Goal: Information Seeking & Learning: Learn about a topic

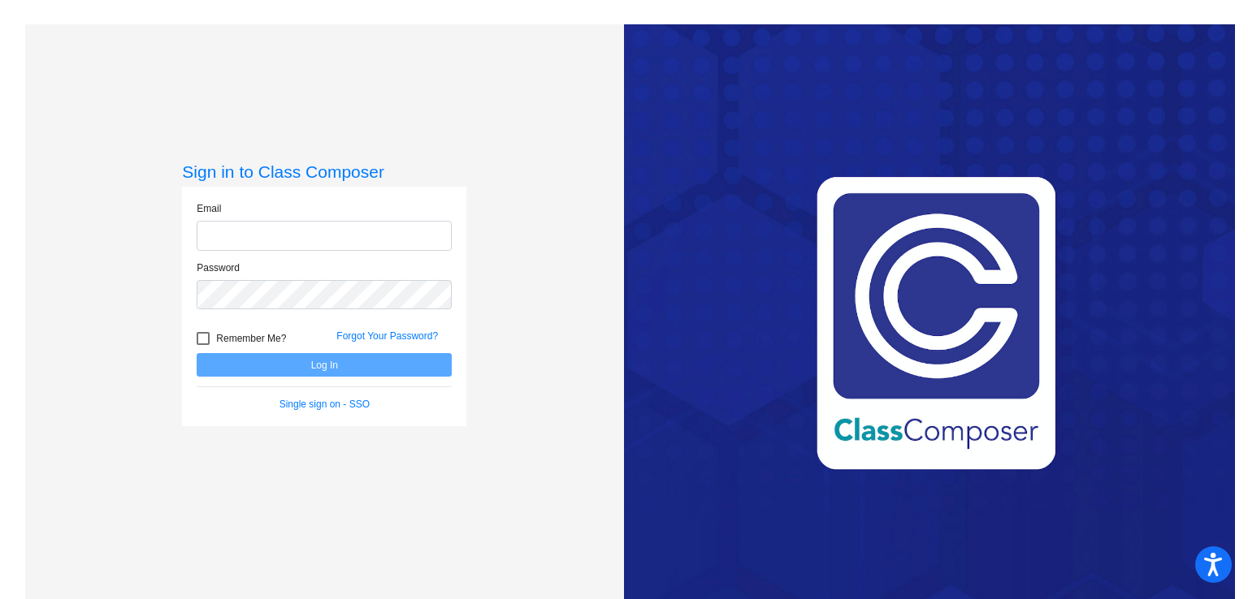
type input "[EMAIL_ADDRESS][DOMAIN_NAME]"
click at [358, 364] on button "Log In" at bounding box center [324, 365] width 255 height 24
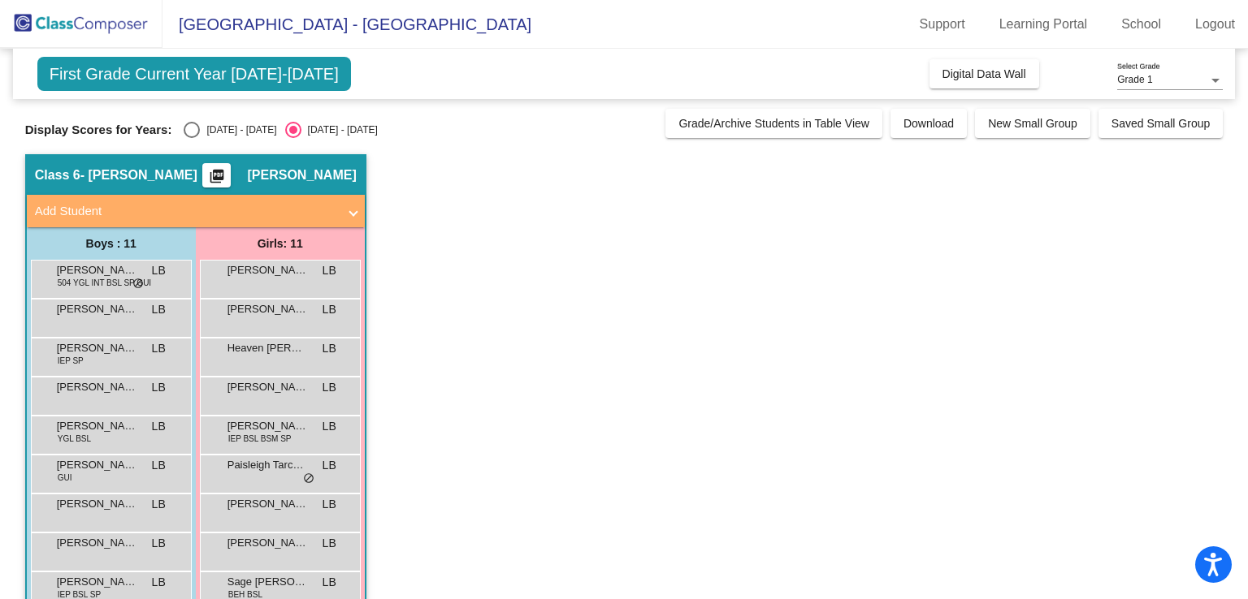
scroll to position [13, 0]
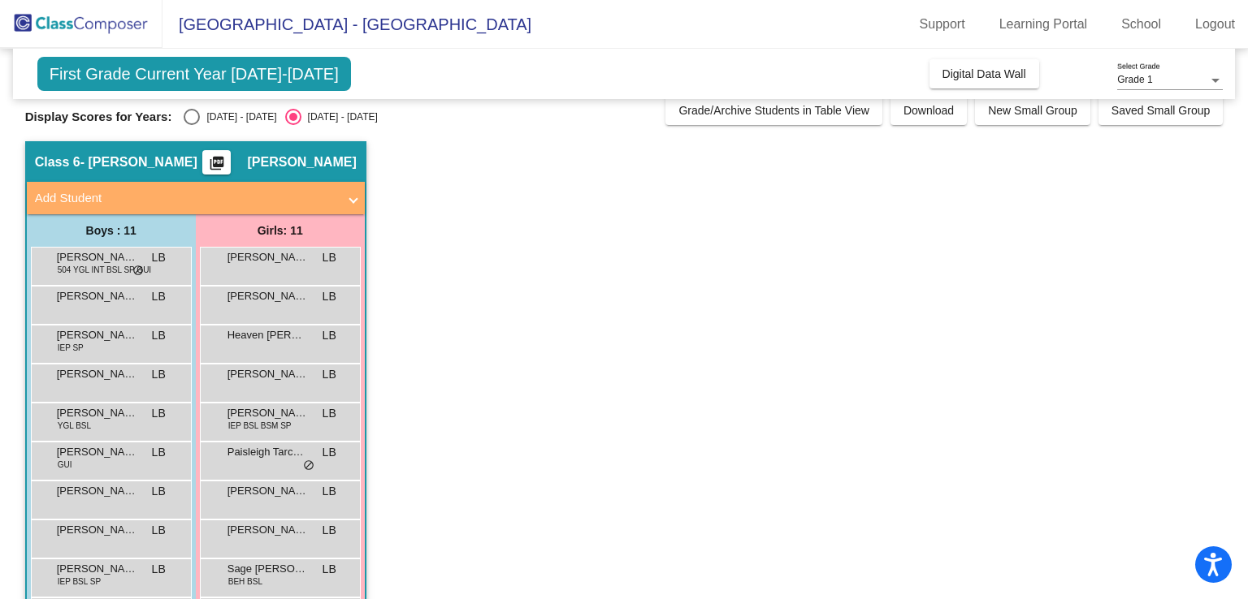
click at [192, 118] on div "Select an option" at bounding box center [192, 117] width 16 height 16
click at [192, 125] on input "[DATE] - [DATE]" at bounding box center [191, 125] width 1 height 1
radio input "true"
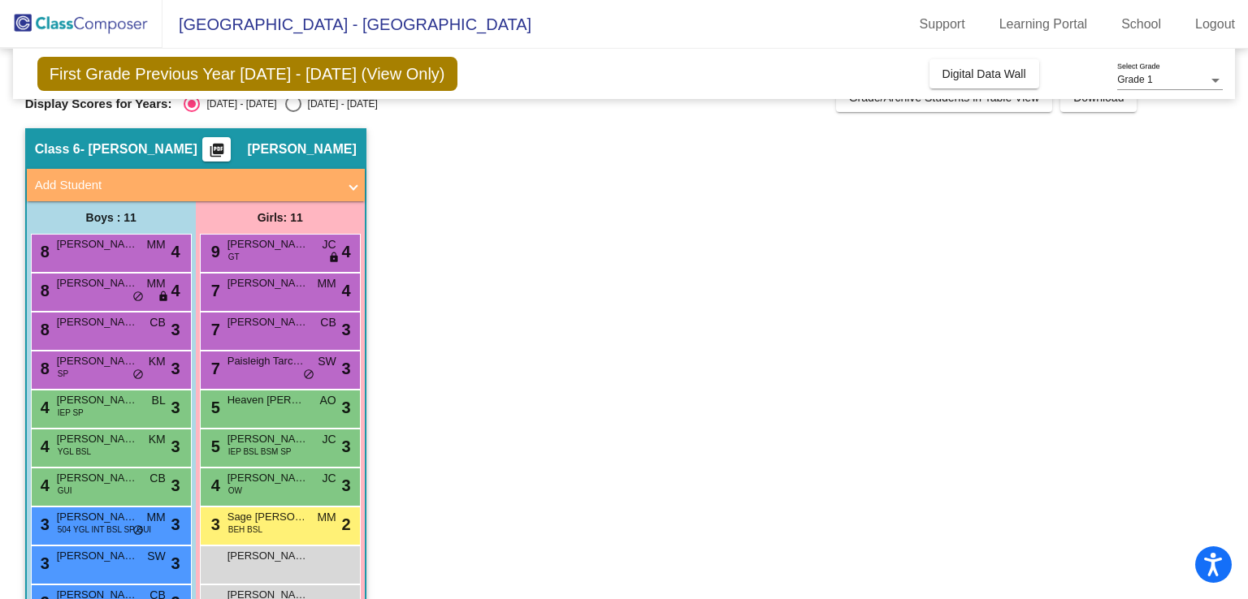
scroll to position [55, 0]
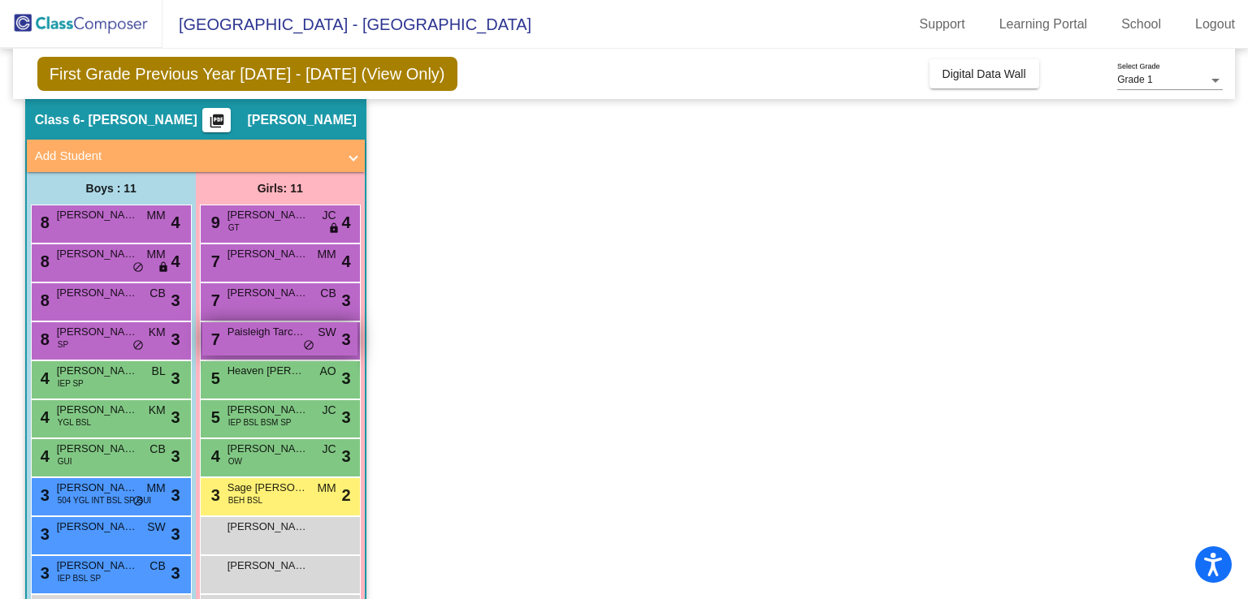
click at [275, 340] on div "7 Paisleigh [PERSON_NAME] SW lock do_not_disturb_alt 3" at bounding box center [279, 338] width 155 height 33
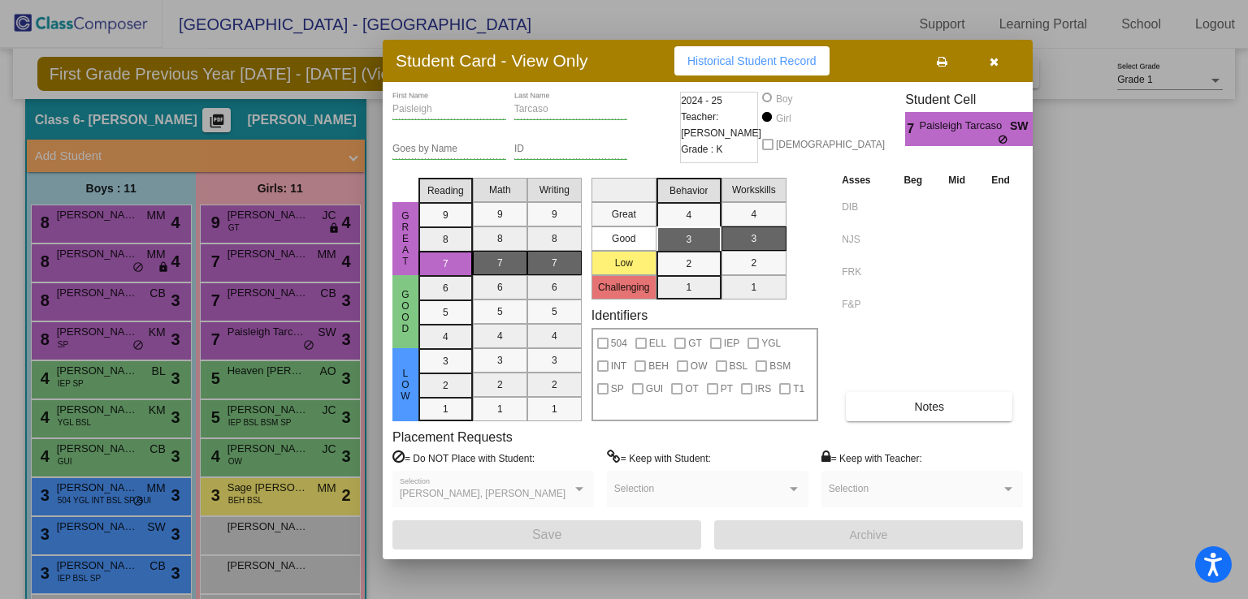
click at [987, 57] on button "button" at bounding box center [993, 60] width 52 height 29
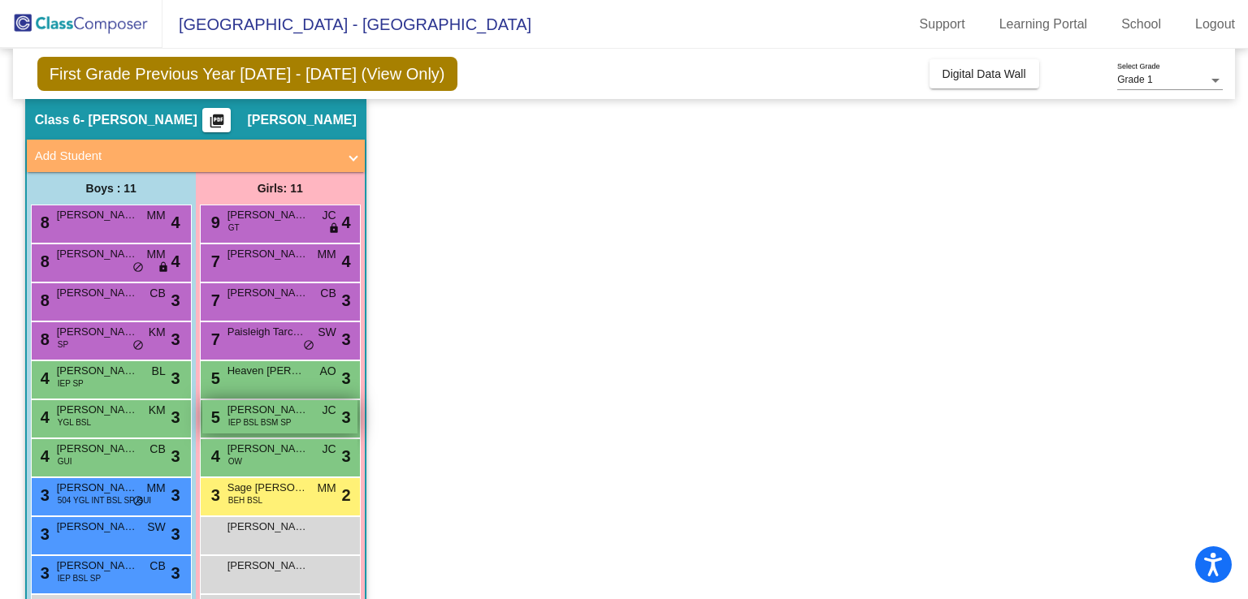
click at [309, 416] on div "5 [PERSON_NAME] IEP BSL BSM SP JC lock do_not_disturb_alt 3" at bounding box center [279, 416] width 155 height 33
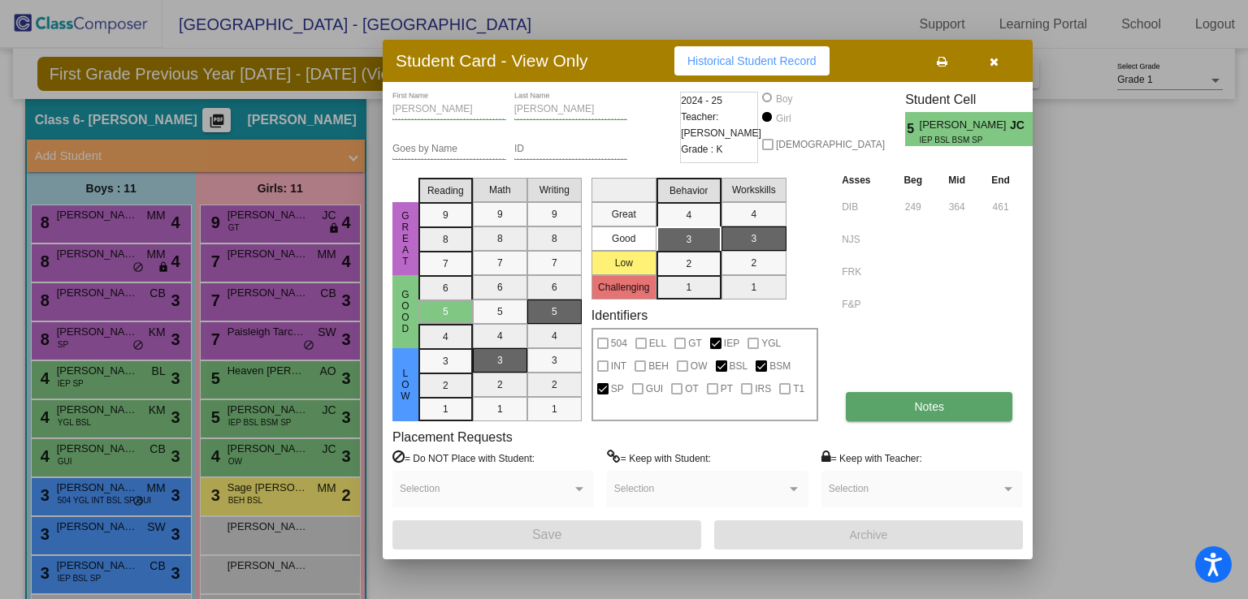
click at [955, 407] on button "Notes" at bounding box center [929, 406] width 167 height 29
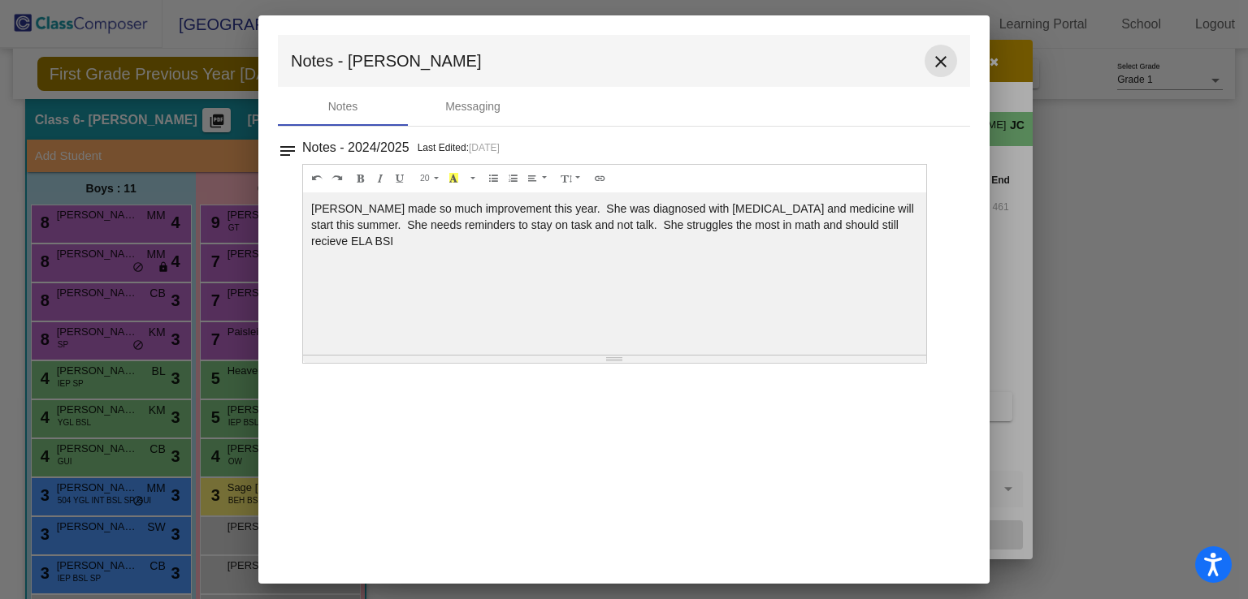
click at [938, 61] on mat-icon "close" at bounding box center [940, 61] width 19 height 19
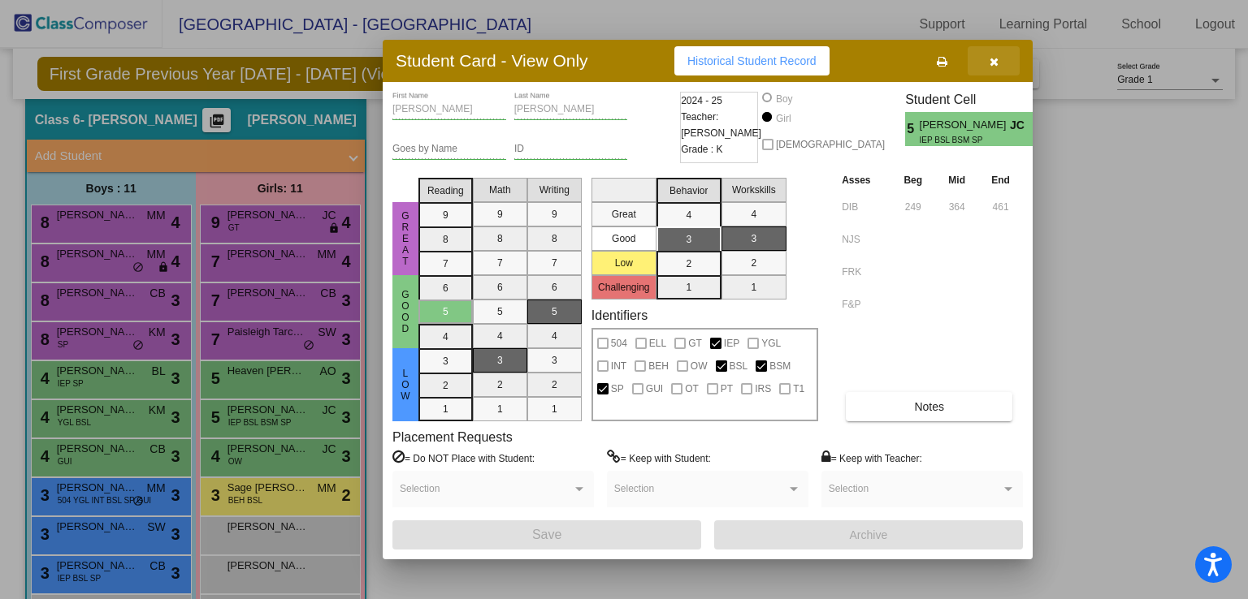
click at [997, 61] on icon "button" at bounding box center [993, 61] width 9 height 11
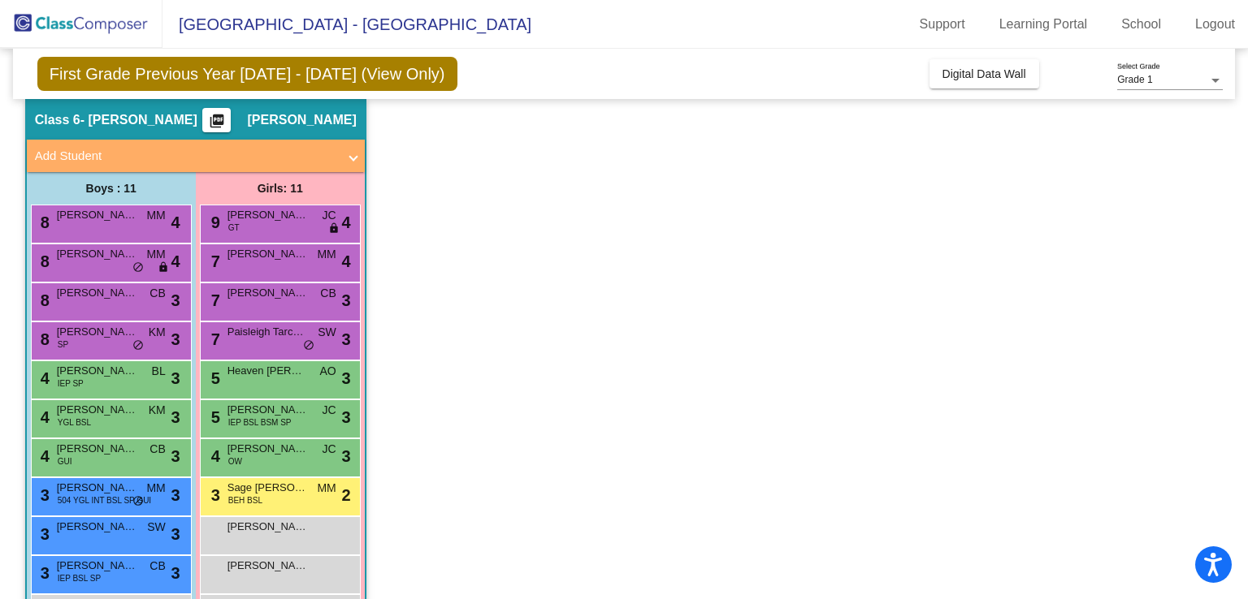
scroll to position [115, 0]
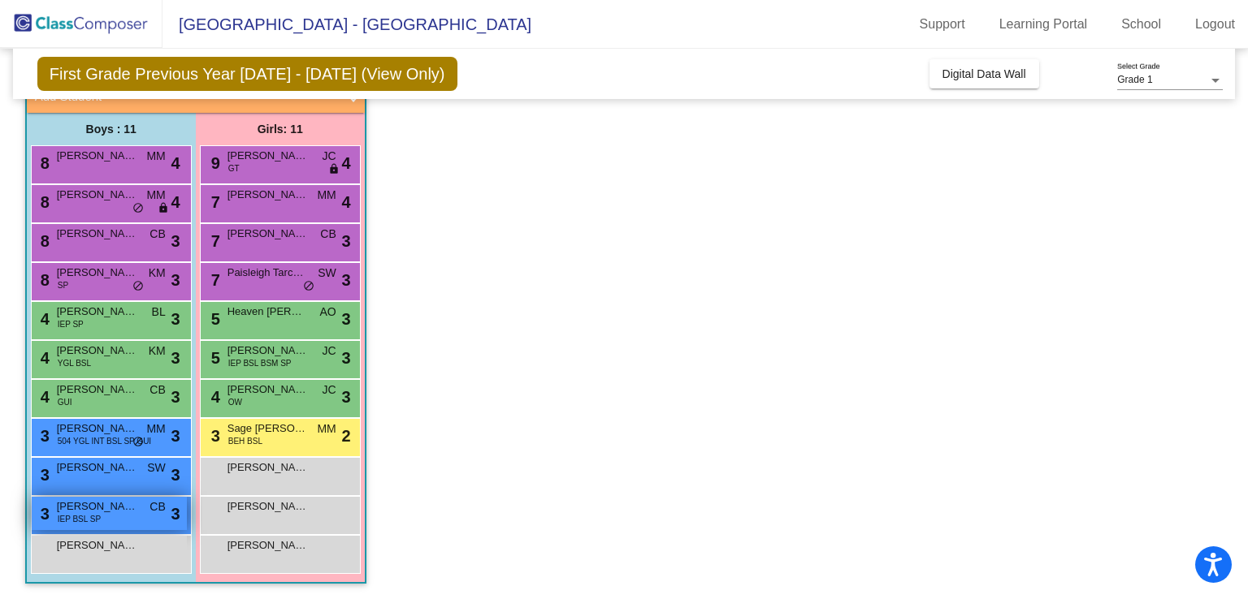
click at [123, 501] on span "[PERSON_NAME]" at bounding box center [97, 507] width 81 height 16
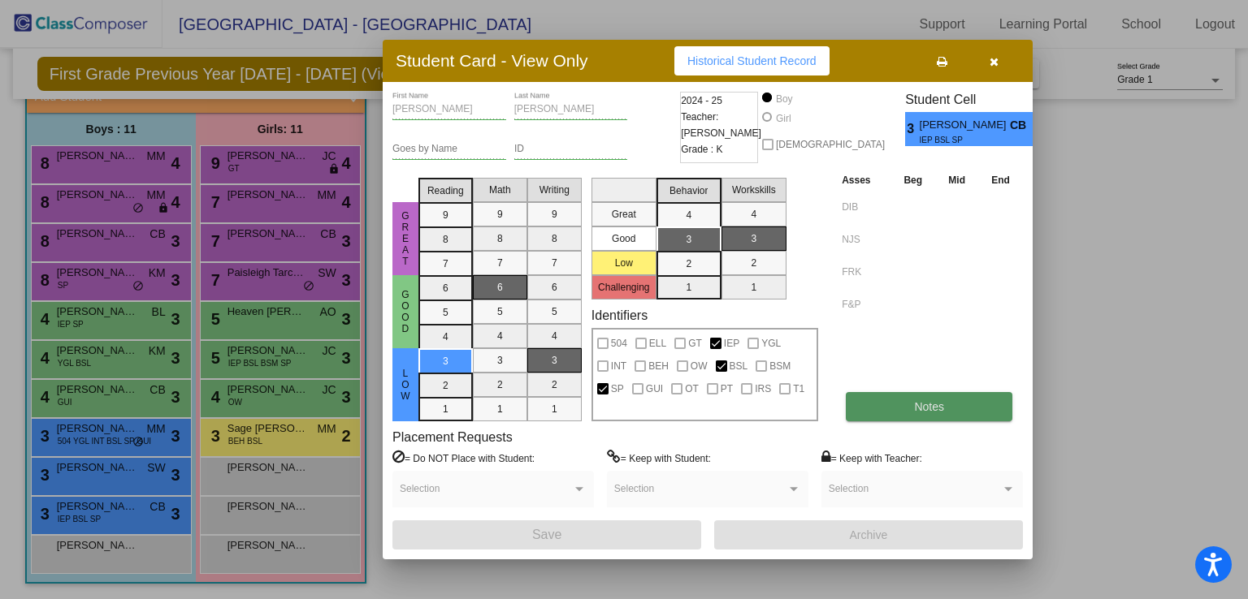
click at [885, 403] on button "Notes" at bounding box center [929, 406] width 167 height 29
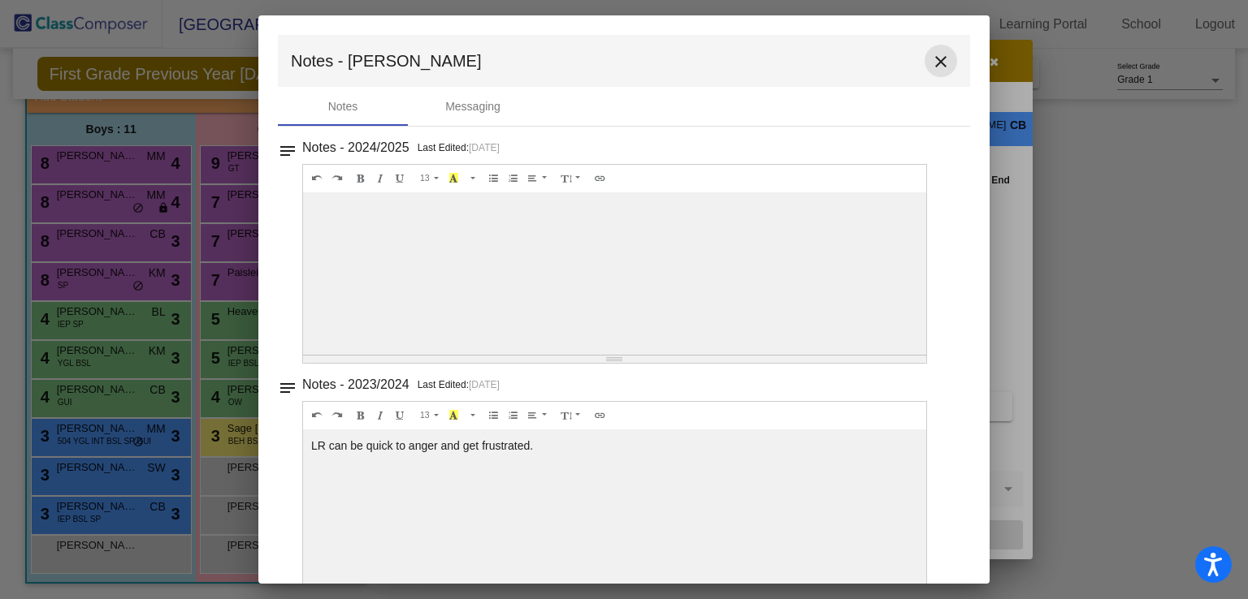
click at [934, 61] on mat-icon "close" at bounding box center [940, 61] width 19 height 19
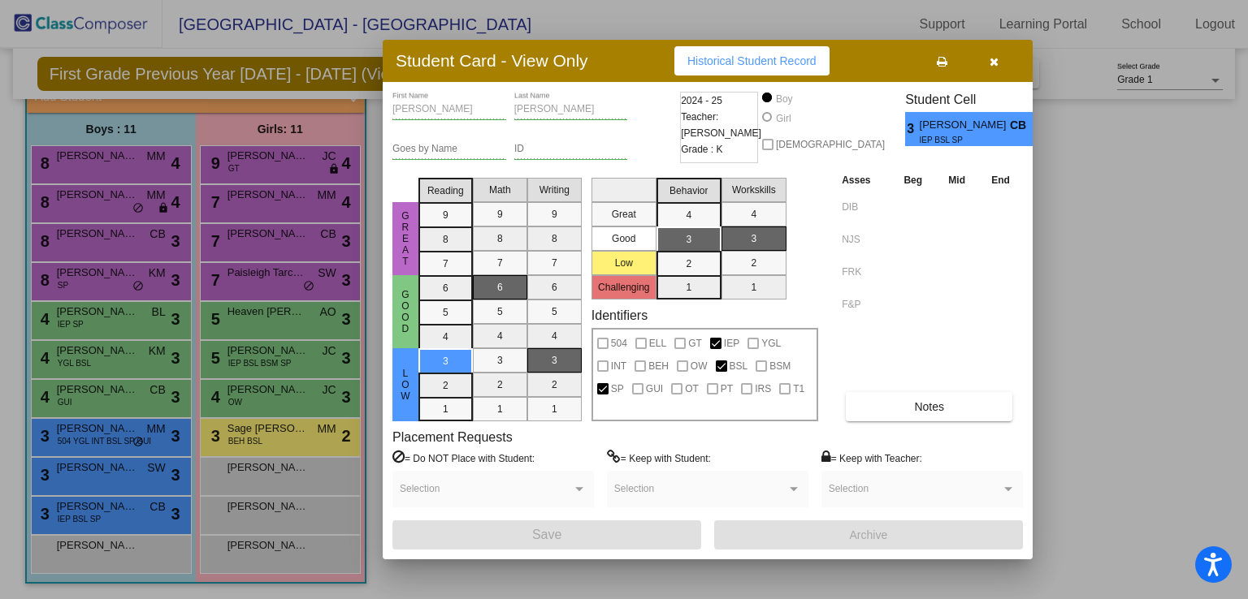
click at [995, 64] on icon "button" at bounding box center [993, 61] width 9 height 11
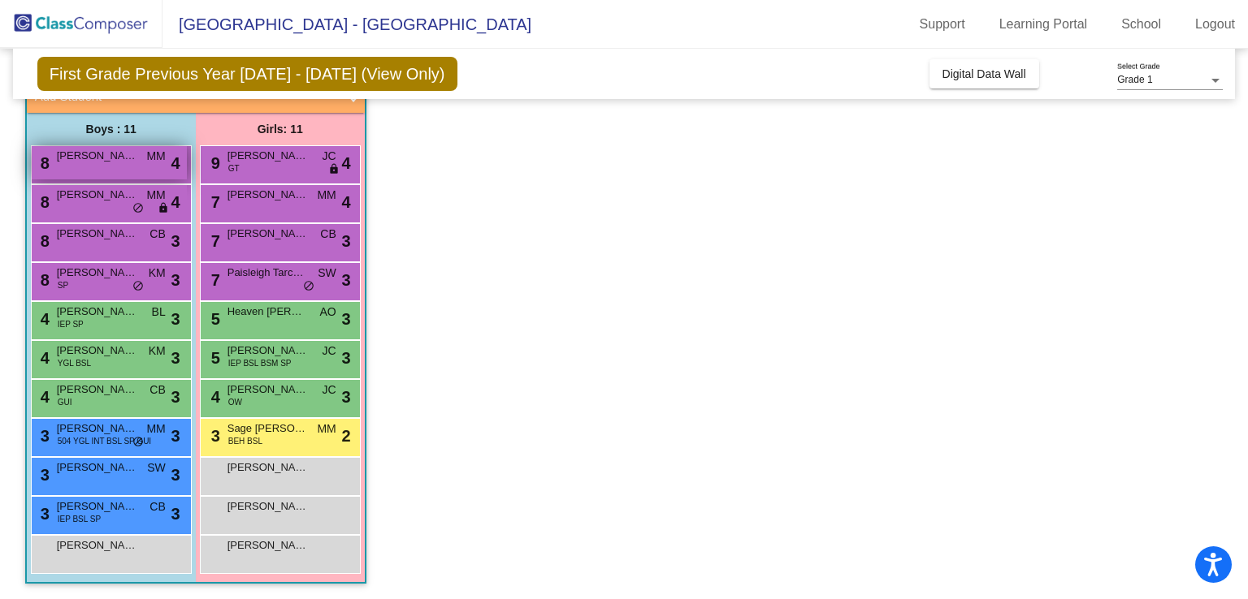
click at [124, 157] on span "[PERSON_NAME]" at bounding box center [97, 156] width 81 height 16
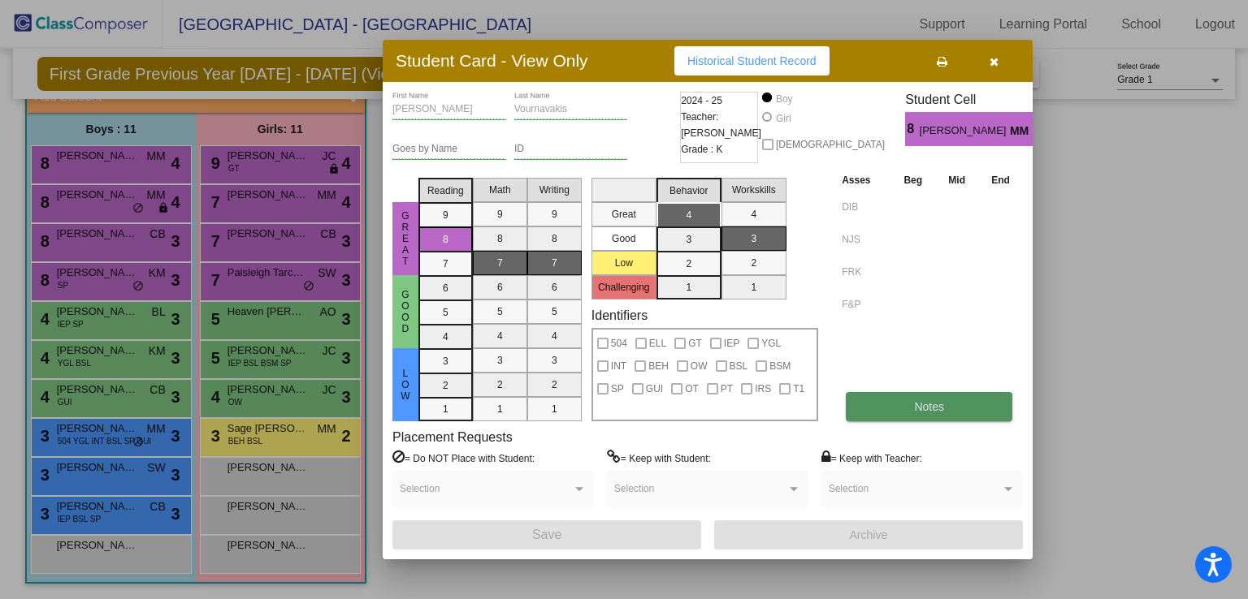
click at [889, 400] on button "Notes" at bounding box center [929, 406] width 167 height 29
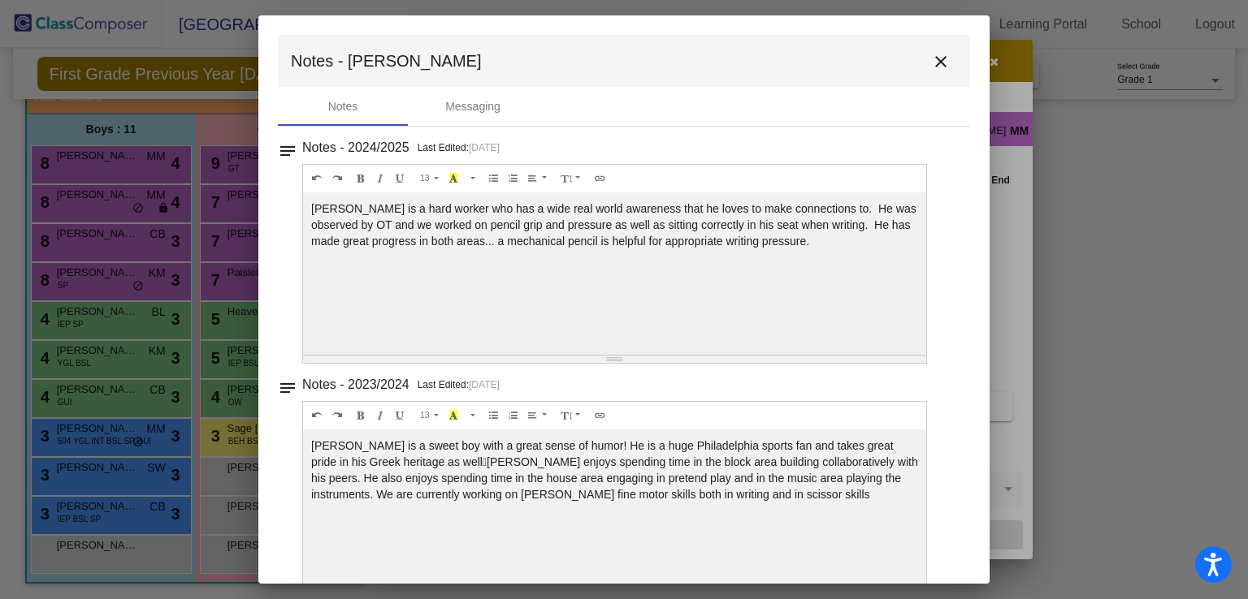
click at [931, 63] on mat-icon "close" at bounding box center [940, 61] width 19 height 19
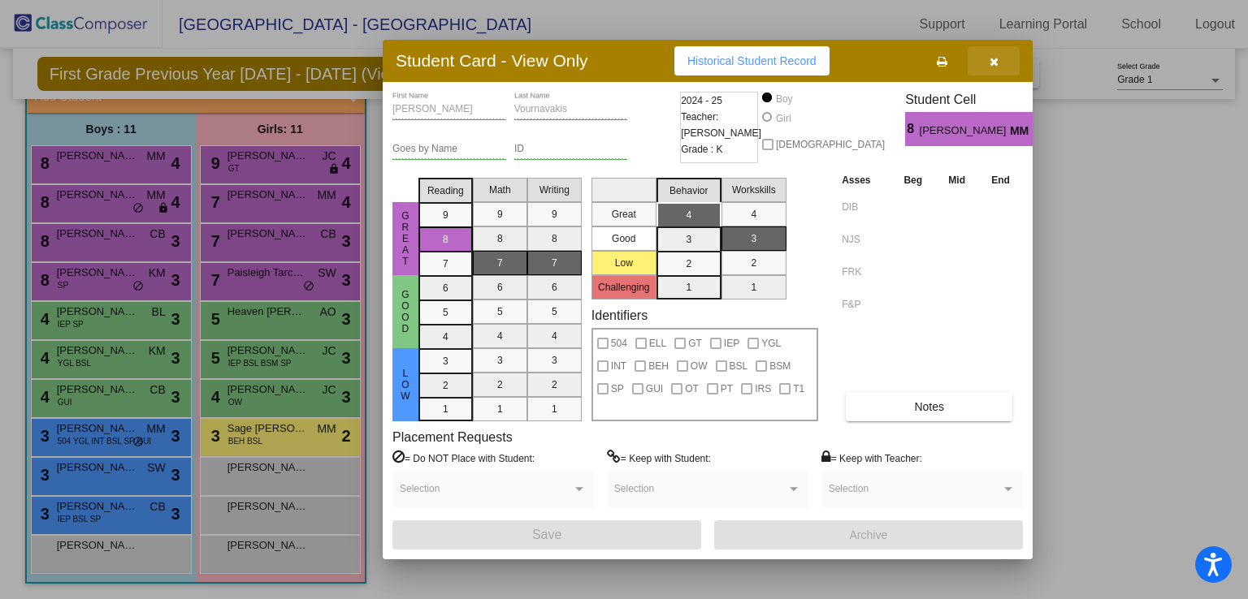
click at [991, 57] on icon "button" at bounding box center [993, 61] width 9 height 11
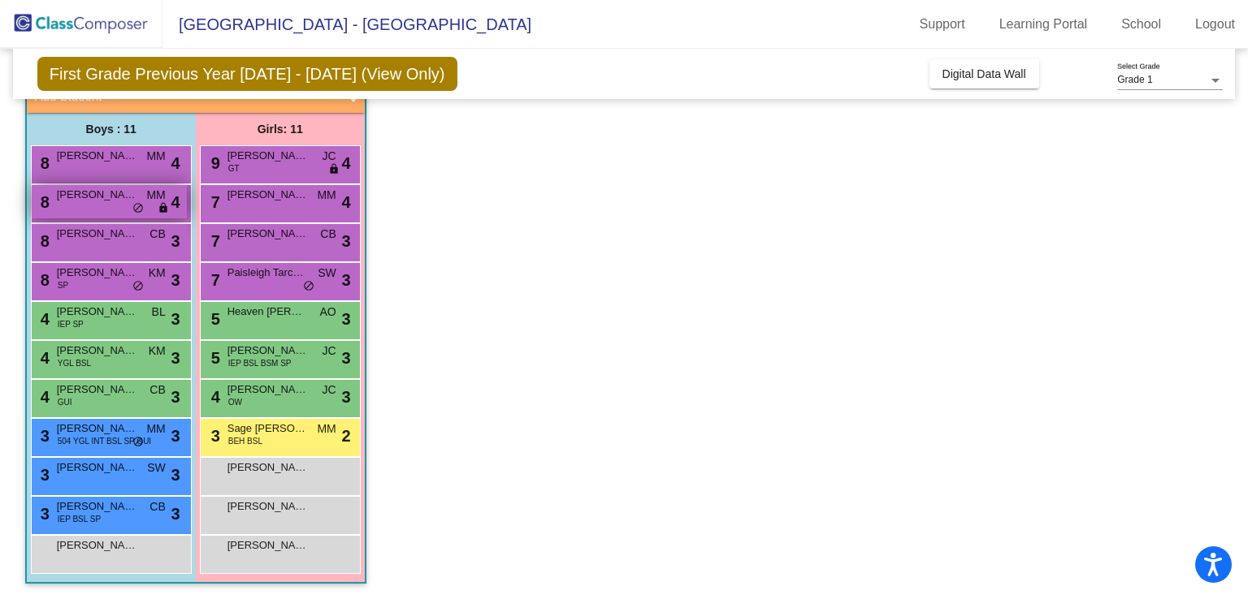
click at [104, 208] on div "8 [PERSON_NAME] MM lock do_not_disturb_alt 4" at bounding box center [109, 201] width 155 height 33
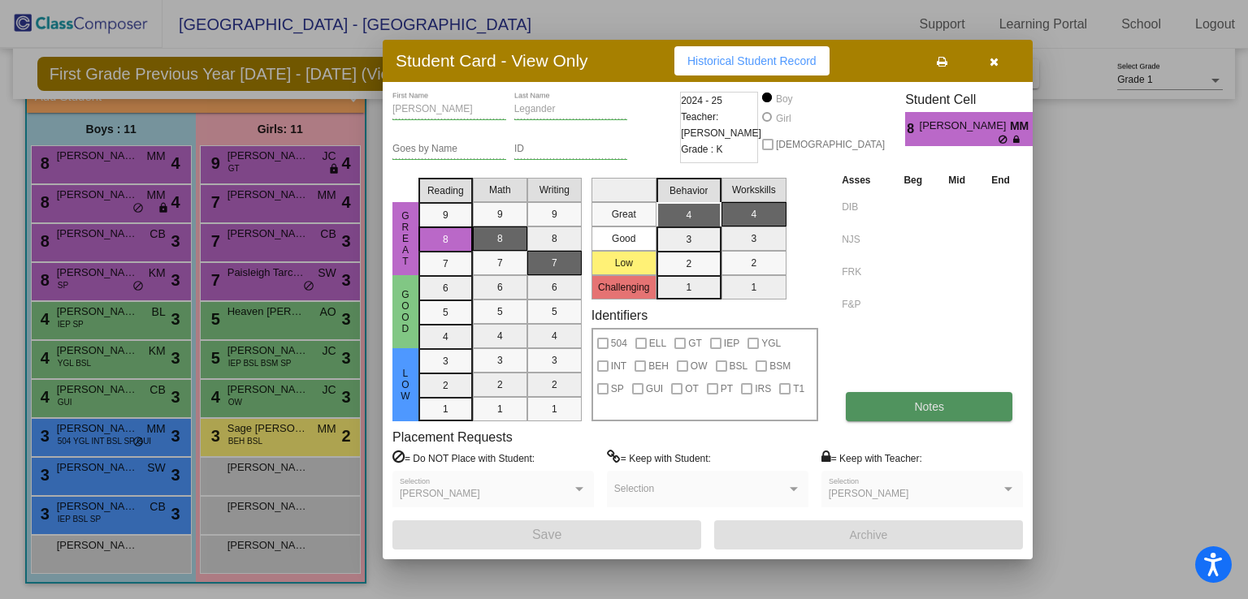
click at [916, 412] on span "Notes" at bounding box center [929, 406] width 30 height 13
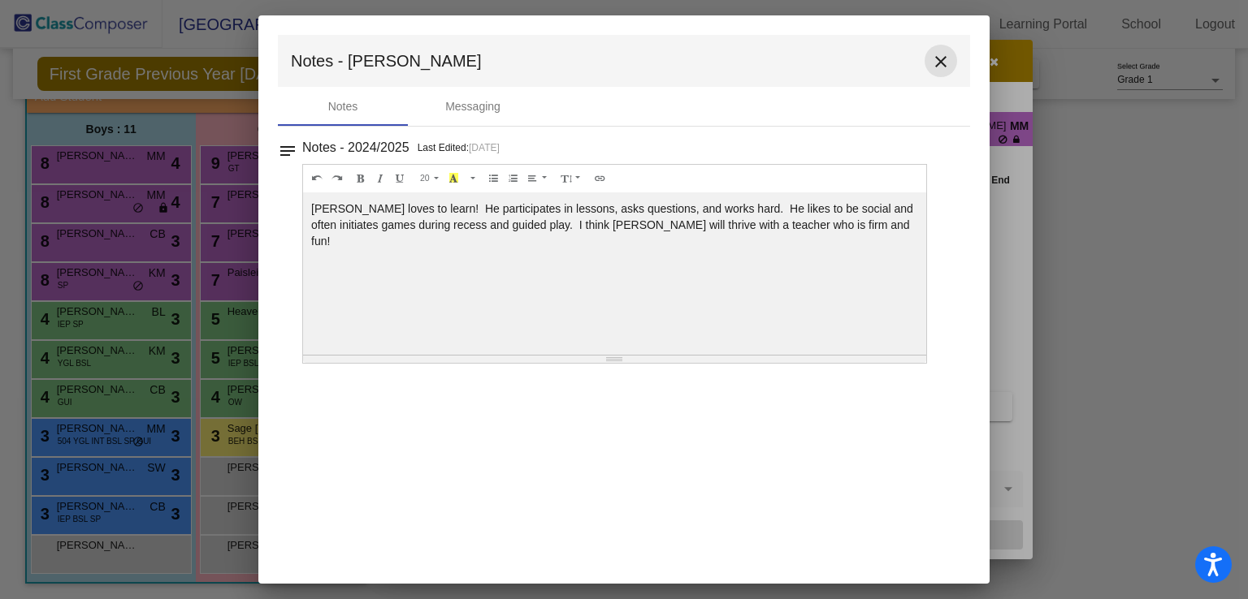
click at [936, 63] on mat-icon "close" at bounding box center [940, 61] width 19 height 19
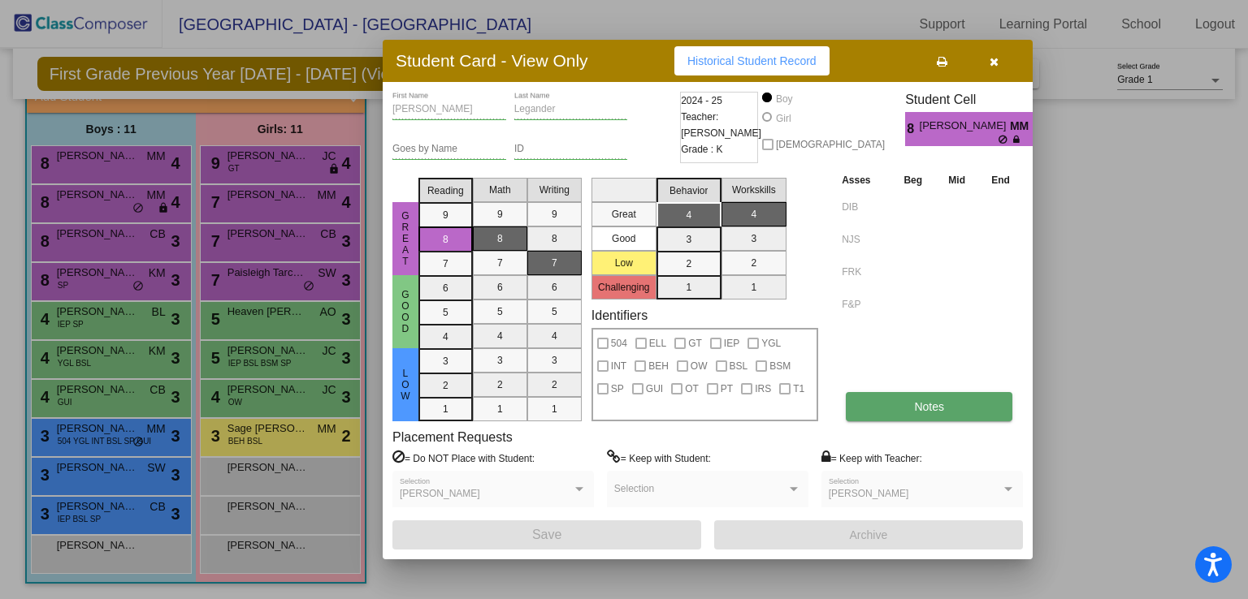
click at [937, 404] on span "Notes" at bounding box center [929, 406] width 30 height 13
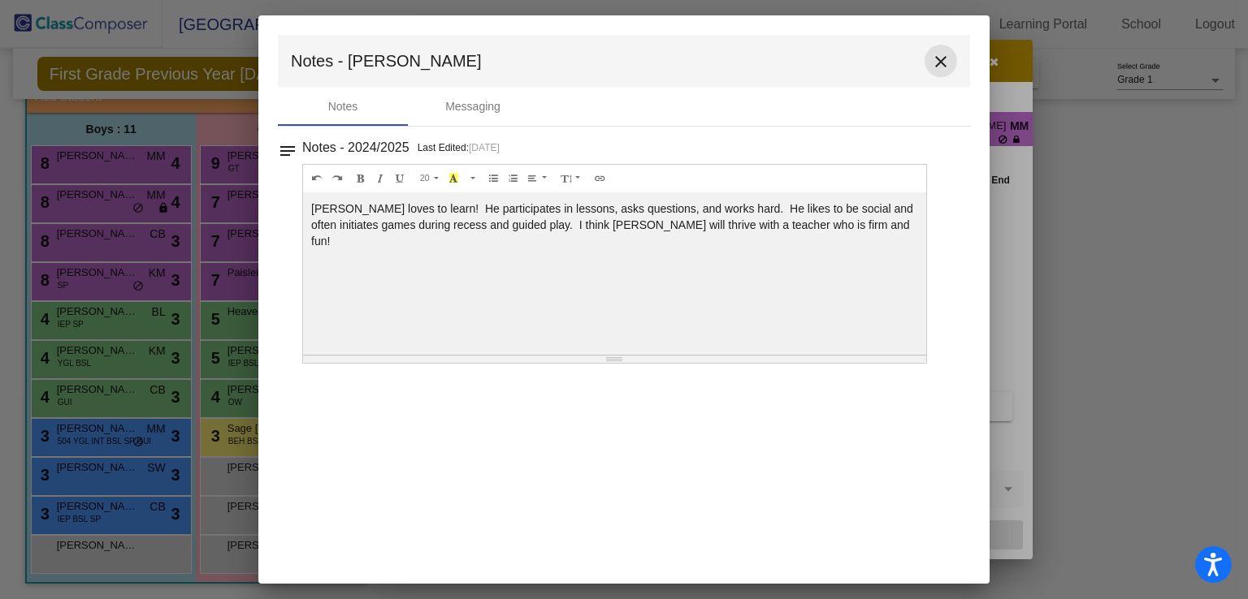
click at [936, 56] on mat-icon "close" at bounding box center [940, 61] width 19 height 19
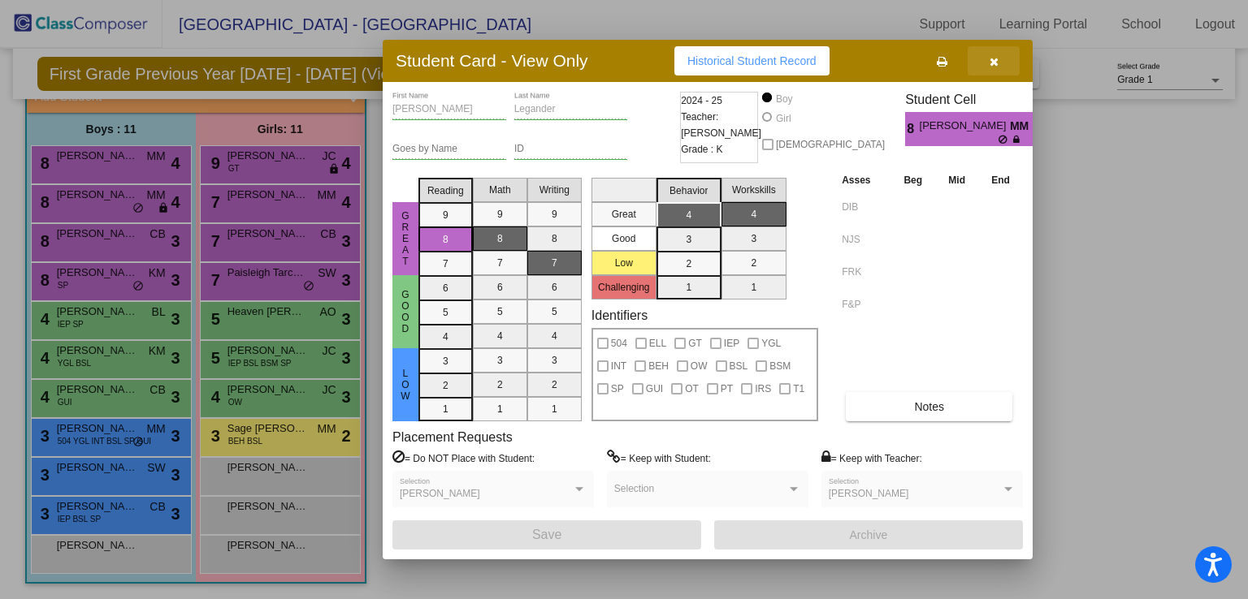
click at [992, 63] on icon "button" at bounding box center [993, 61] width 9 height 11
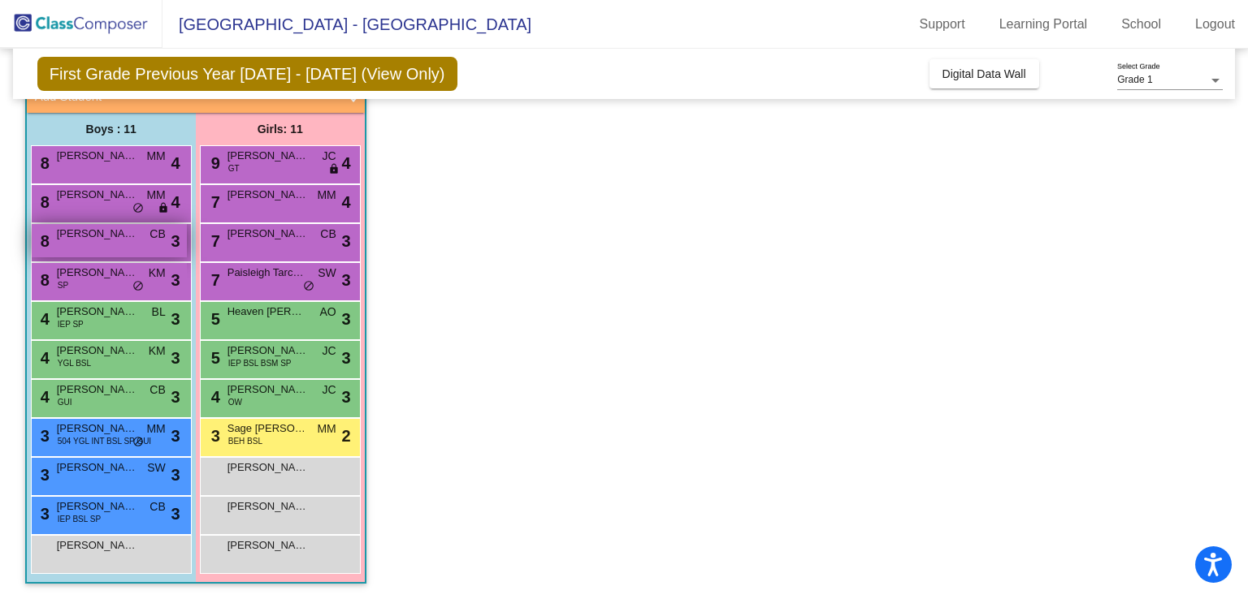
click at [119, 248] on div "8 [PERSON_NAME] lock do_not_disturb_alt 3" at bounding box center [109, 240] width 155 height 33
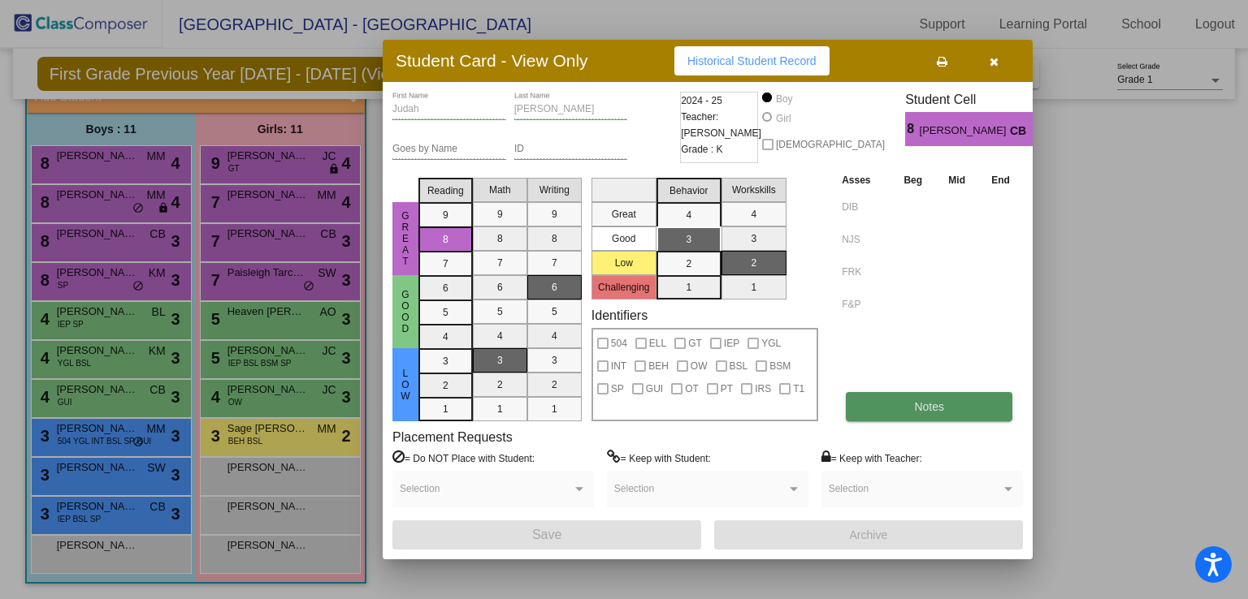
click at [897, 409] on button "Notes" at bounding box center [929, 406] width 167 height 29
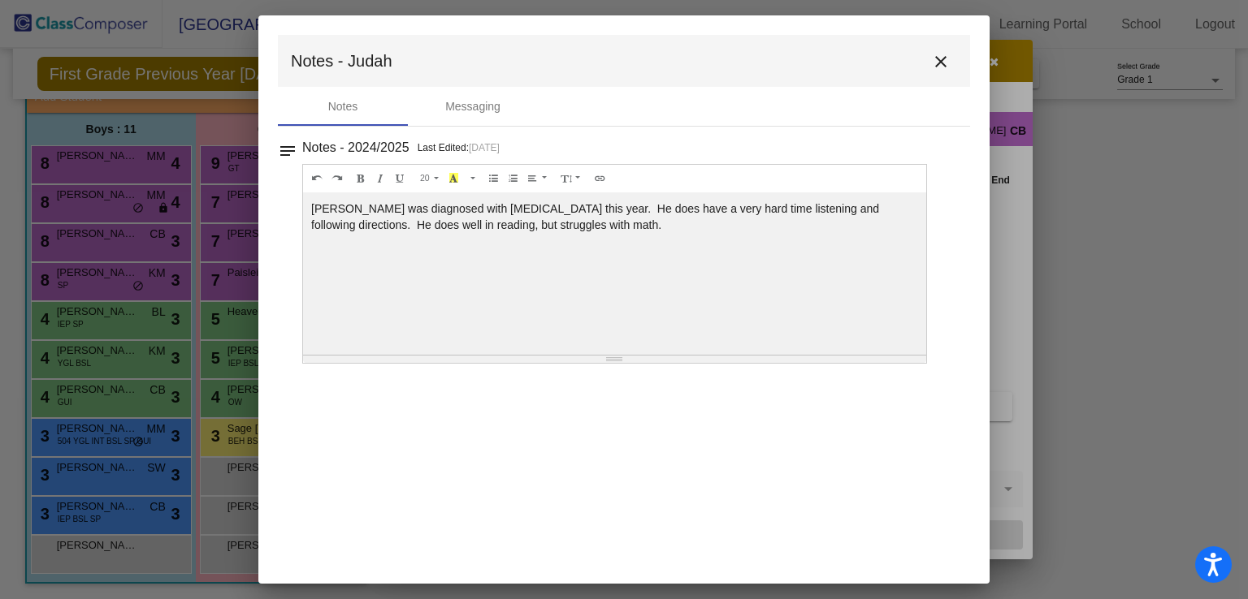
click at [942, 59] on mat-icon "close" at bounding box center [940, 61] width 19 height 19
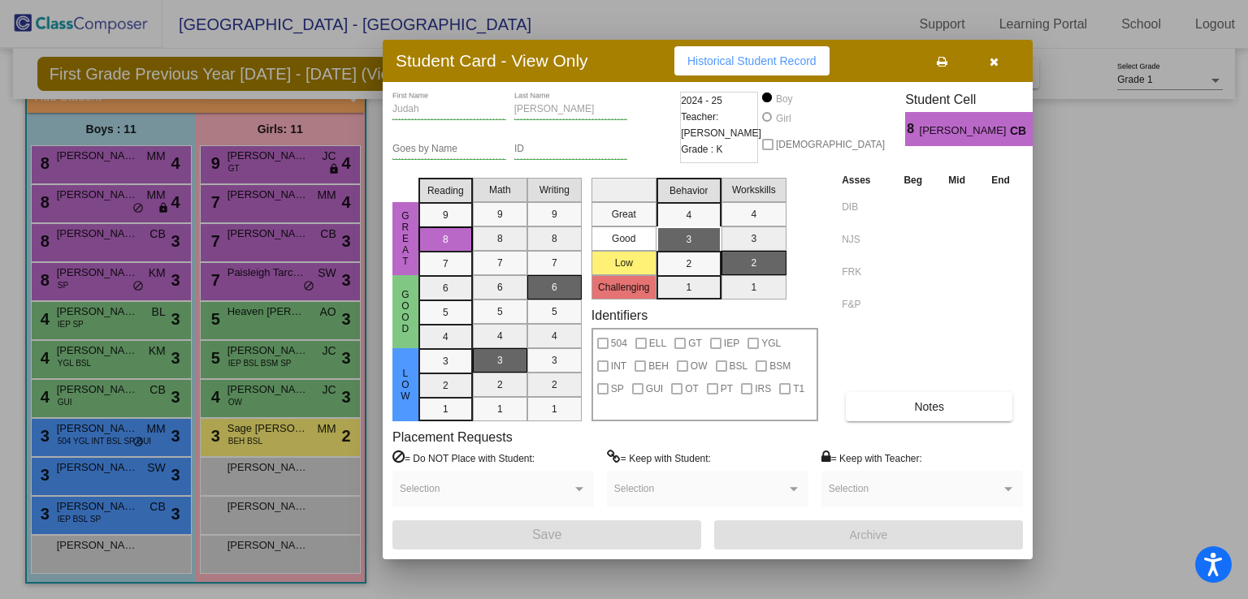
click at [990, 58] on icon "button" at bounding box center [993, 61] width 9 height 11
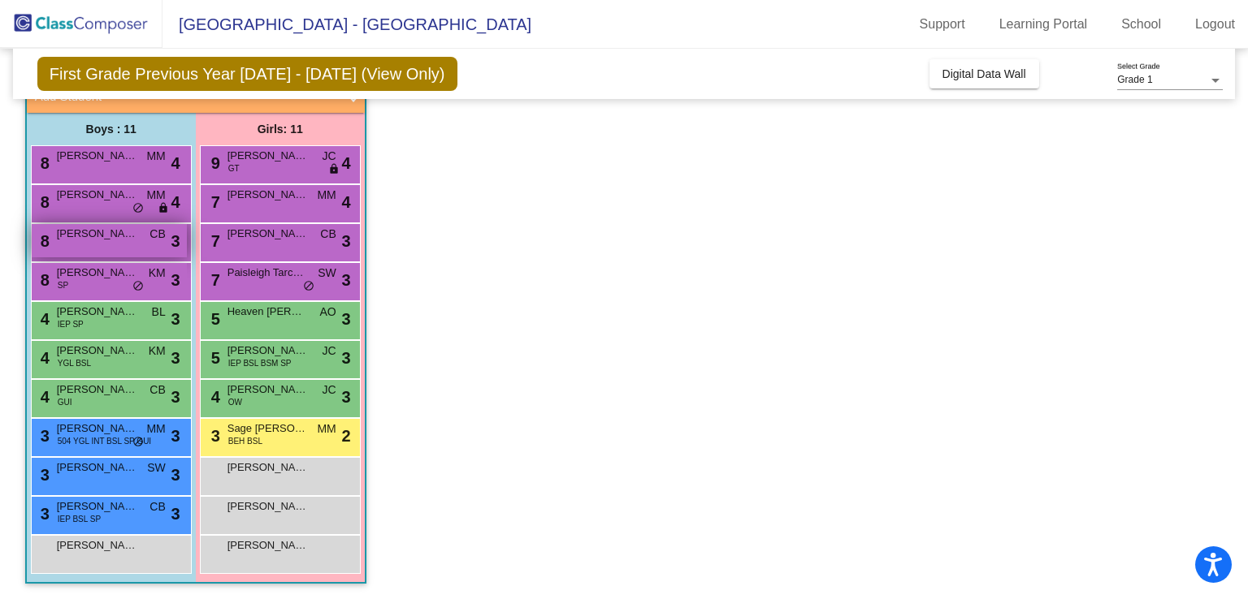
click at [139, 236] on div "8 [PERSON_NAME] lock do_not_disturb_alt 3" at bounding box center [109, 240] width 155 height 33
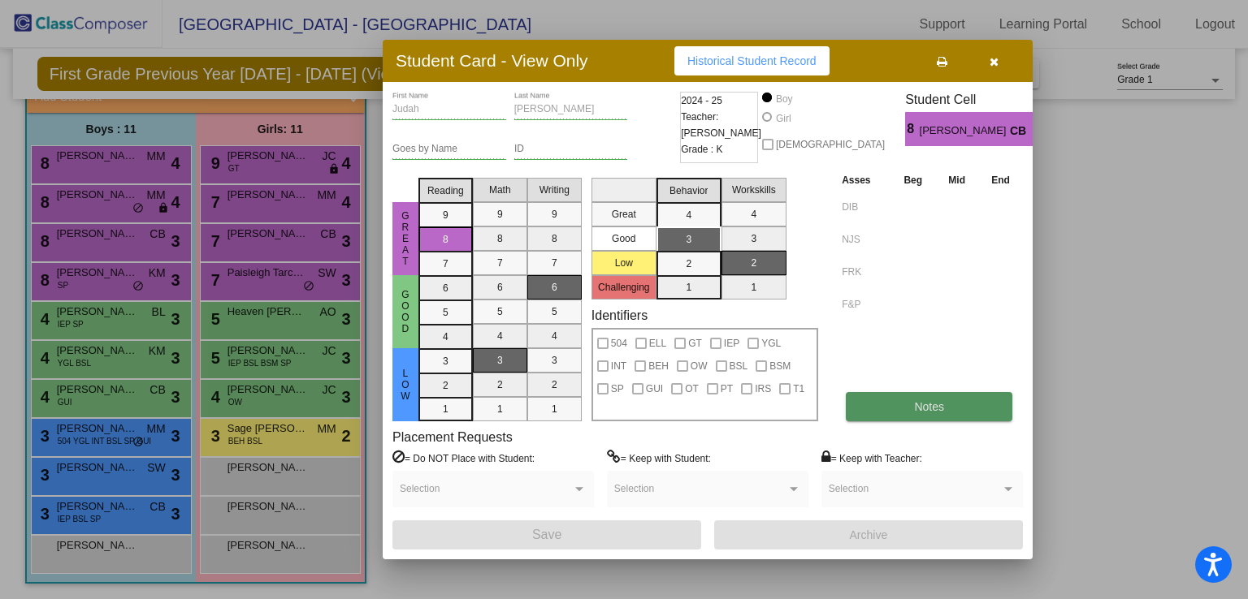
click at [877, 397] on button "Notes" at bounding box center [929, 406] width 167 height 29
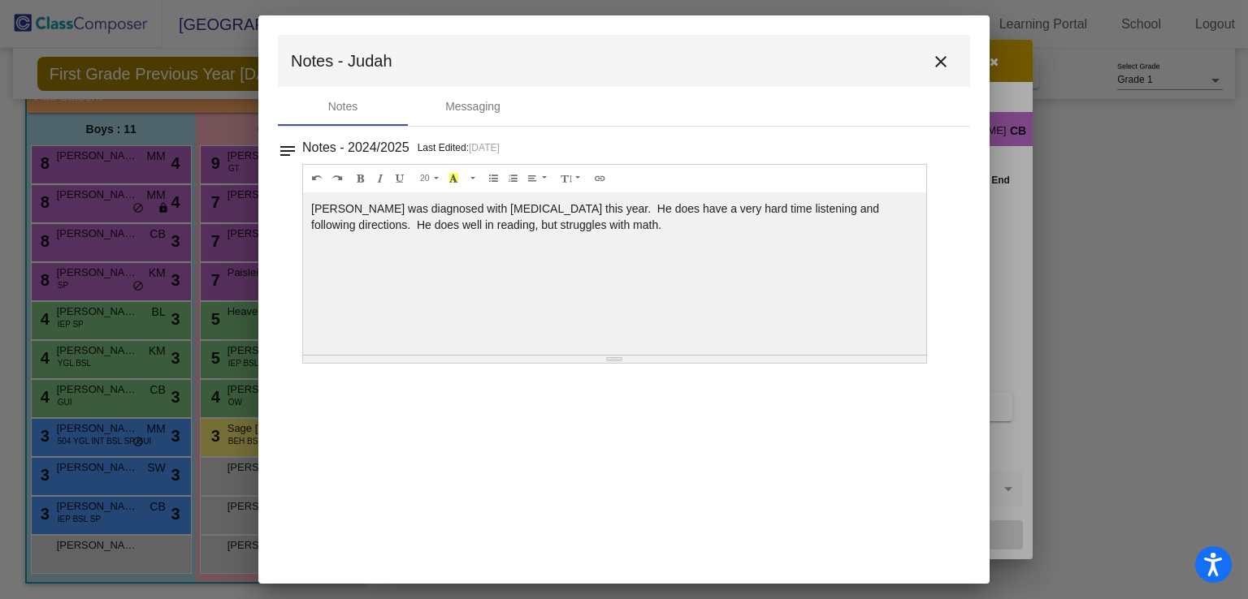
click at [936, 59] on mat-icon "close" at bounding box center [940, 61] width 19 height 19
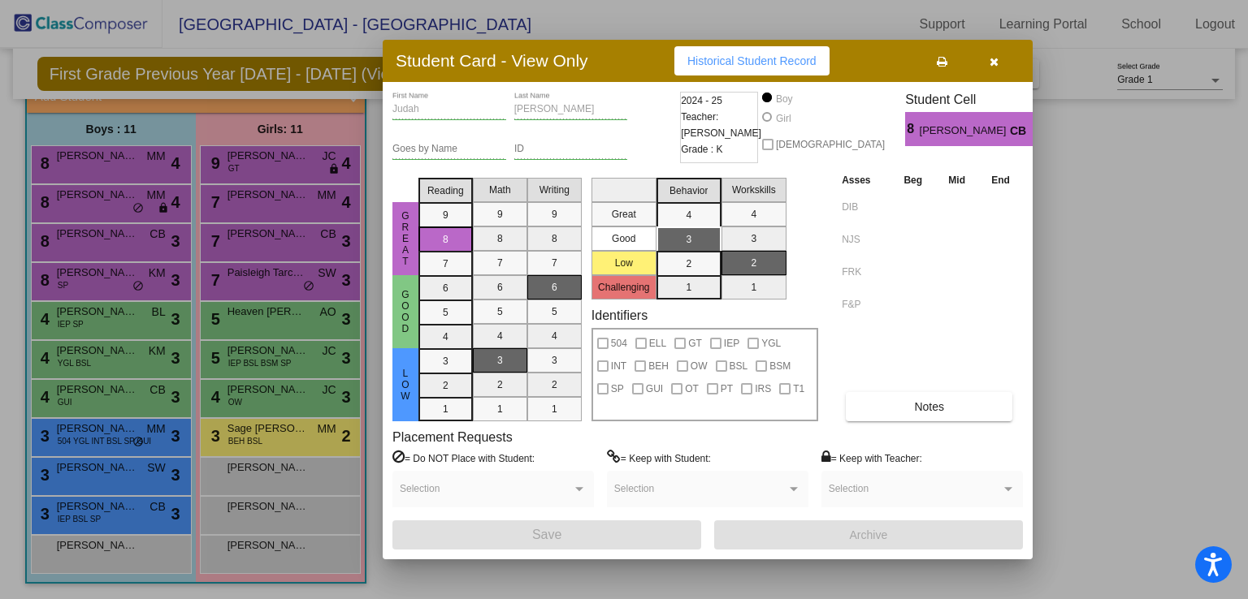
click at [996, 59] on icon "button" at bounding box center [993, 61] width 9 height 11
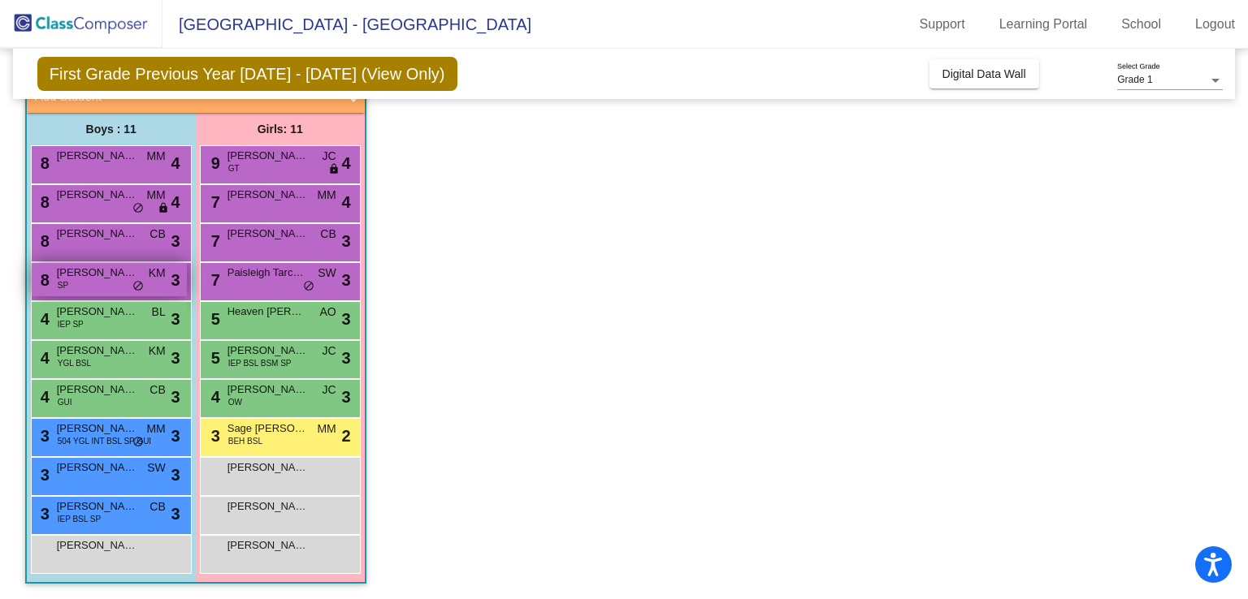
click at [102, 285] on div "8 [PERSON_NAME] SP KM lock do_not_disturb_alt 3" at bounding box center [109, 279] width 155 height 33
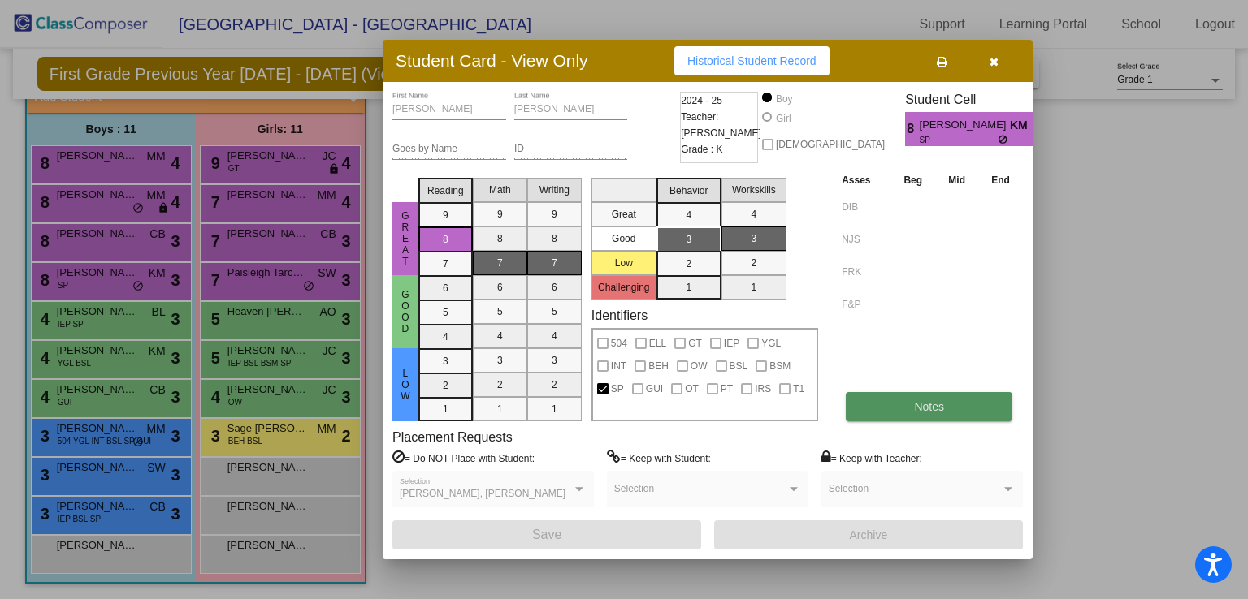
click at [941, 410] on span "Notes" at bounding box center [929, 406] width 30 height 13
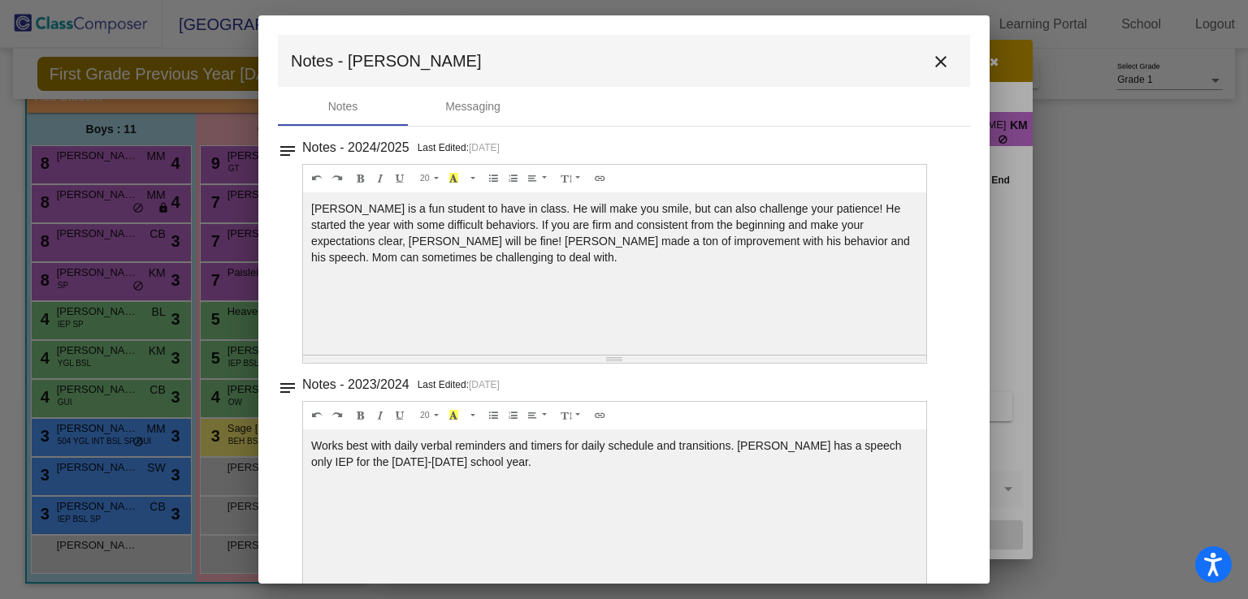
click at [689, 318] on div "[PERSON_NAME] is a fun student to have in class. He will make you smile, but ca…" at bounding box center [614, 273] width 623 height 162
click at [932, 61] on mat-icon "close" at bounding box center [940, 61] width 19 height 19
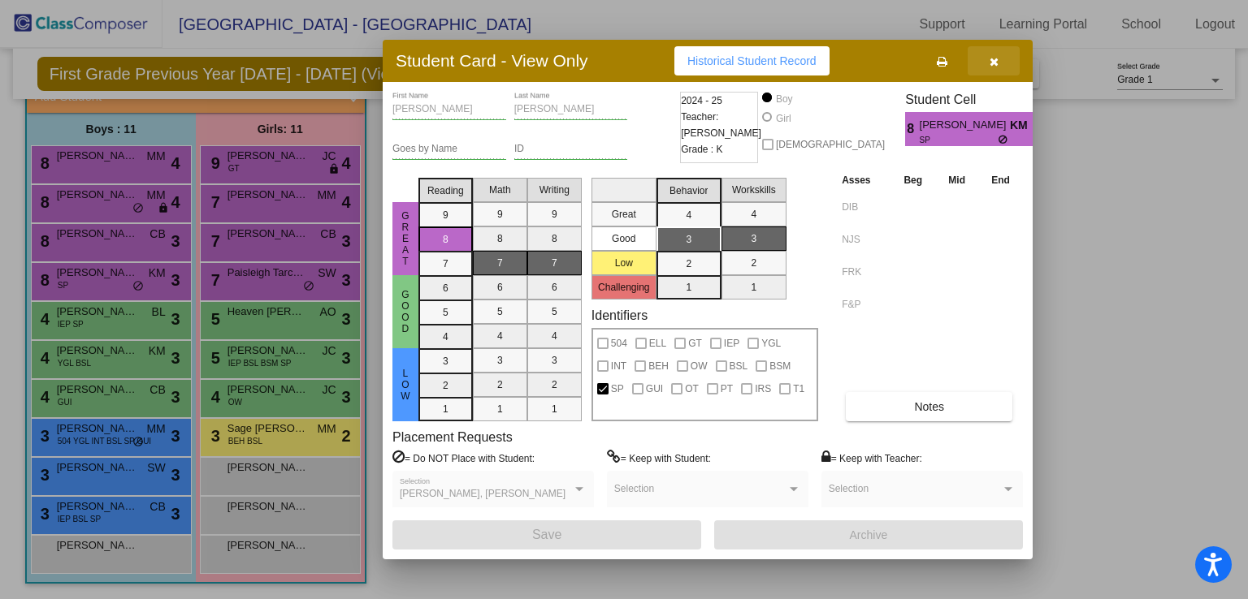
click at [995, 59] on icon "button" at bounding box center [993, 61] width 9 height 11
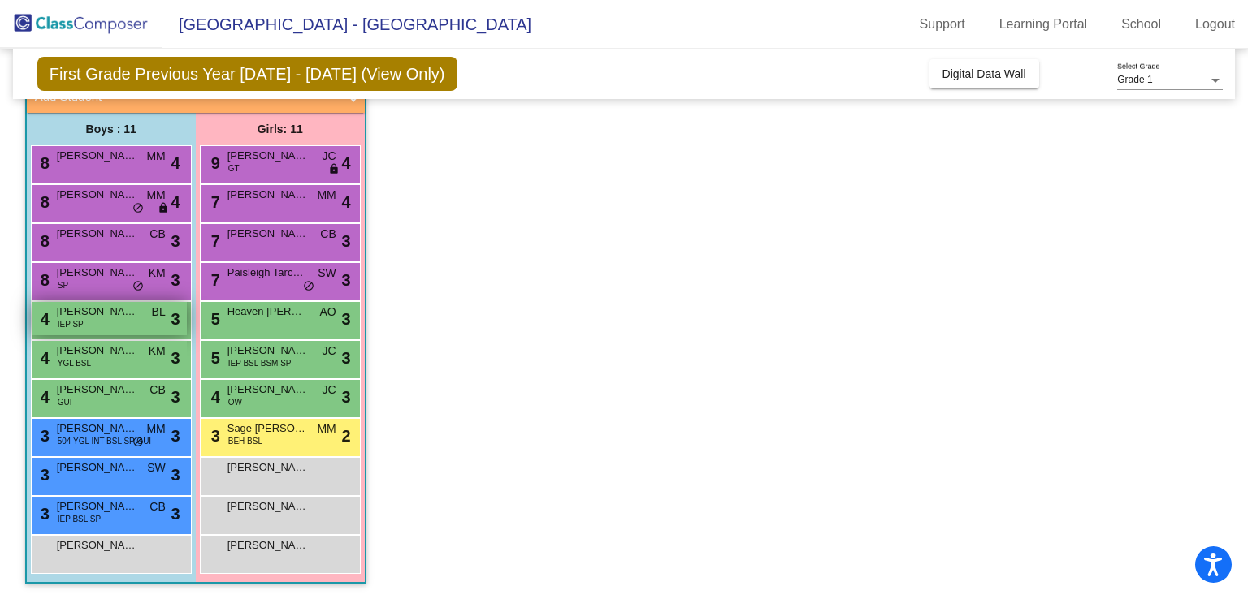
click at [109, 317] on span "[PERSON_NAME]" at bounding box center [97, 312] width 81 height 16
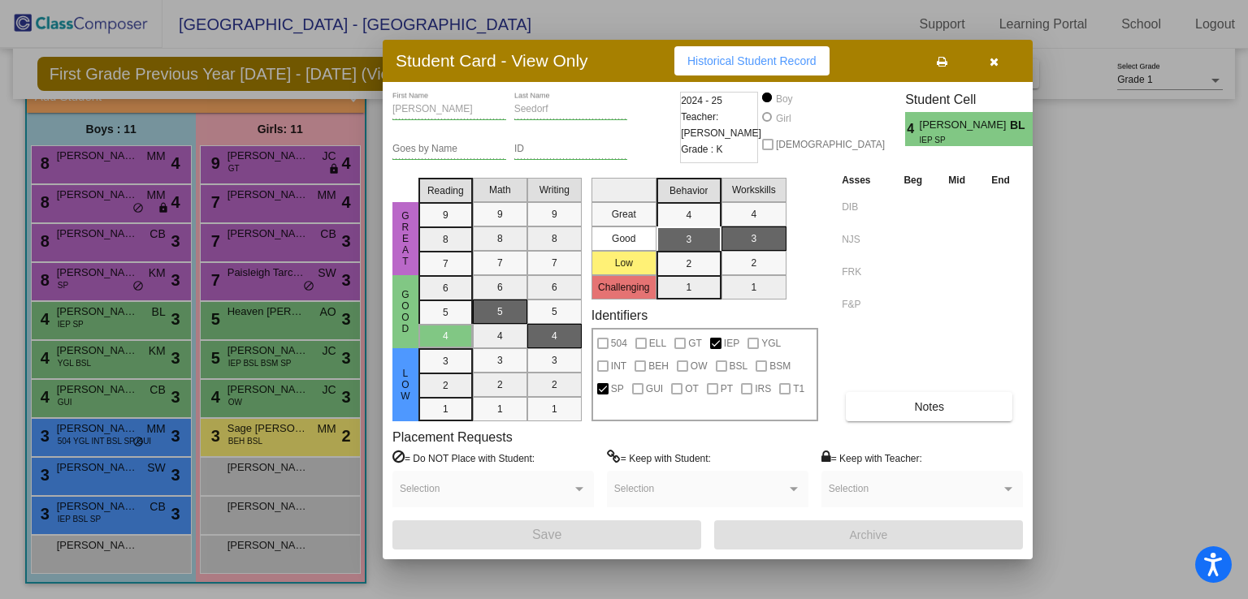
click at [922, 422] on div "[PERSON_NAME] First Name [PERSON_NAME] Last Name Goes by Name ID 2024 - 25 Teac…" at bounding box center [707, 321] width 630 height 458
click at [911, 410] on button "Notes" at bounding box center [929, 406] width 167 height 29
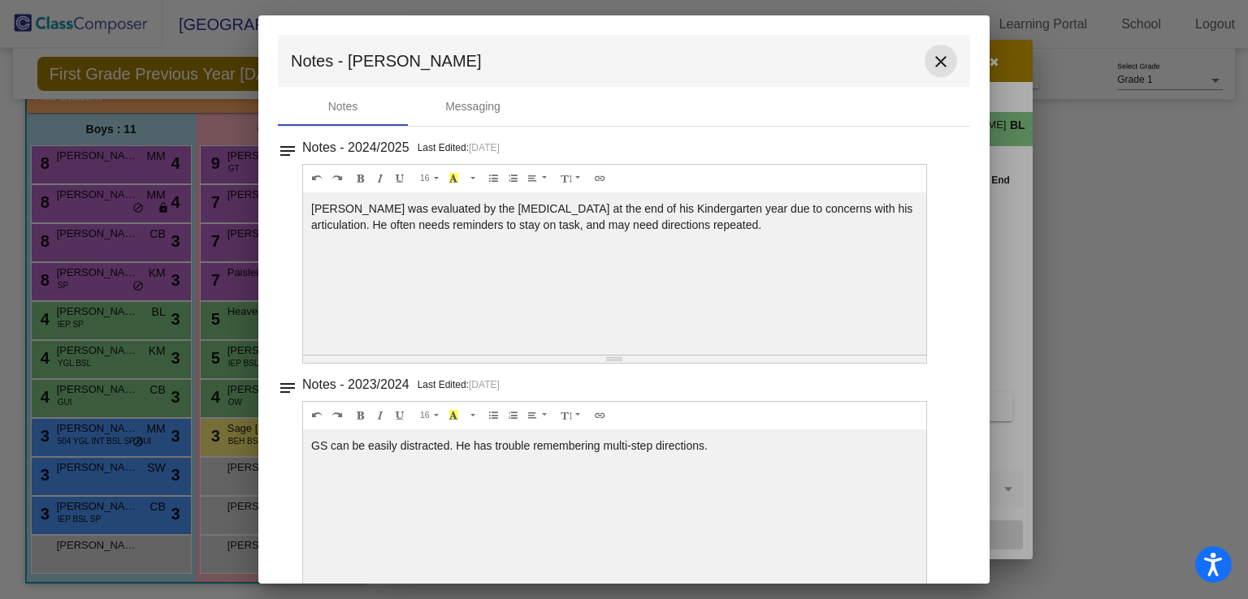
click at [931, 65] on mat-icon "close" at bounding box center [940, 61] width 19 height 19
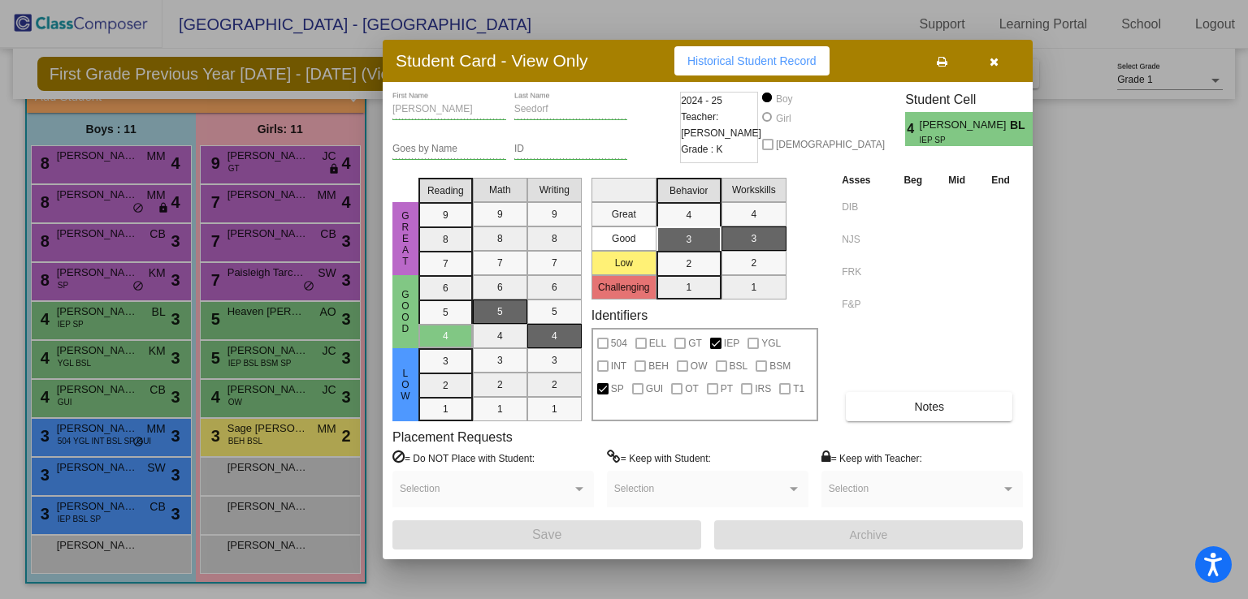
click at [995, 56] on icon "button" at bounding box center [993, 61] width 9 height 11
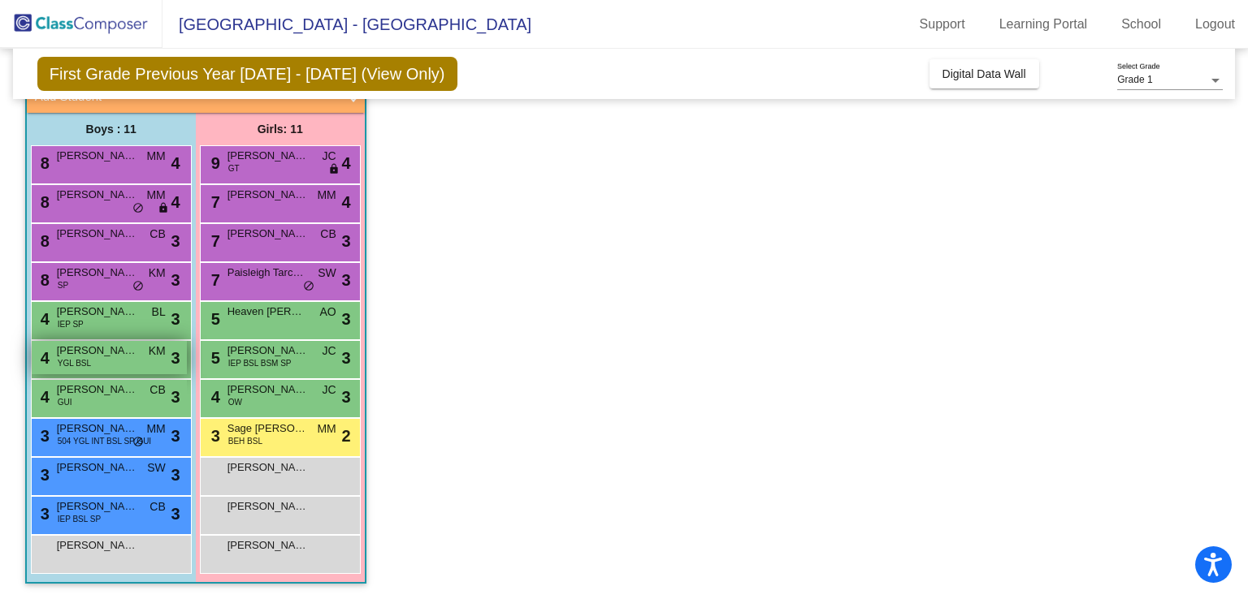
click at [116, 365] on div "4 [PERSON_NAME] YGL BSL KM lock do_not_disturb_alt 3" at bounding box center [109, 357] width 155 height 33
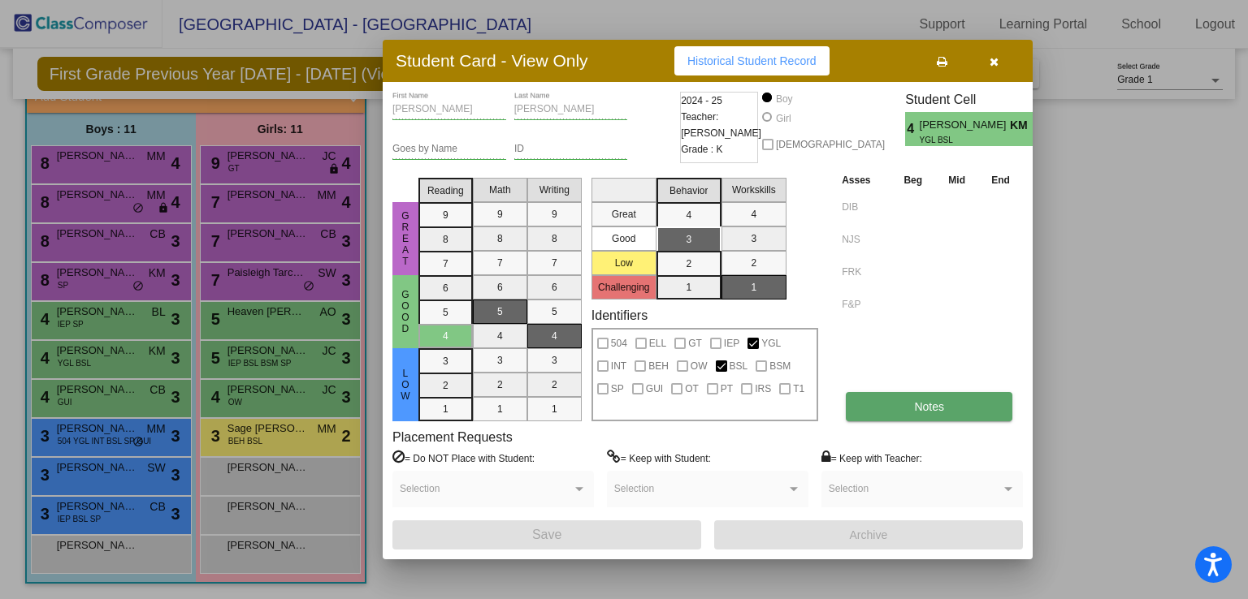
click at [926, 400] on span "Notes" at bounding box center [929, 406] width 30 height 13
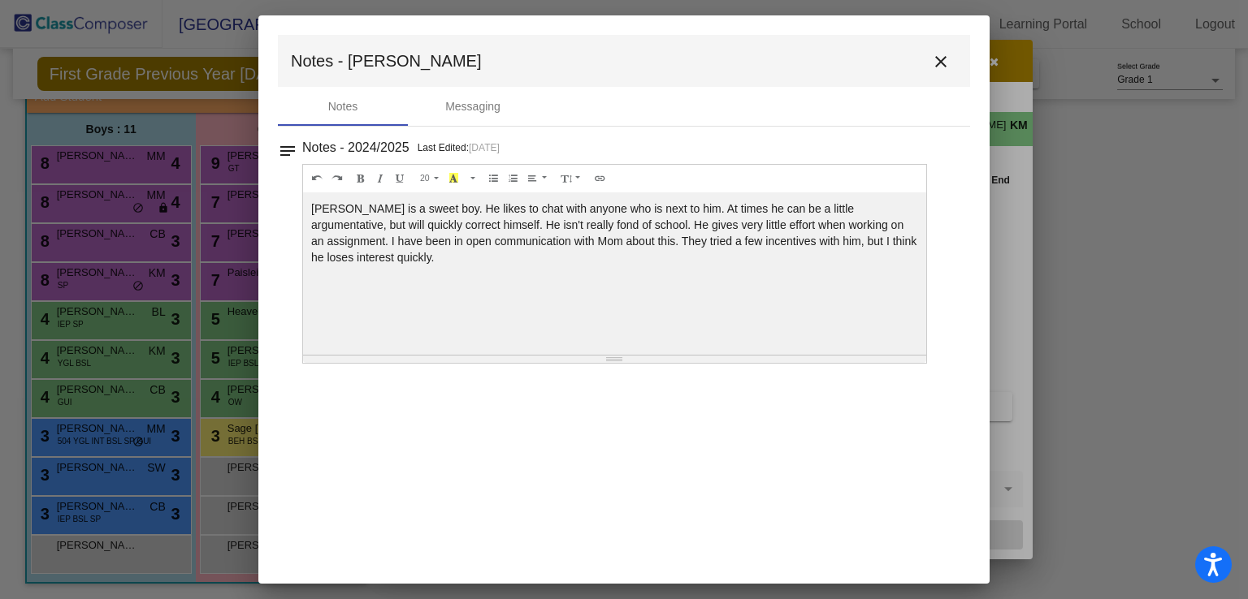
click at [926, 395] on mat-dialog-container "Notes - [PERSON_NAME] close Notes Messaging notes Notes - 2024/2025 Last Edited…" at bounding box center [623, 299] width 731 height 569
click at [941, 59] on mat-icon "close" at bounding box center [940, 61] width 19 height 19
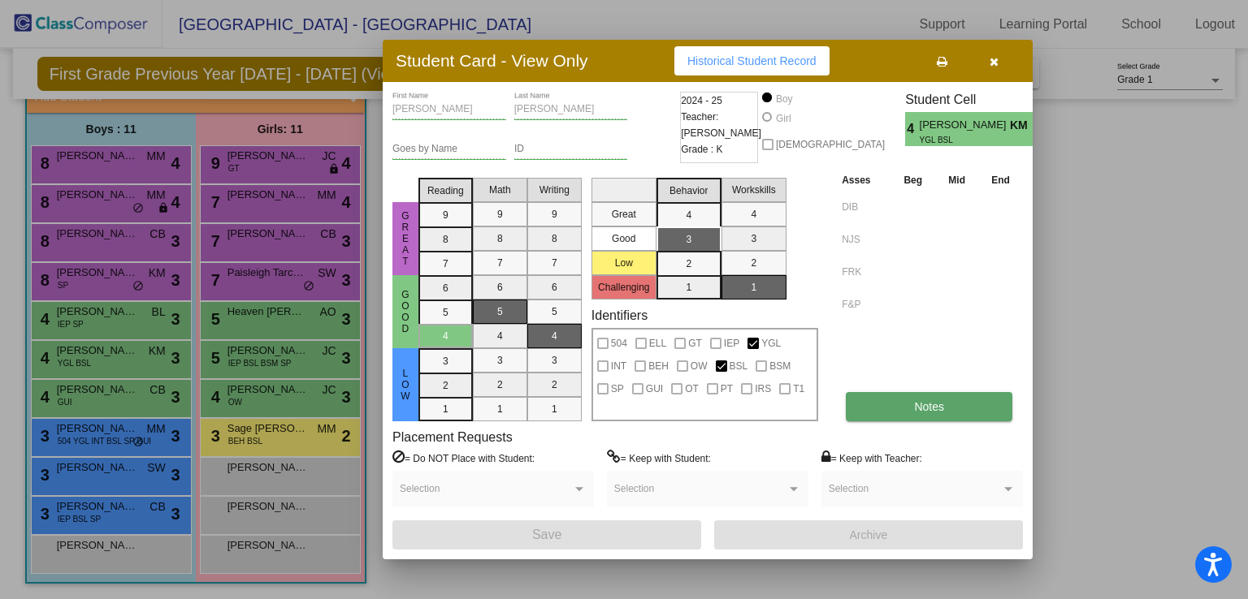
click at [936, 397] on button "Notes" at bounding box center [929, 406] width 167 height 29
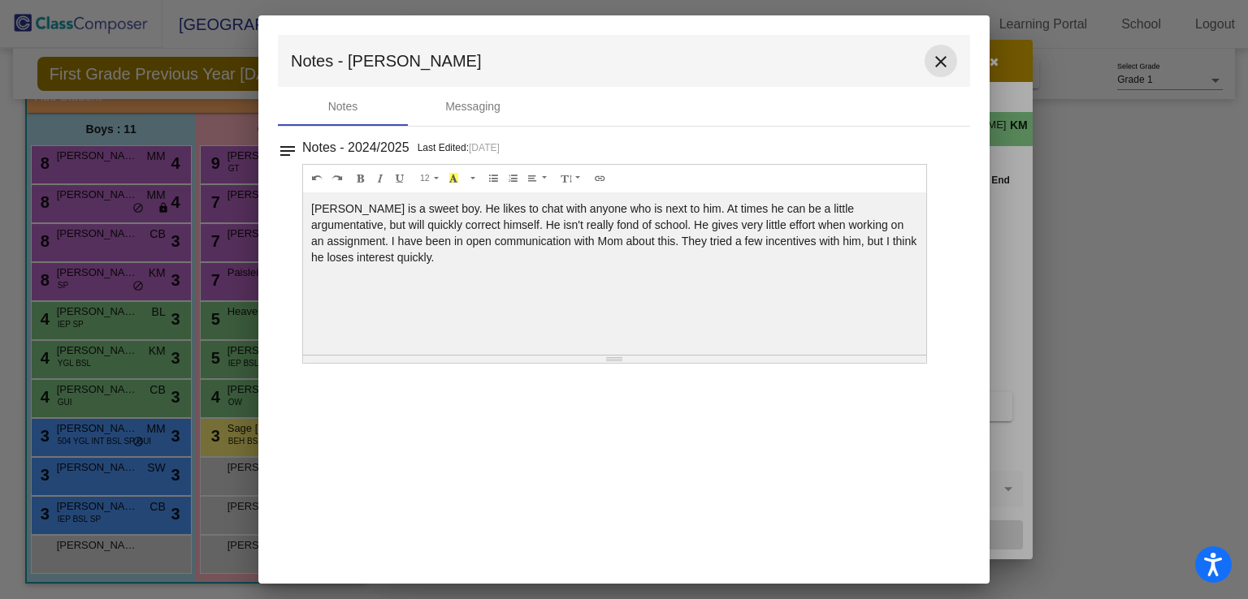
click at [938, 63] on mat-icon "close" at bounding box center [940, 61] width 19 height 19
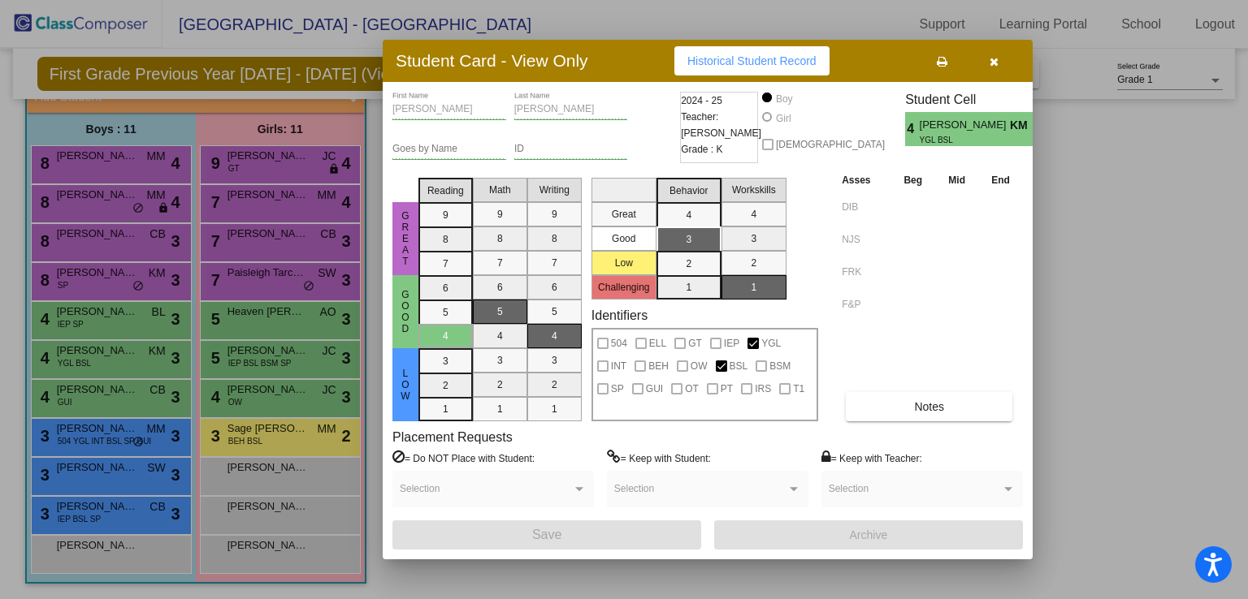
click at [993, 59] on icon "button" at bounding box center [993, 61] width 9 height 11
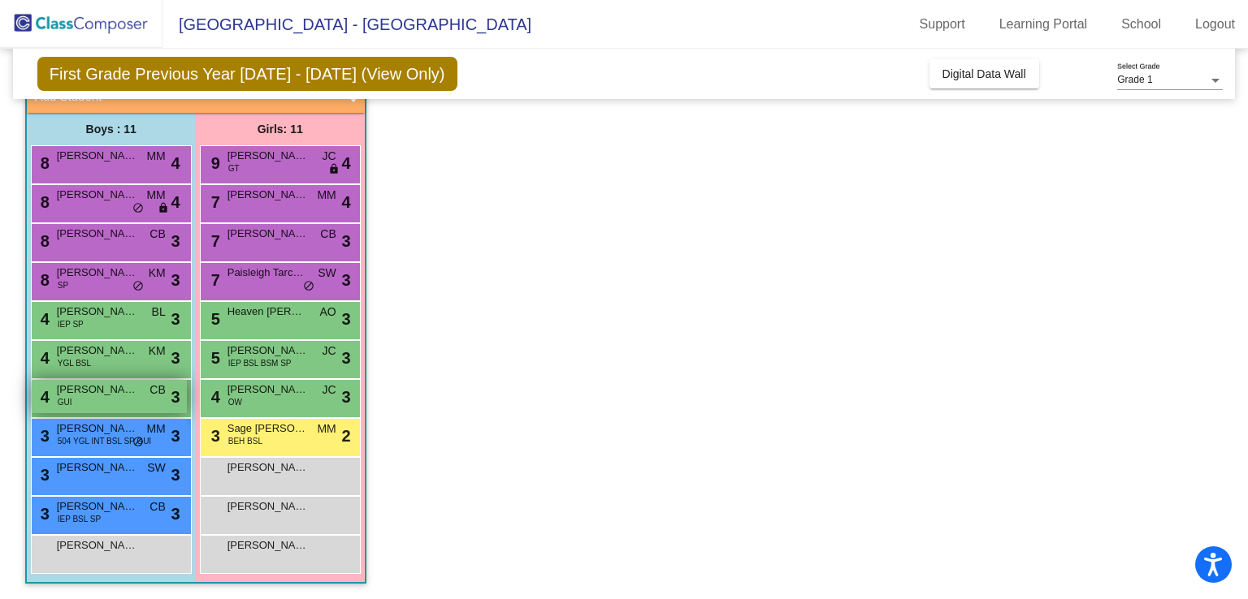
click at [102, 399] on div "4 [PERSON_NAME] GUI CB lock do_not_disturb_alt 3" at bounding box center [109, 396] width 155 height 33
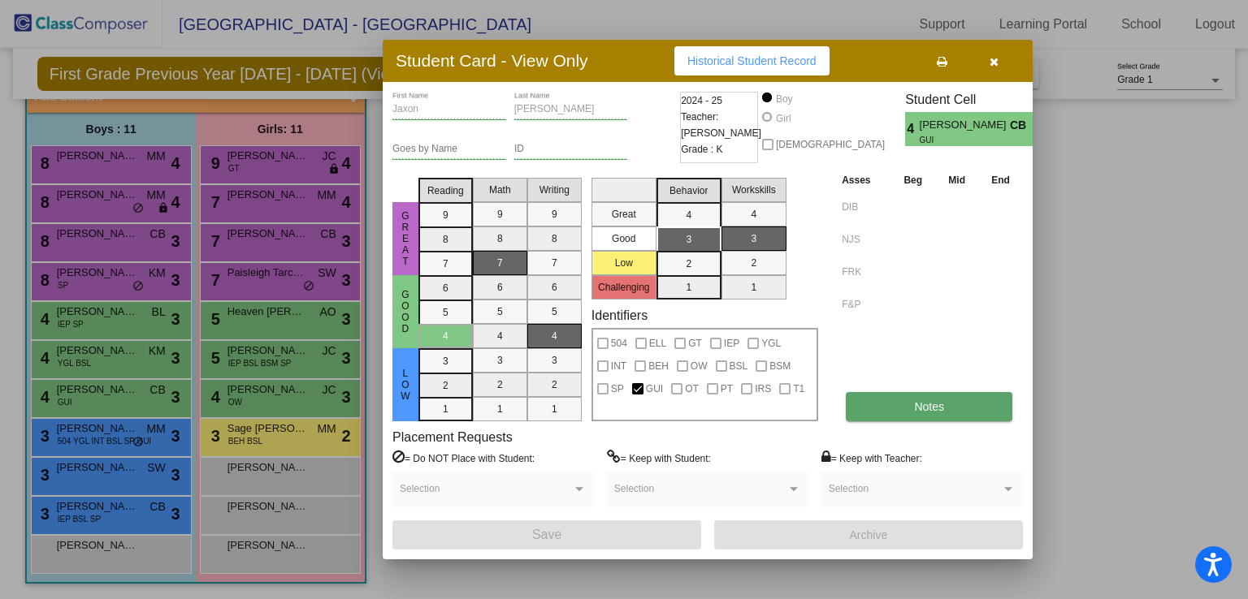
click at [901, 402] on button "Notes" at bounding box center [929, 406] width 167 height 29
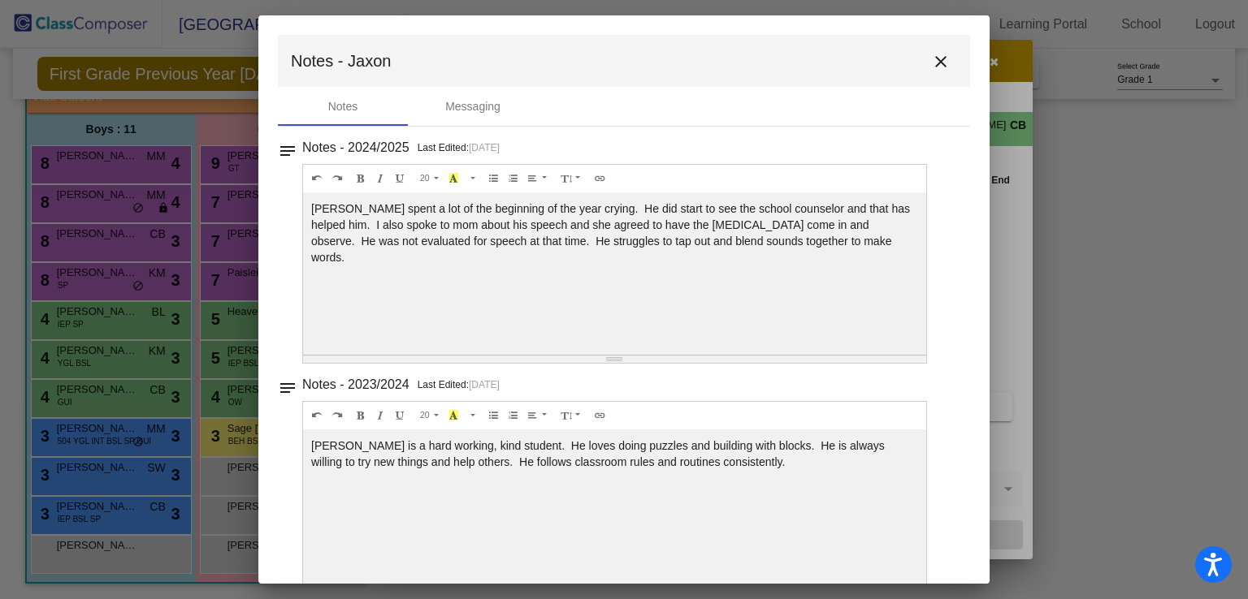
click at [931, 58] on mat-icon "close" at bounding box center [940, 61] width 19 height 19
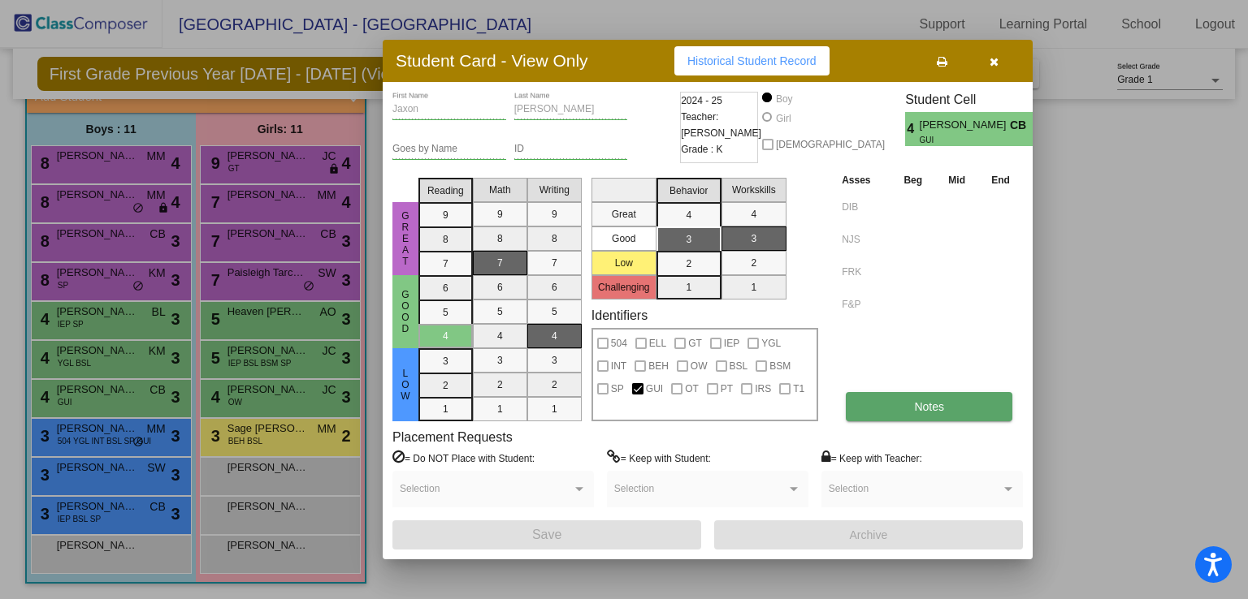
click at [925, 403] on span "Notes" at bounding box center [929, 406] width 30 height 13
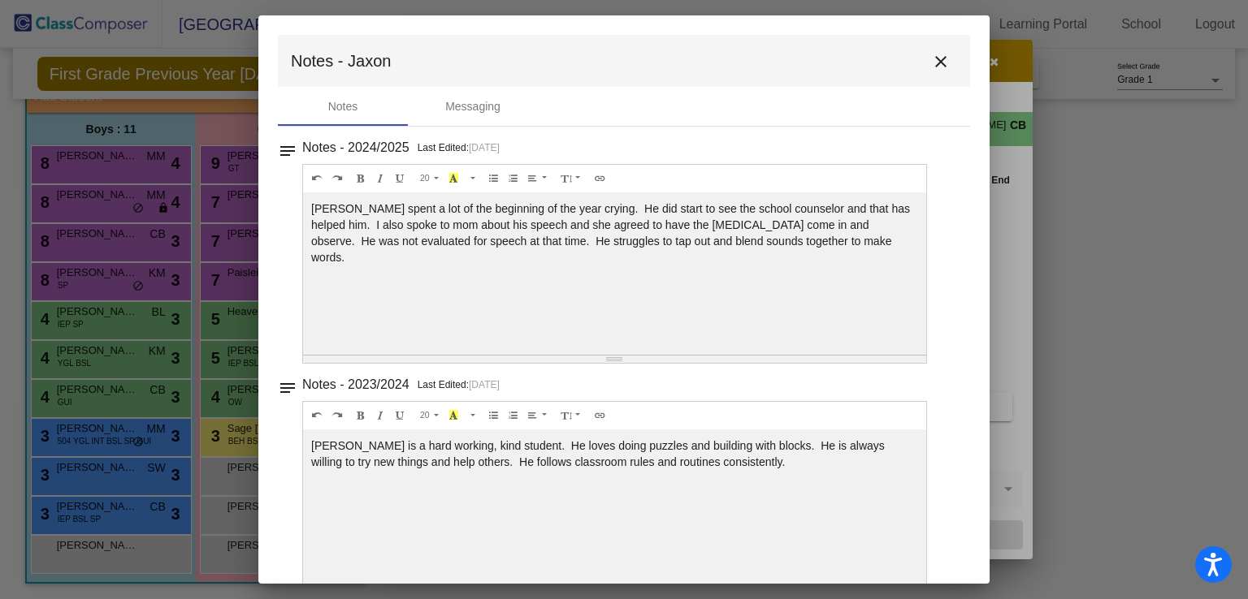
click at [931, 64] on mat-icon "close" at bounding box center [940, 61] width 19 height 19
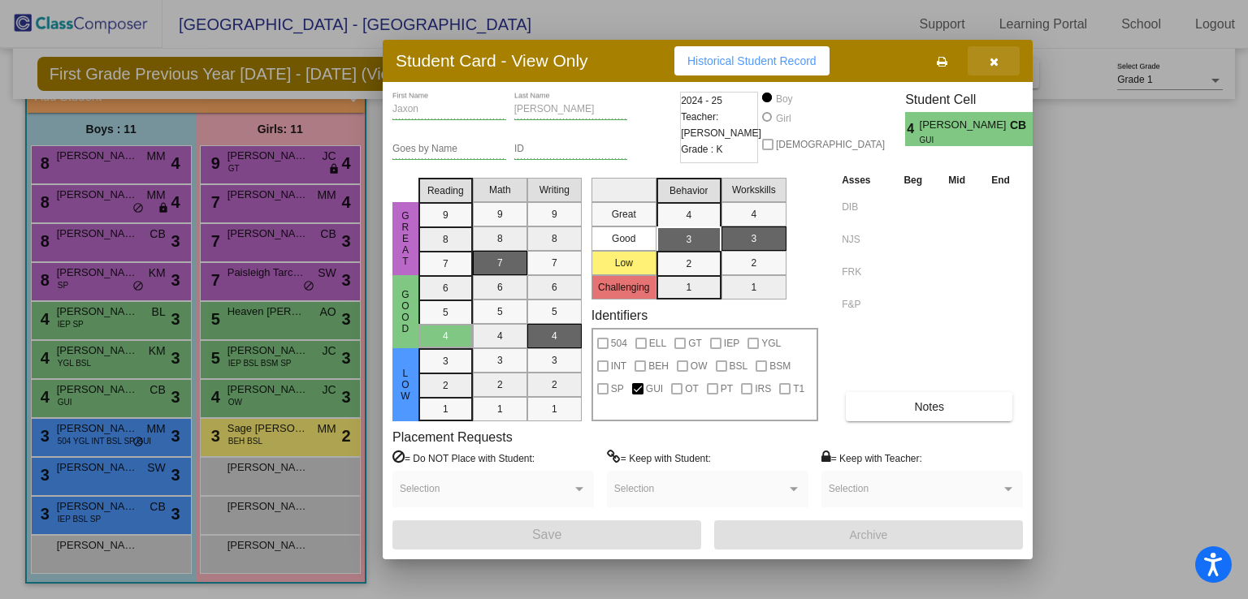
click at [994, 56] on icon "button" at bounding box center [993, 61] width 9 height 11
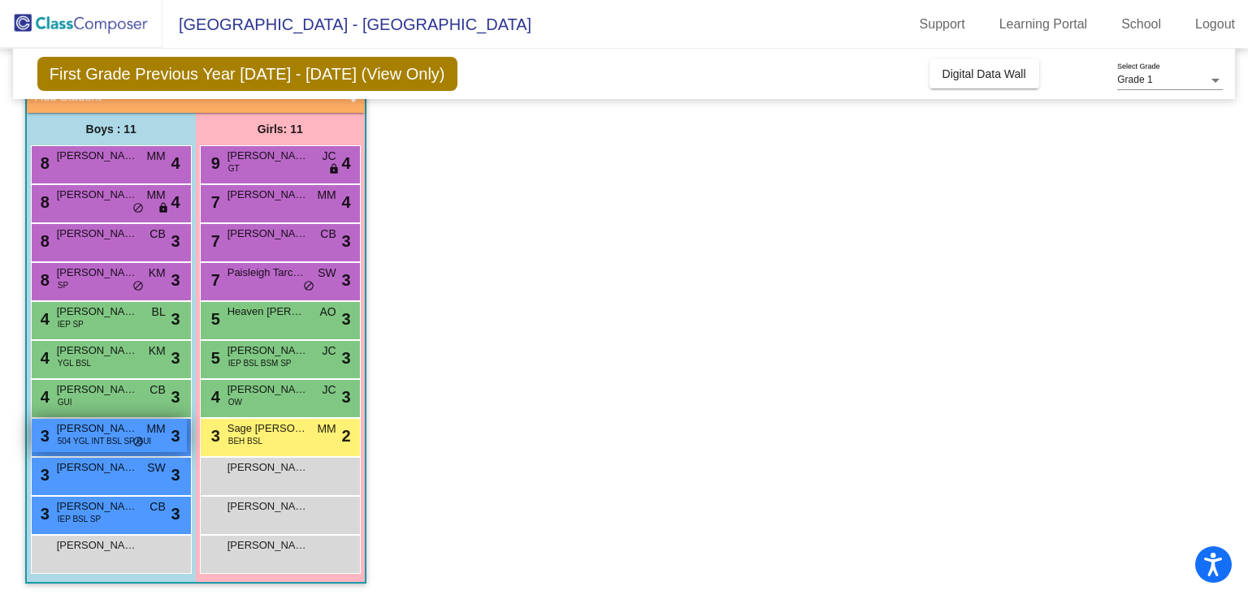
click at [96, 437] on span "504 YGL INT BSL SP GUI" at bounding box center [104, 441] width 93 height 12
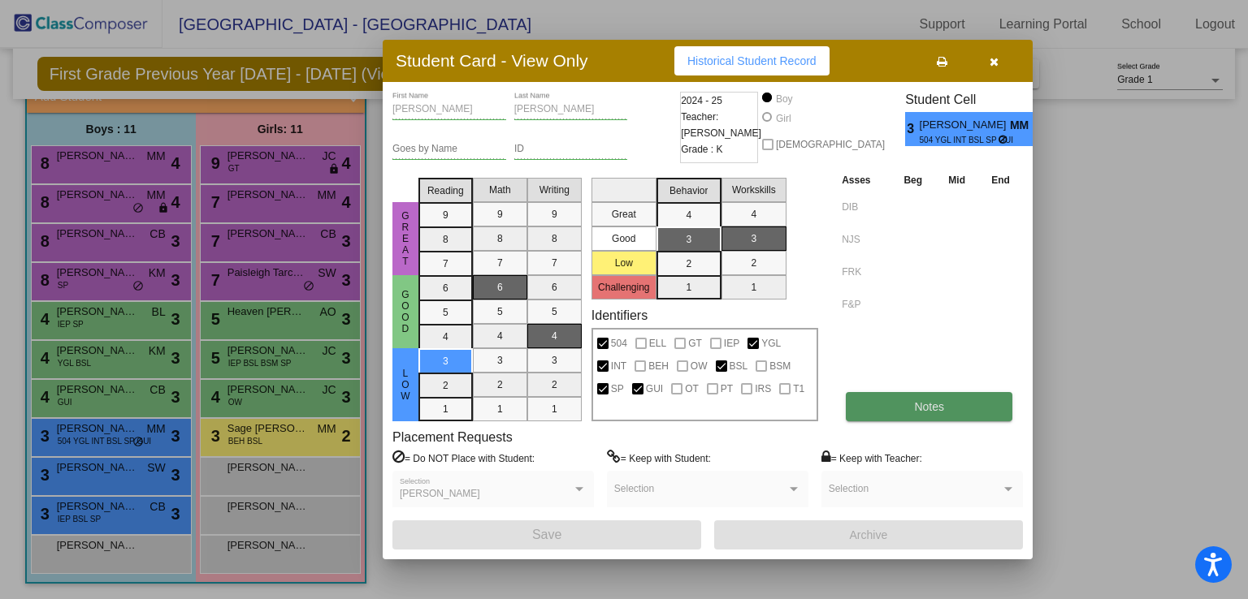
click at [936, 406] on span "Notes" at bounding box center [929, 406] width 30 height 13
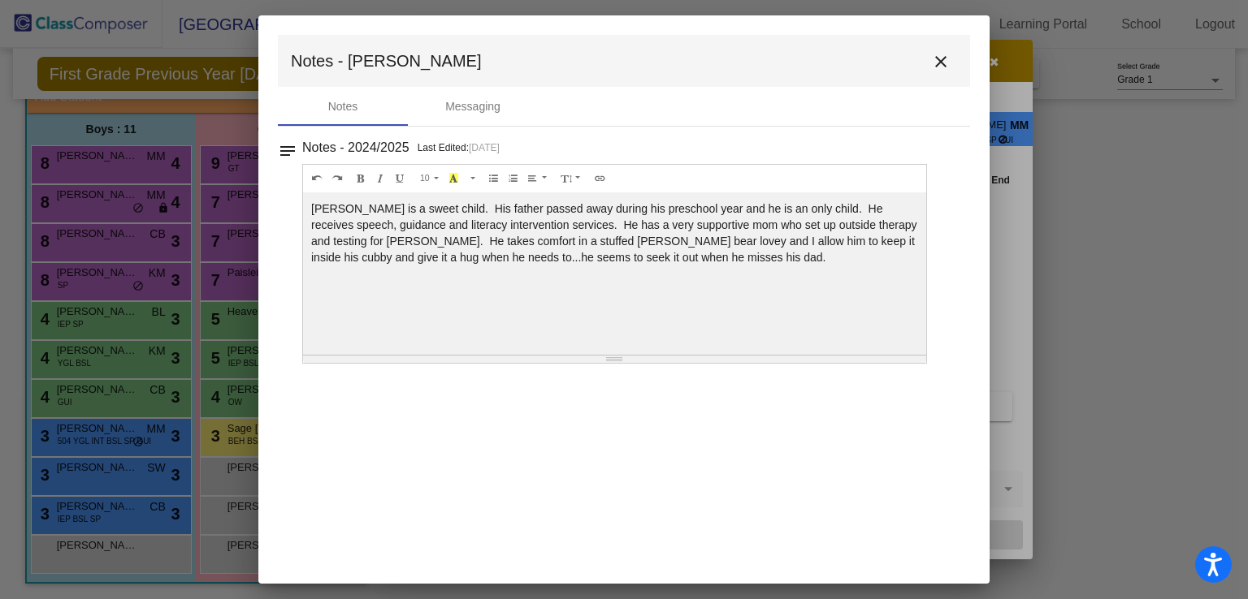
click at [935, 66] on mat-icon "close" at bounding box center [940, 61] width 19 height 19
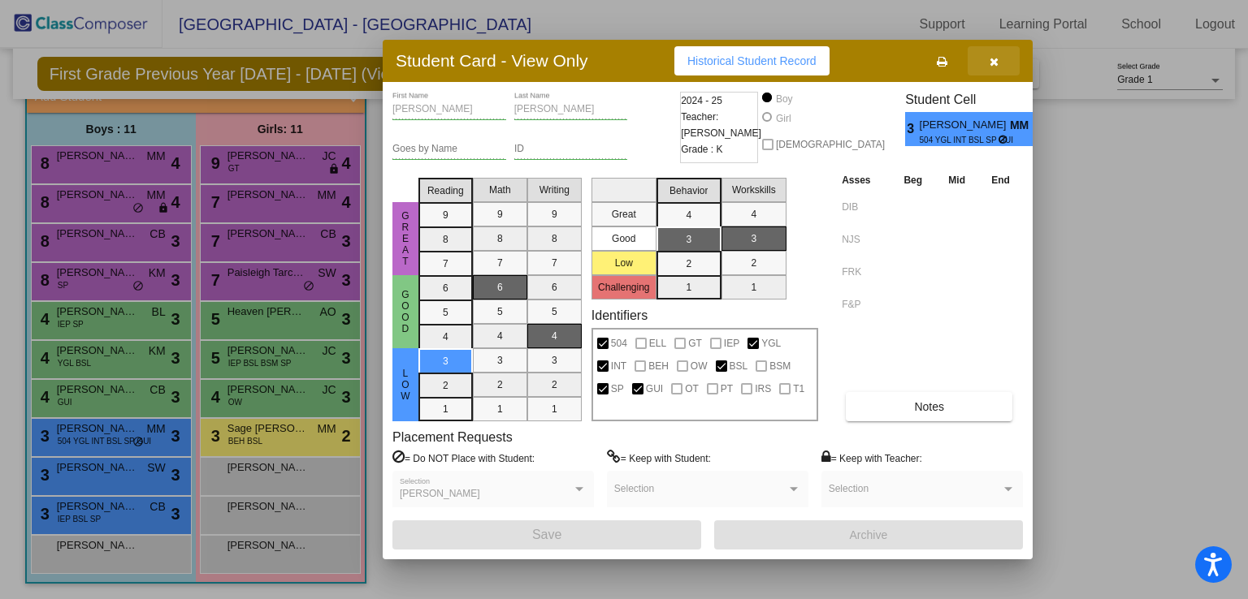
click at [993, 57] on icon "button" at bounding box center [993, 61] width 9 height 11
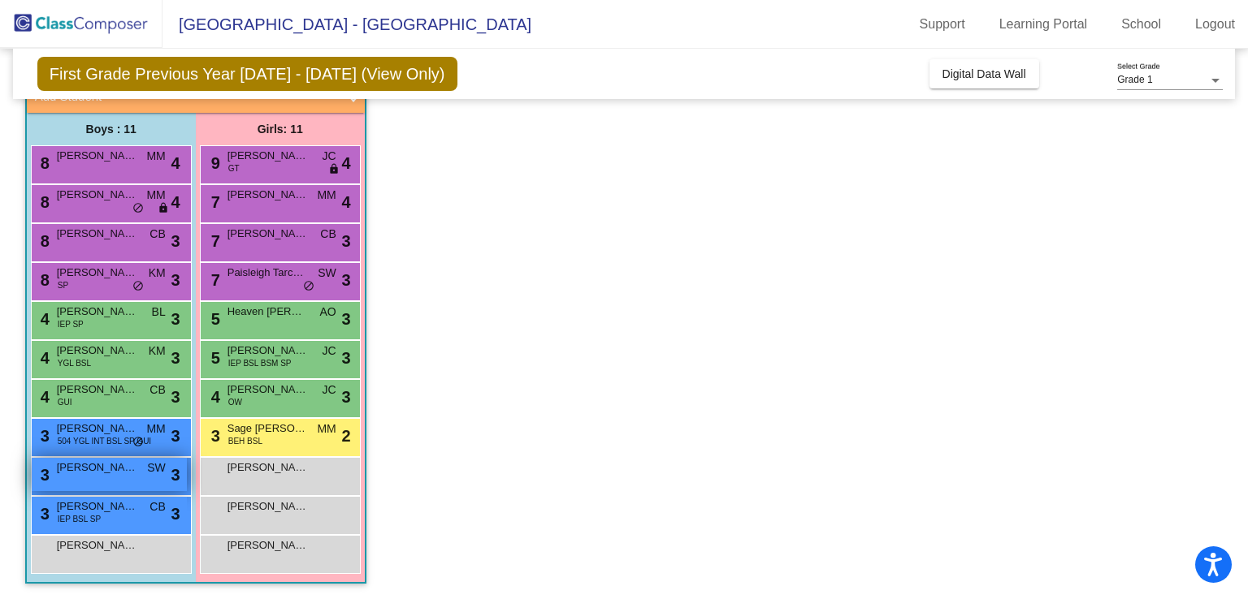
click at [119, 487] on div "3 [PERSON_NAME] [PERSON_NAME] lock do_not_disturb_alt 3" at bounding box center [109, 474] width 155 height 33
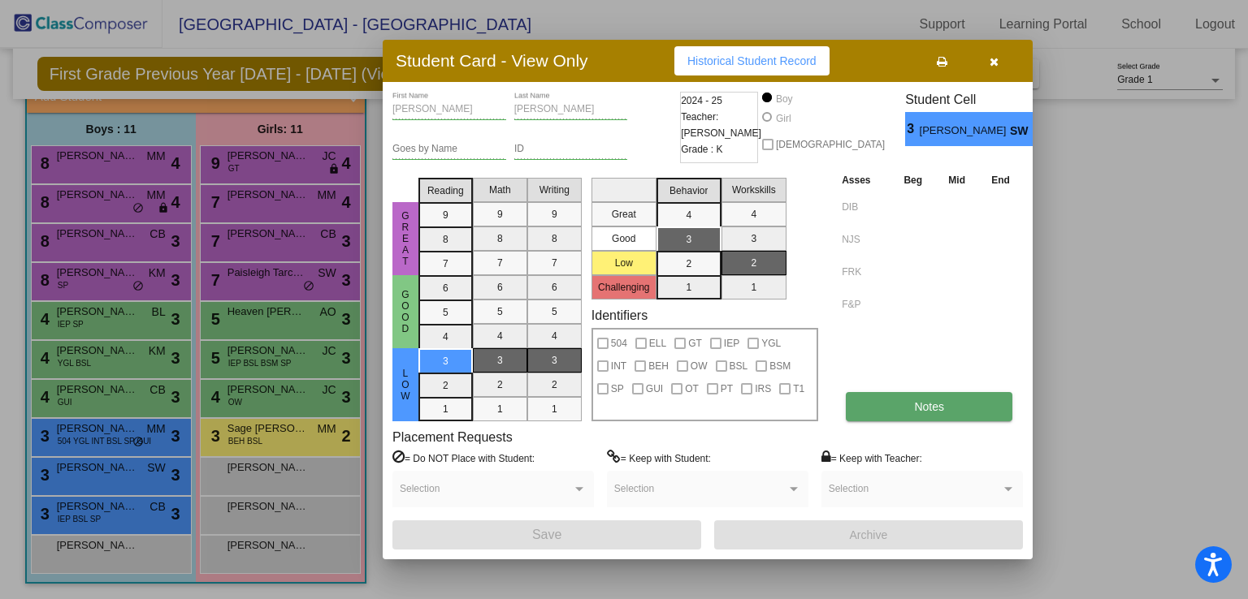
click at [902, 405] on button "Notes" at bounding box center [929, 406] width 167 height 29
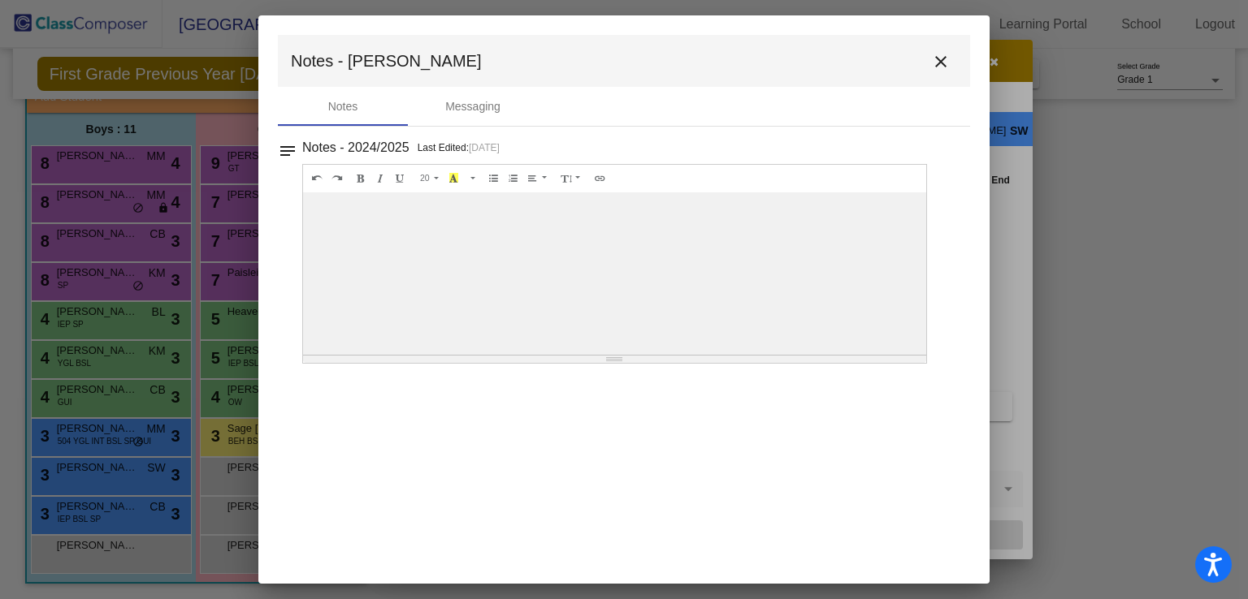
click at [933, 63] on mat-icon "close" at bounding box center [940, 61] width 19 height 19
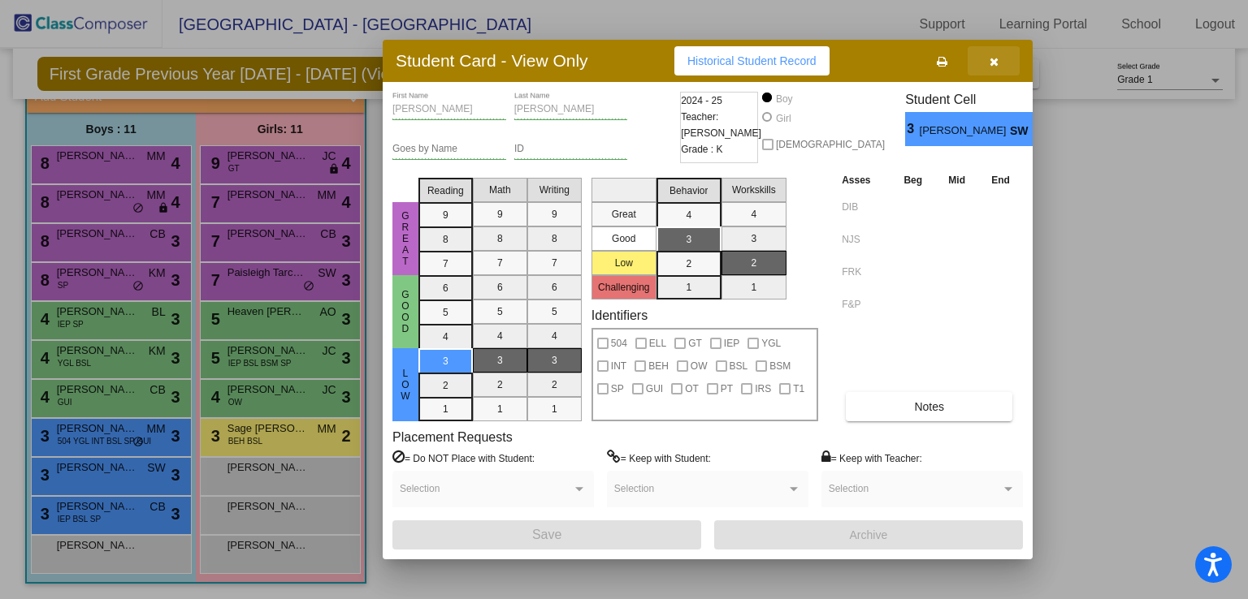
click at [993, 62] on icon "button" at bounding box center [993, 61] width 9 height 11
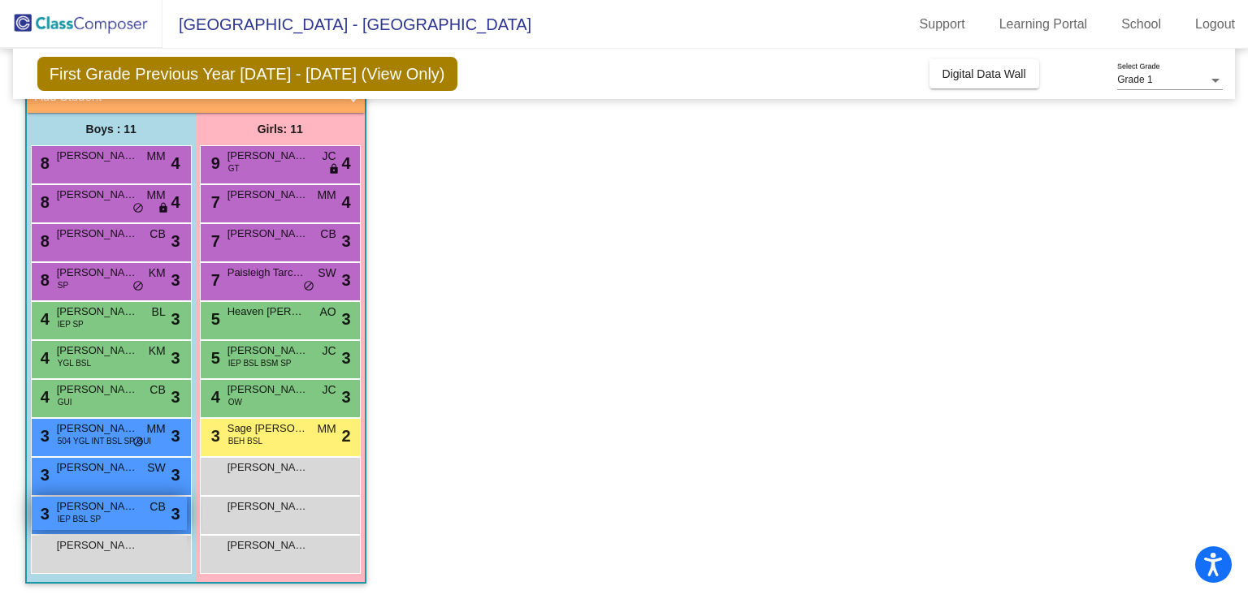
click at [119, 517] on div "3 [PERSON_NAME] IEP BSL SP CB lock do_not_disturb_alt 3" at bounding box center [109, 513] width 155 height 33
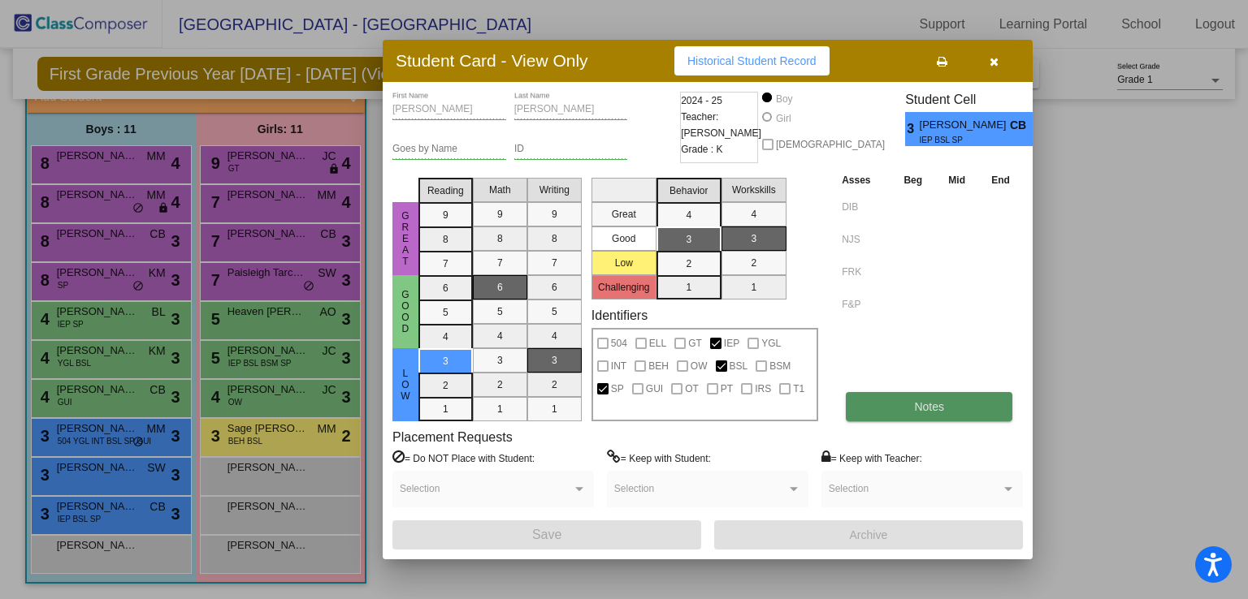
click at [929, 400] on span "Notes" at bounding box center [929, 406] width 30 height 13
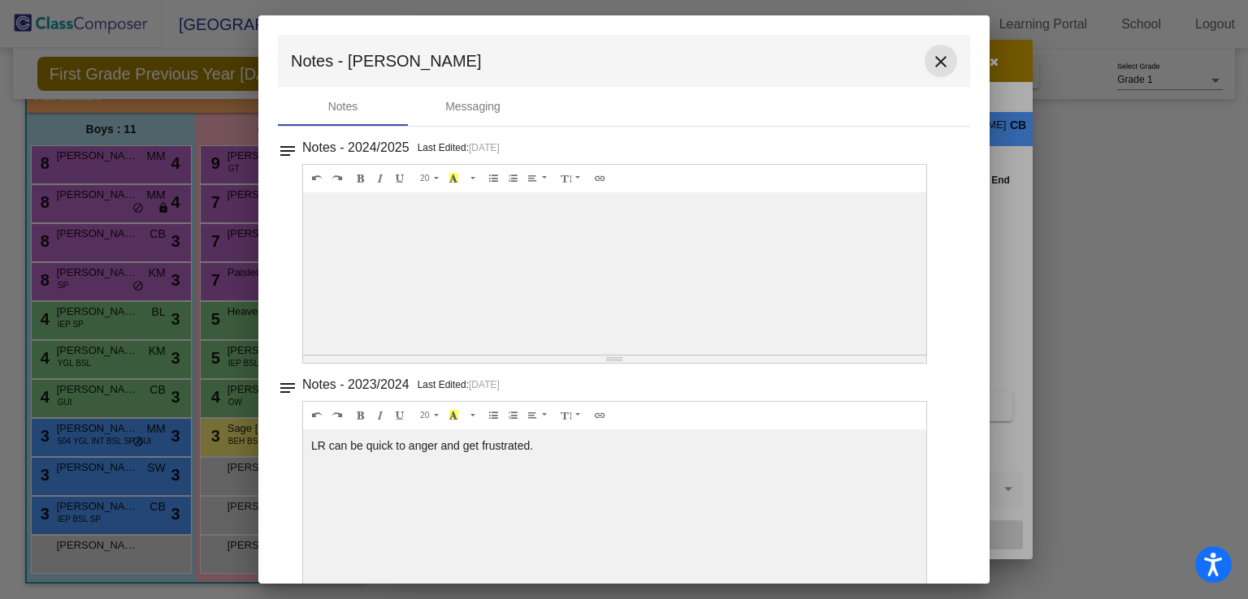
click at [931, 63] on mat-icon "close" at bounding box center [940, 61] width 19 height 19
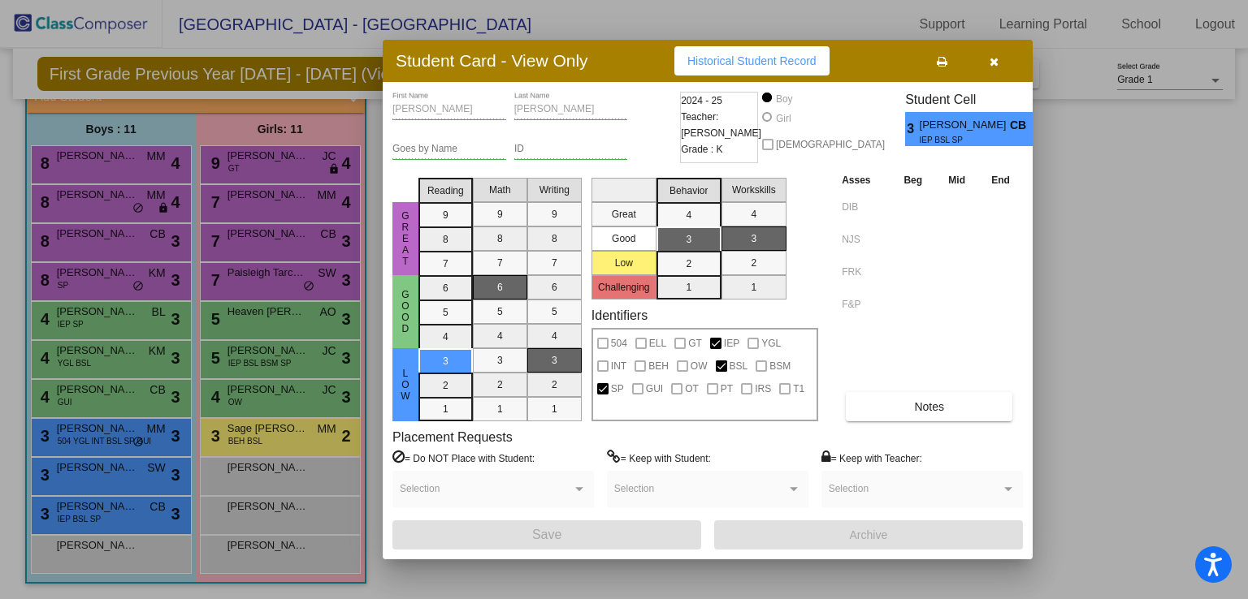
click at [994, 60] on icon "button" at bounding box center [993, 61] width 9 height 11
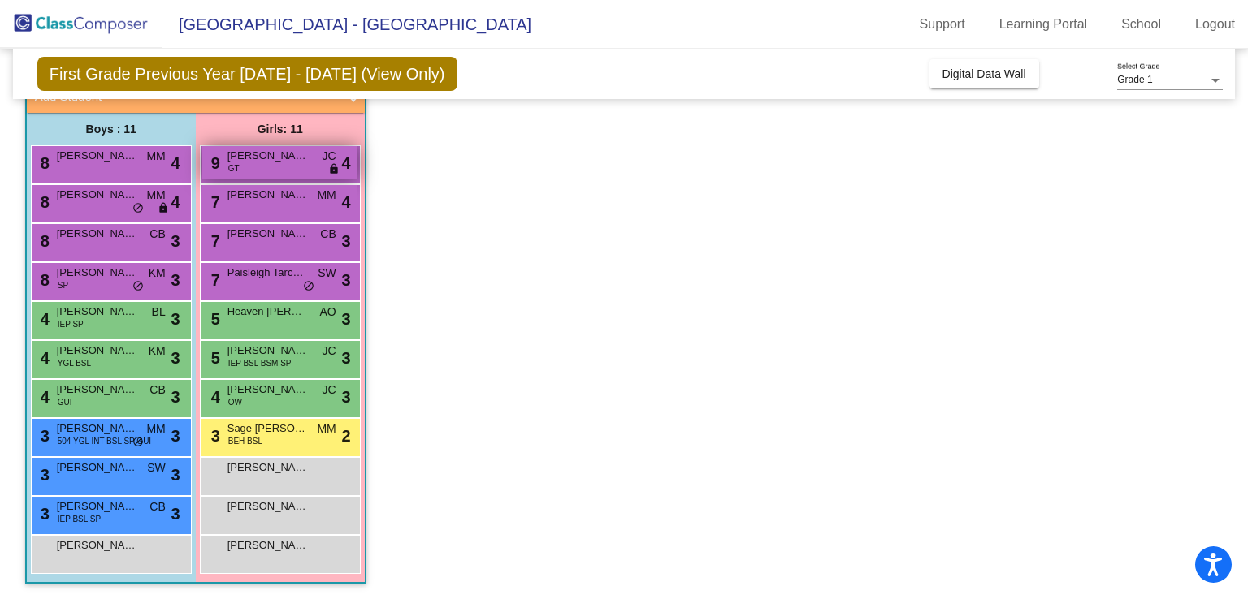
click at [282, 157] on span "[PERSON_NAME]" at bounding box center [267, 156] width 81 height 16
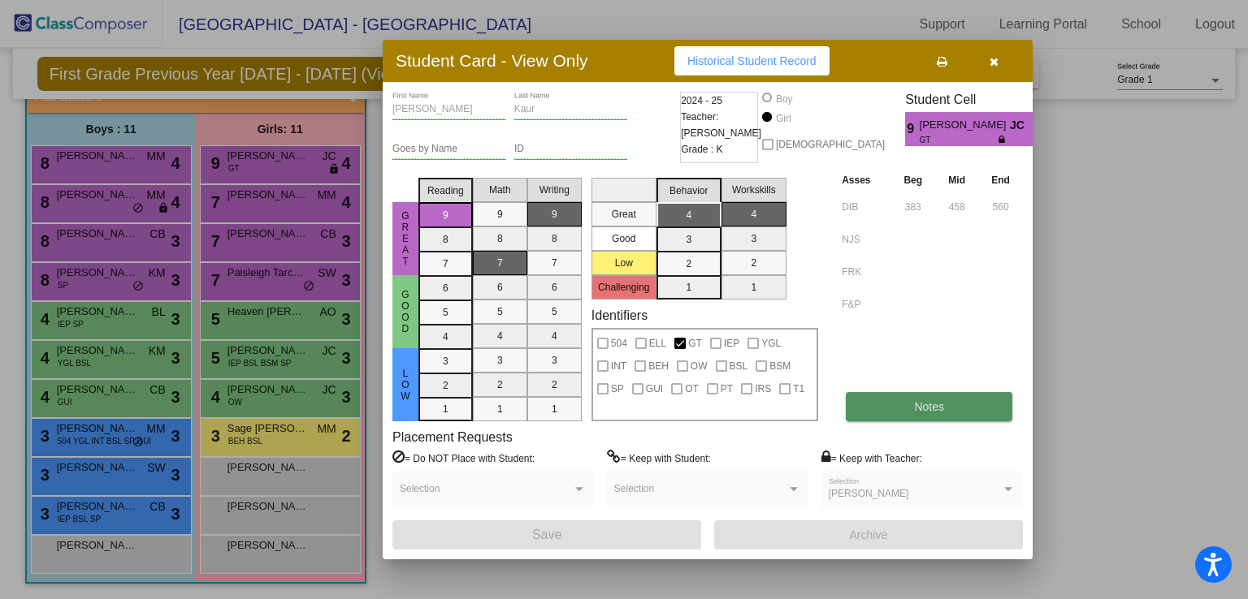
click at [912, 400] on button "Notes" at bounding box center [929, 406] width 167 height 29
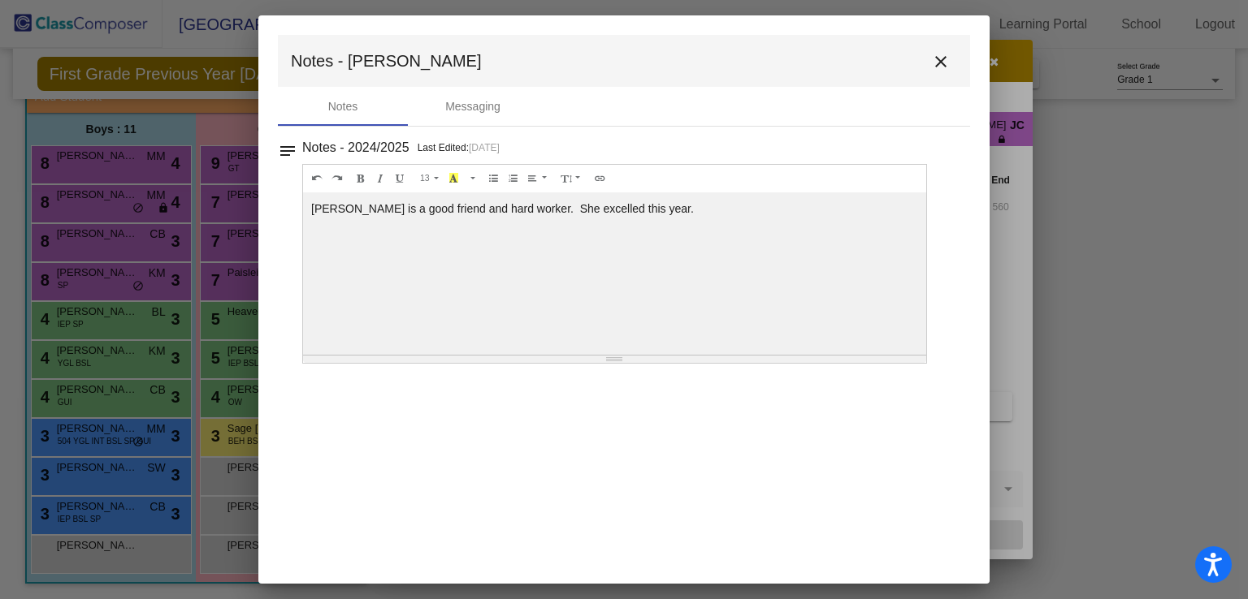
click at [937, 63] on mat-icon "close" at bounding box center [940, 61] width 19 height 19
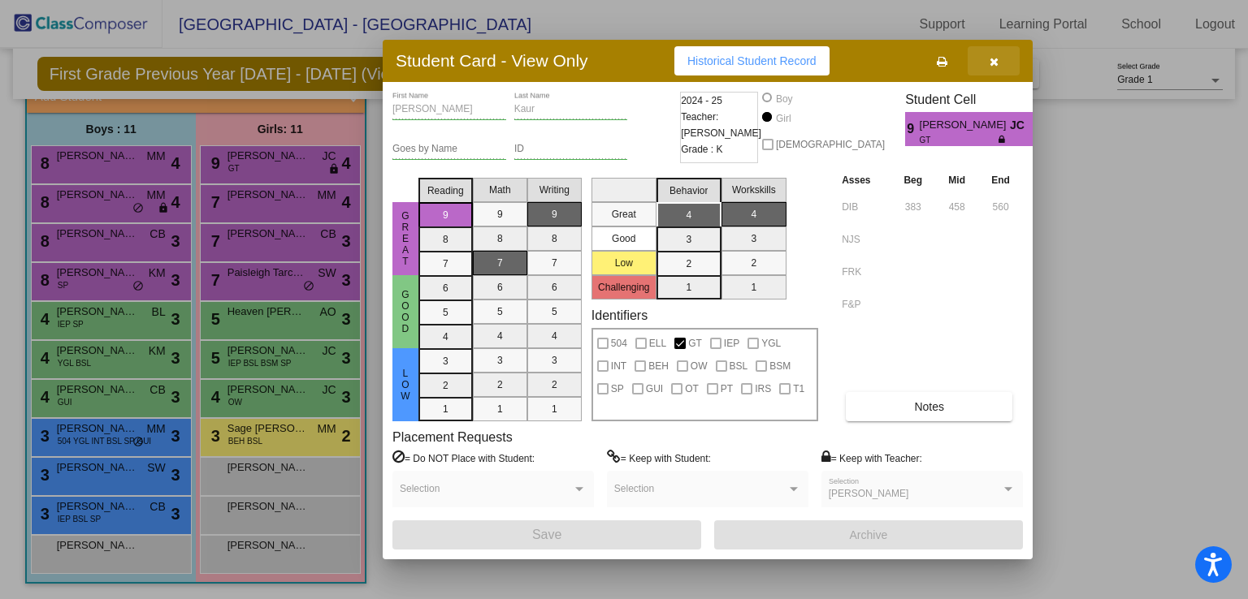
click at [994, 58] on icon "button" at bounding box center [993, 61] width 9 height 11
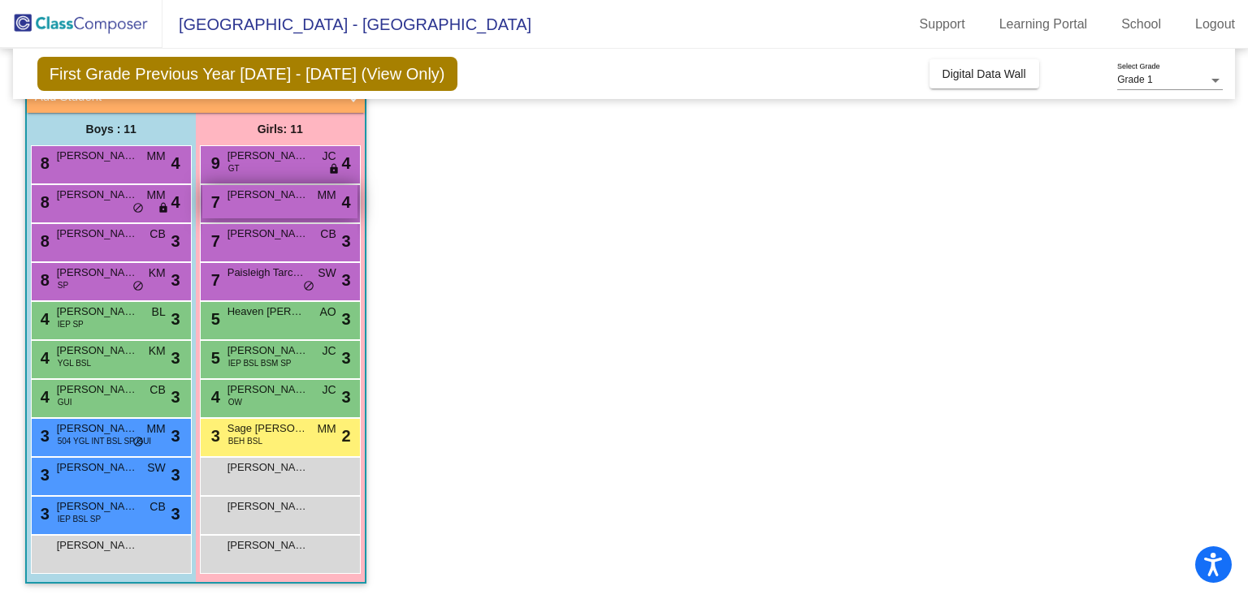
click at [288, 211] on div "7 [PERSON_NAME] MM lock do_not_disturb_alt 4" at bounding box center [279, 201] width 155 height 33
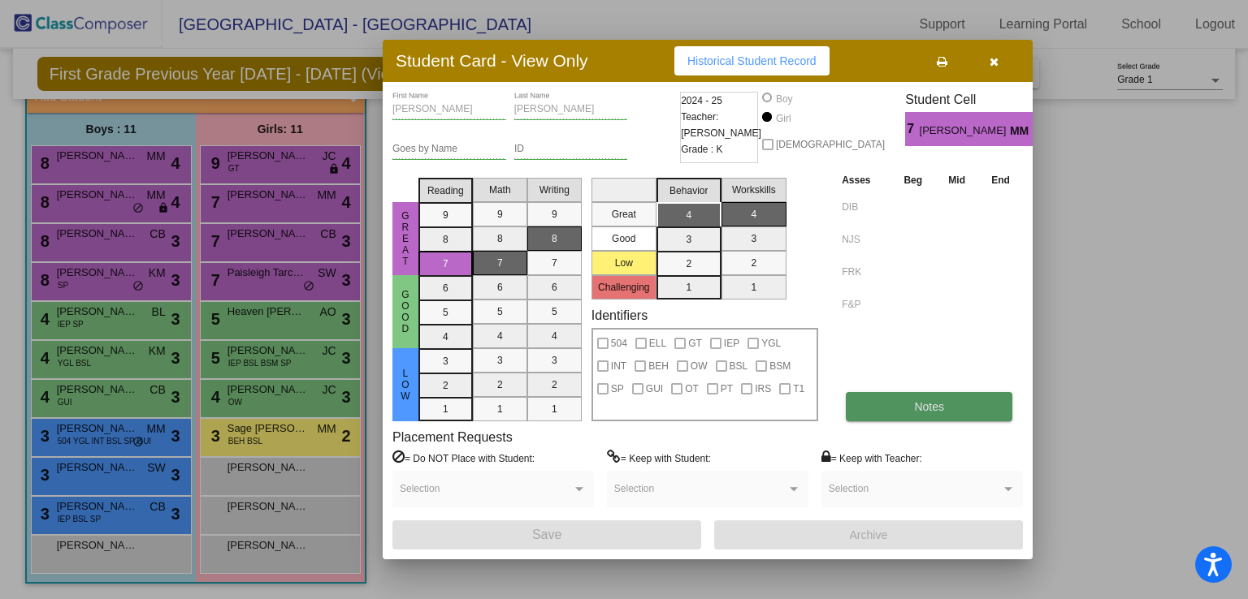
click at [936, 407] on span "Notes" at bounding box center [929, 406] width 30 height 13
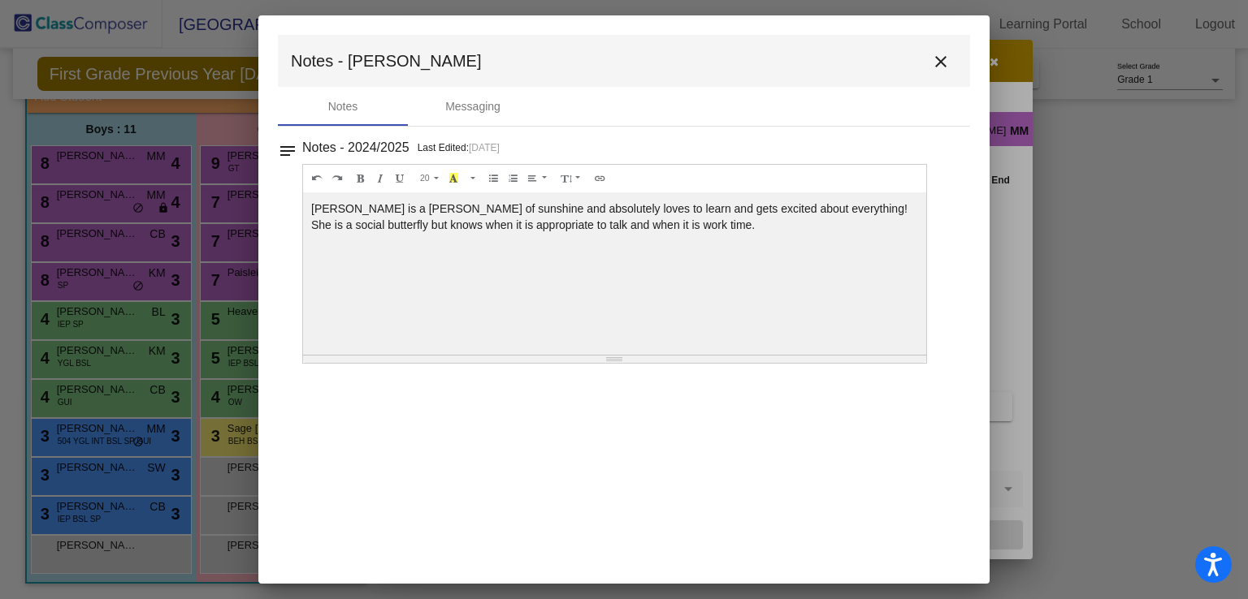
click at [943, 63] on mat-icon "close" at bounding box center [940, 61] width 19 height 19
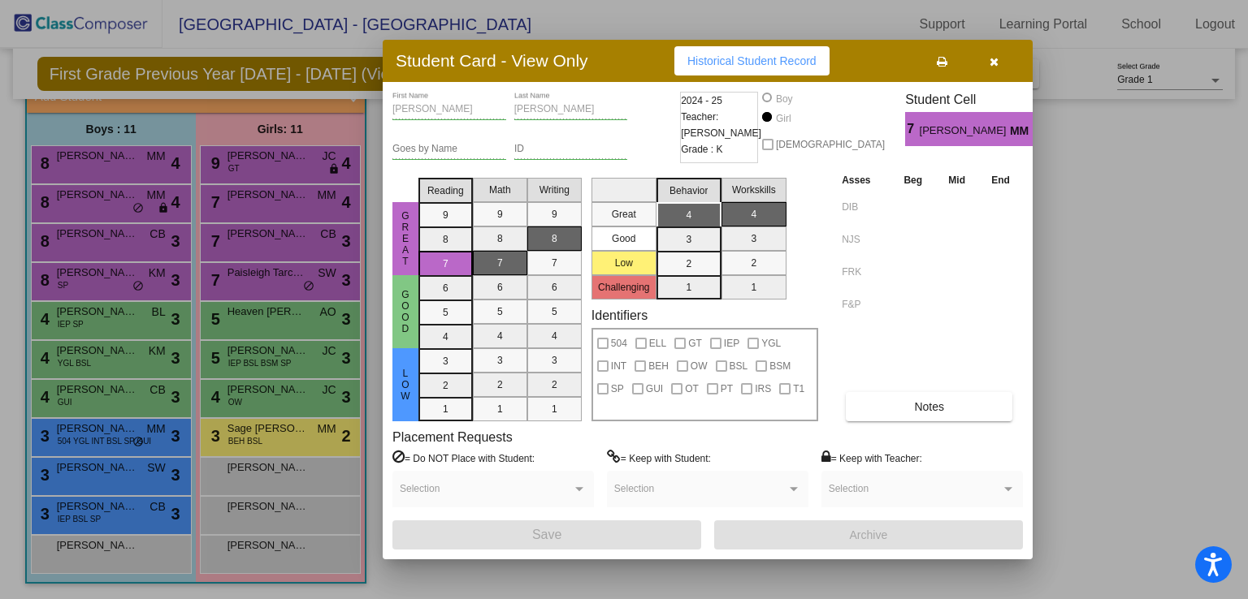
click at [943, 63] on icon at bounding box center [941, 61] width 11 height 11
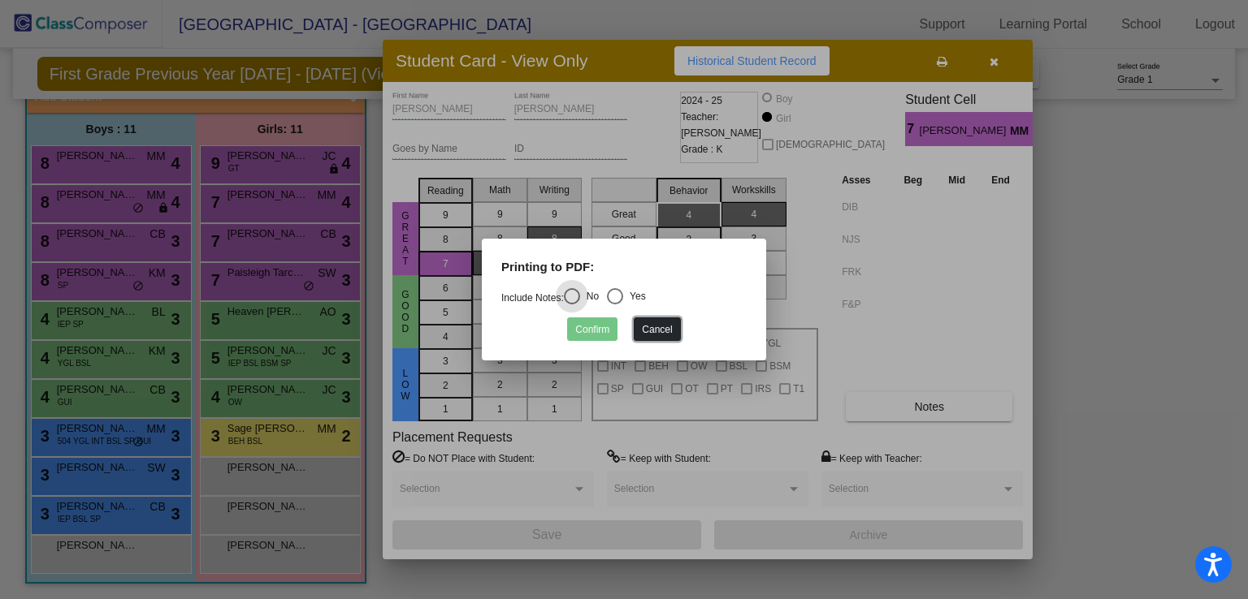
click at [660, 334] on button "Cancel" at bounding box center [657, 330] width 46 height 24
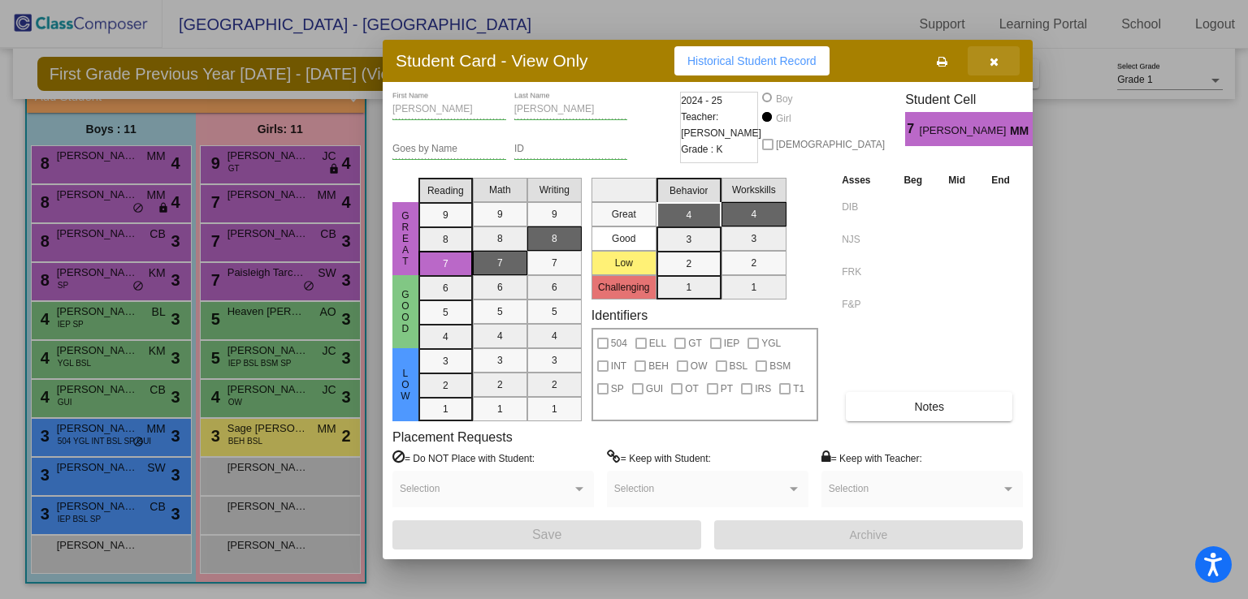
click at [994, 58] on icon "button" at bounding box center [993, 61] width 9 height 11
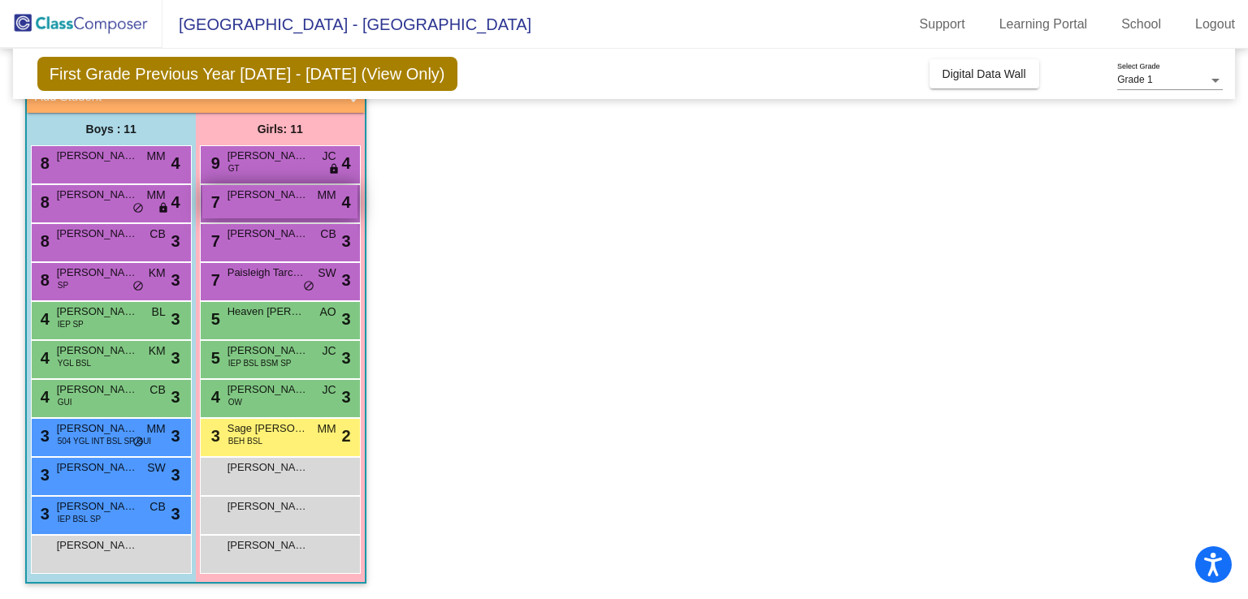
click at [265, 204] on div "7 [PERSON_NAME] MM lock do_not_disturb_alt 4" at bounding box center [279, 201] width 155 height 33
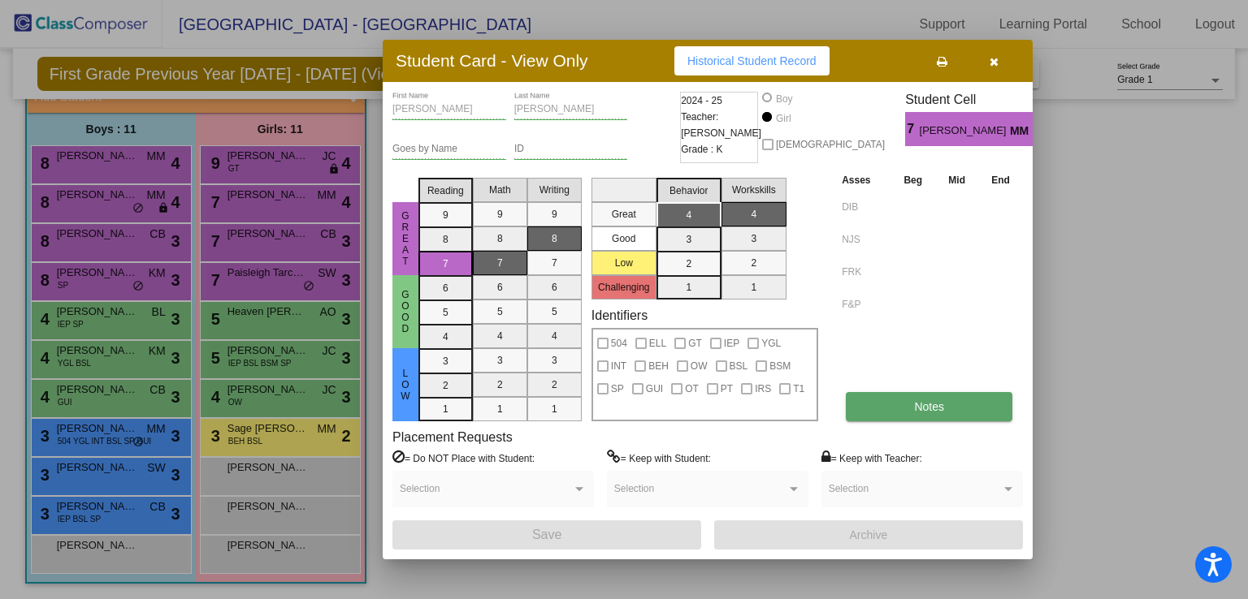
click at [934, 409] on span "Notes" at bounding box center [929, 406] width 30 height 13
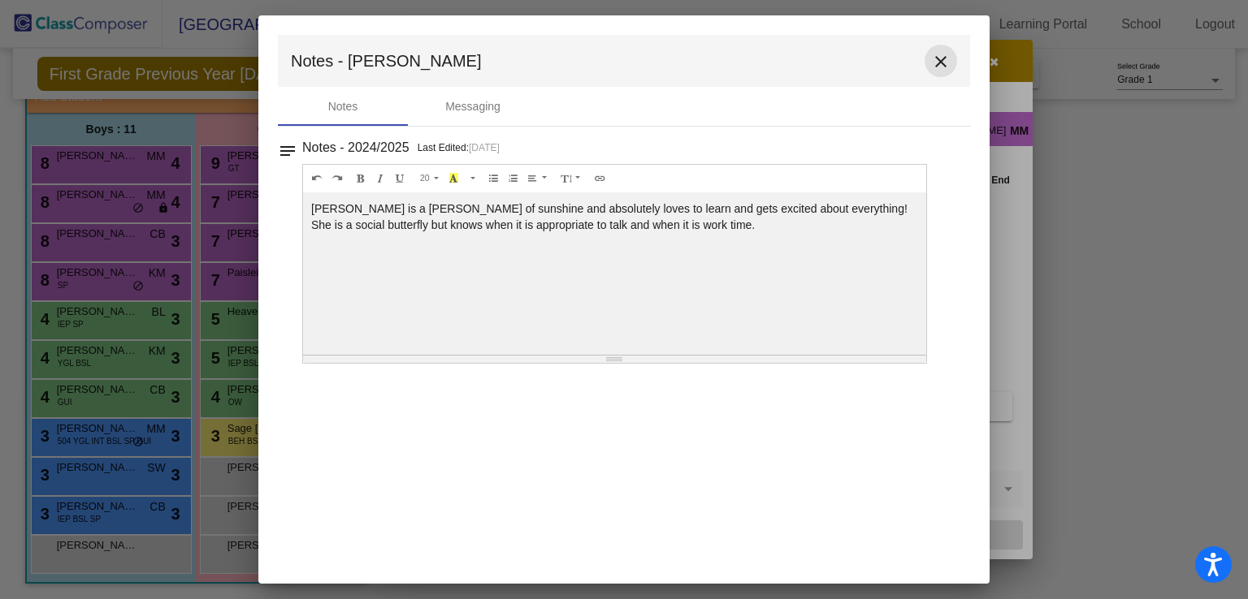
click at [938, 63] on mat-icon "close" at bounding box center [940, 61] width 19 height 19
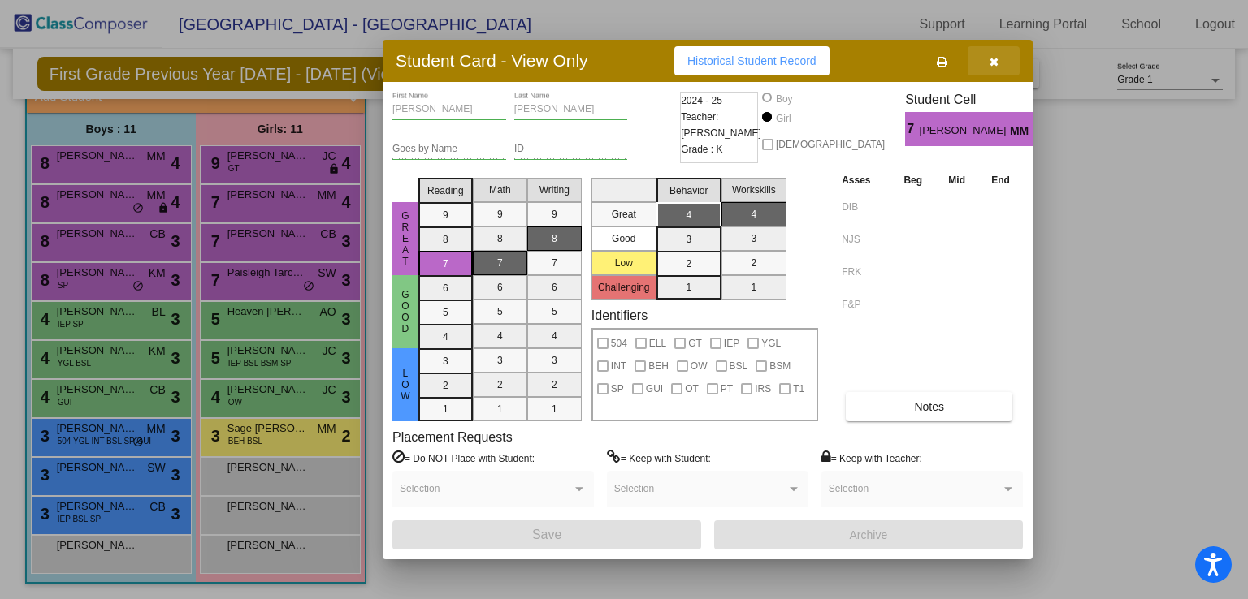
click at [991, 59] on icon "button" at bounding box center [993, 61] width 9 height 11
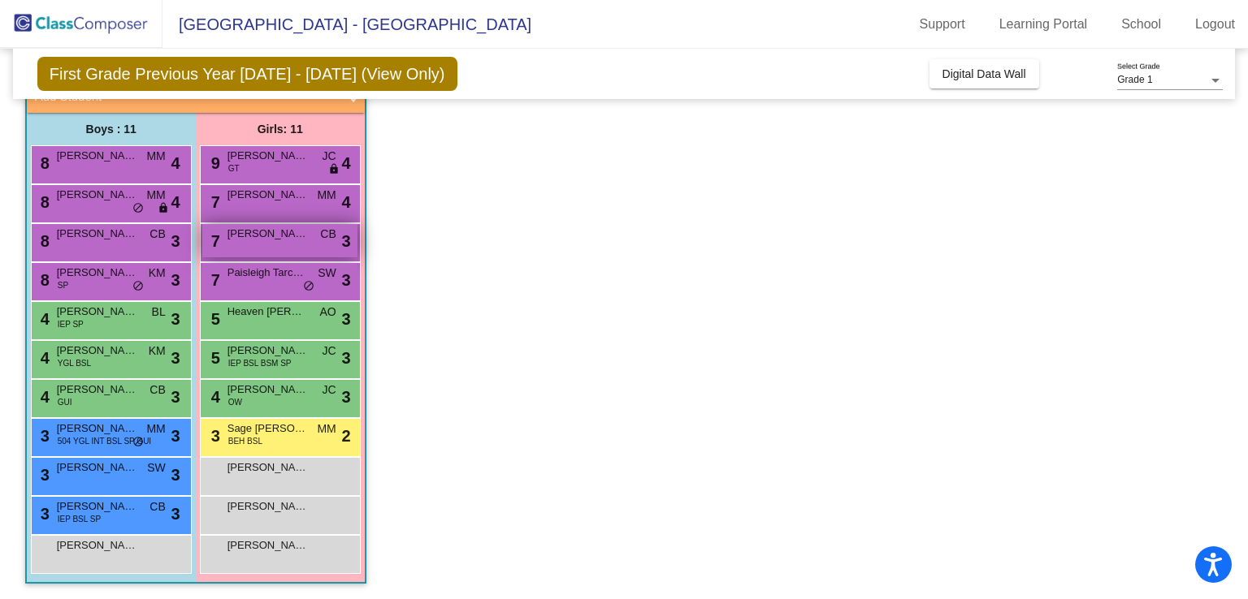
click at [296, 245] on div "7 [PERSON_NAME] CB lock do_not_disturb_alt 3" at bounding box center [279, 240] width 155 height 33
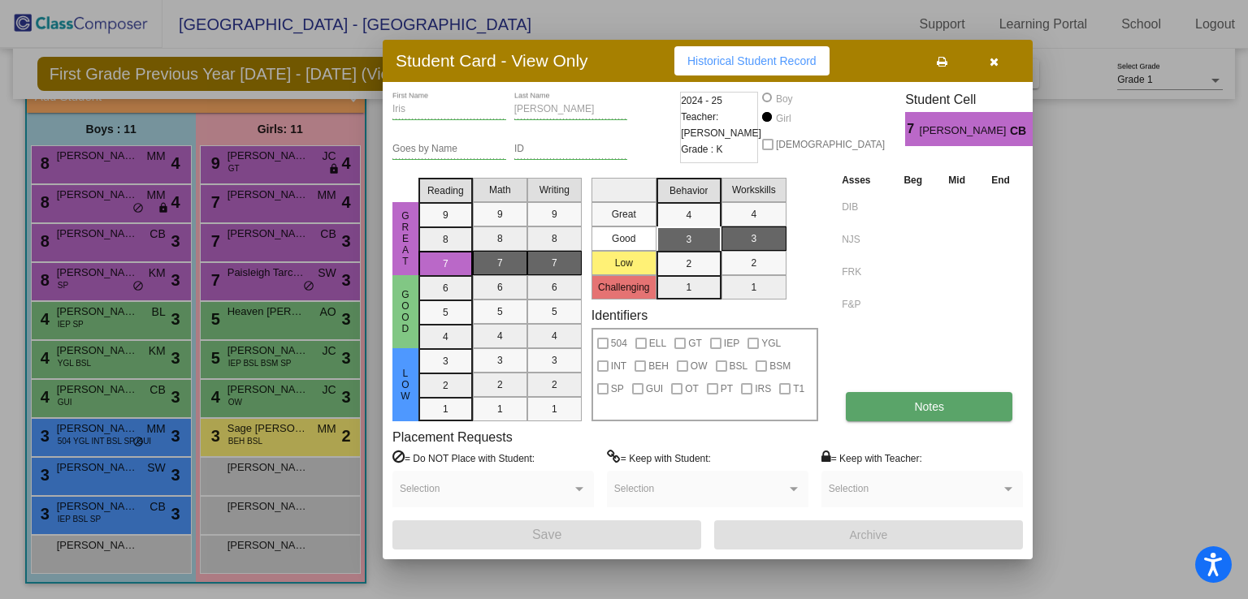
click at [932, 409] on span "Notes" at bounding box center [929, 406] width 30 height 13
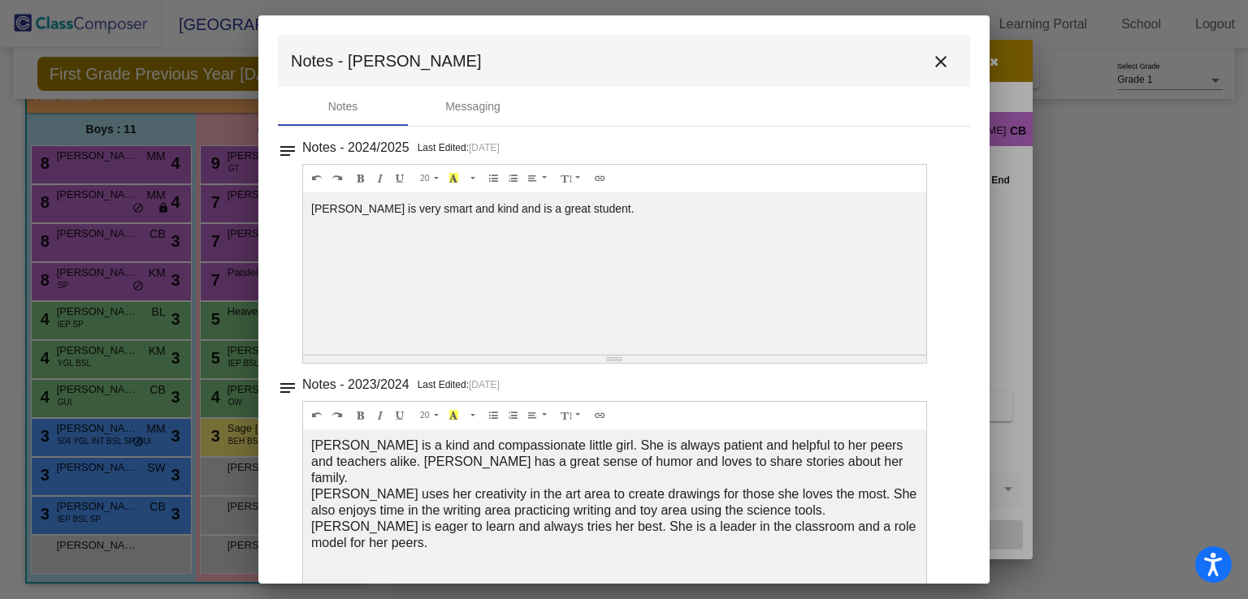
click at [931, 56] on mat-icon "close" at bounding box center [940, 61] width 19 height 19
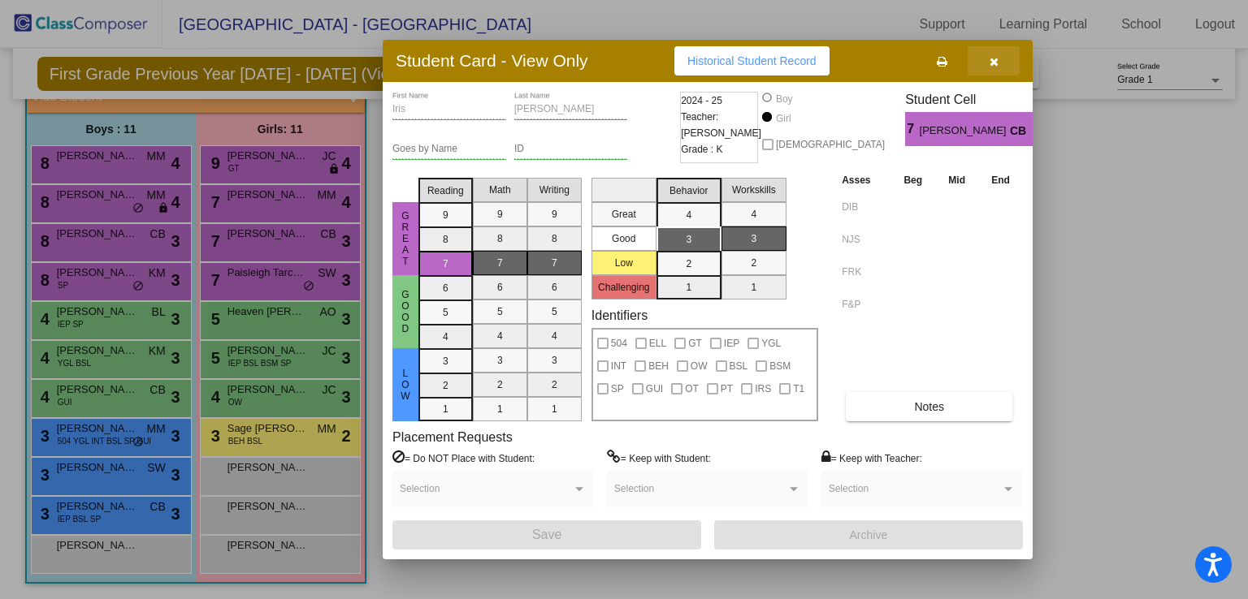
click at [992, 61] on icon "button" at bounding box center [993, 61] width 9 height 11
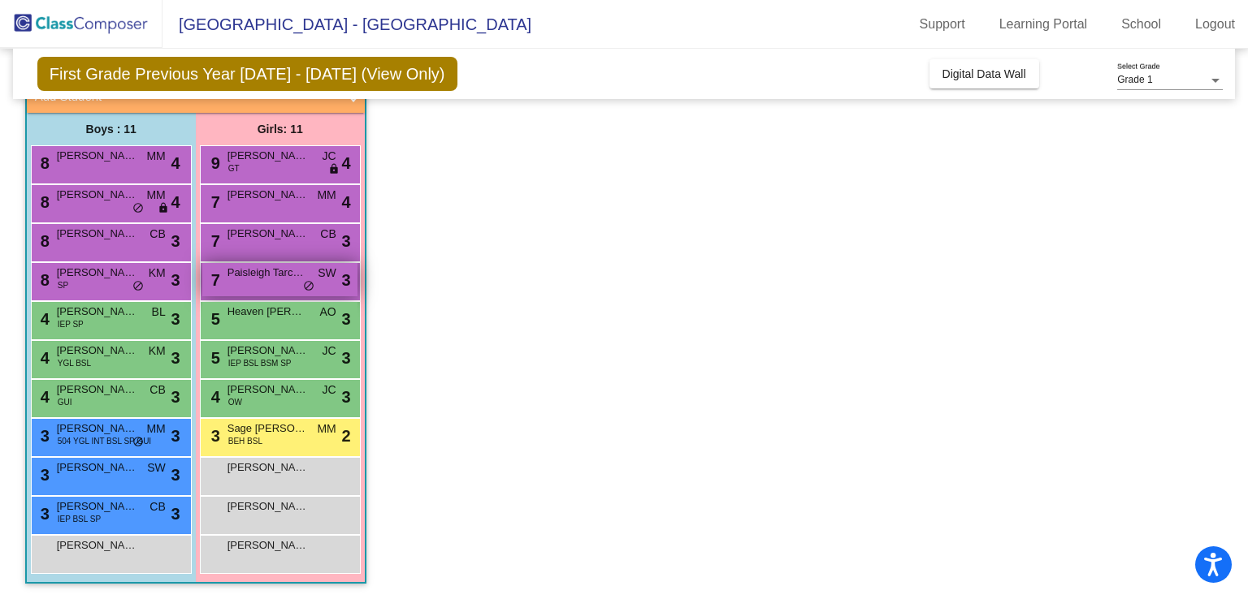
click at [254, 290] on div "7 Paisleigh [PERSON_NAME] SW lock do_not_disturb_alt 3" at bounding box center [279, 279] width 155 height 33
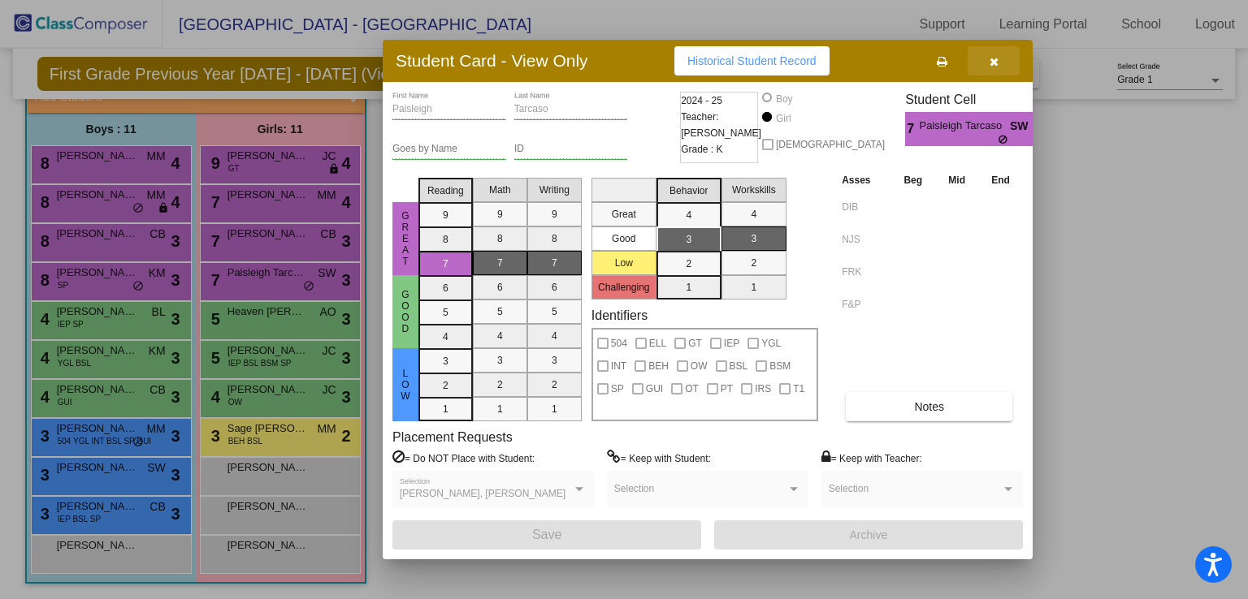
click at [991, 63] on icon "button" at bounding box center [993, 61] width 9 height 11
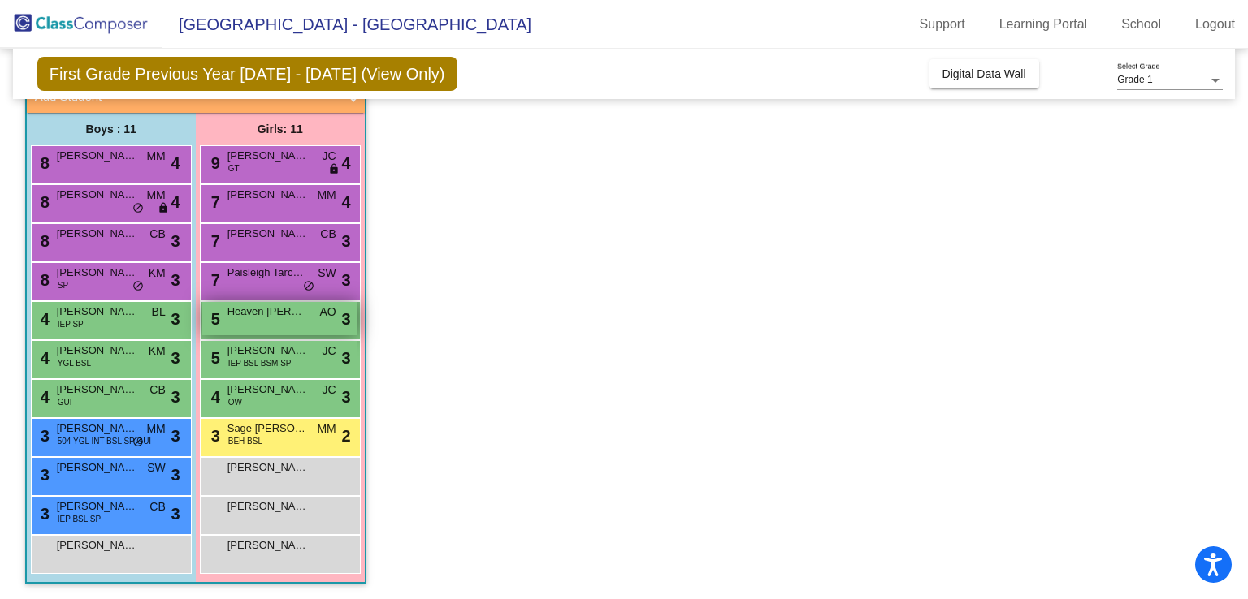
click at [273, 314] on span "Heaven [PERSON_NAME]" at bounding box center [267, 312] width 81 height 16
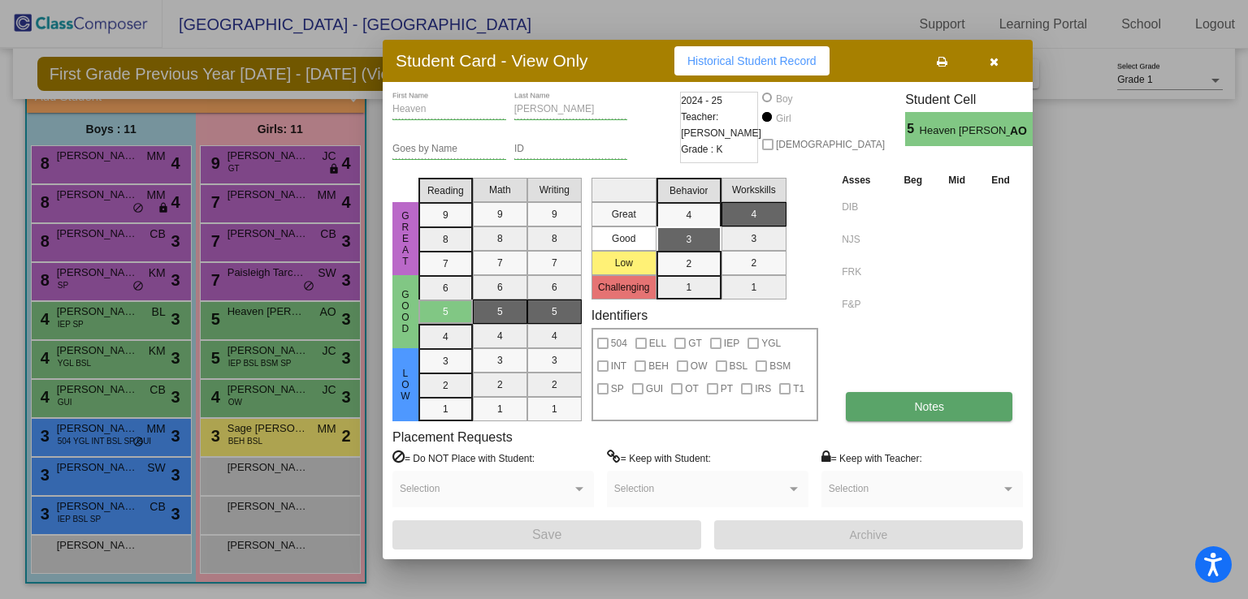
click at [926, 411] on span "Notes" at bounding box center [929, 406] width 30 height 13
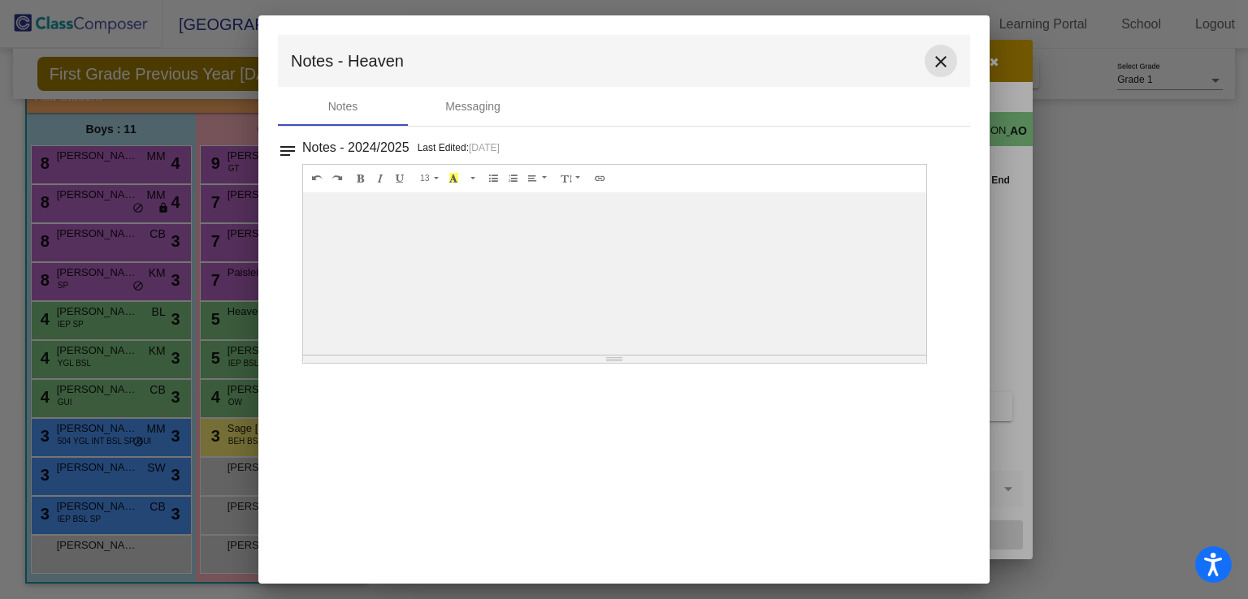
click at [939, 63] on mat-icon "close" at bounding box center [940, 61] width 19 height 19
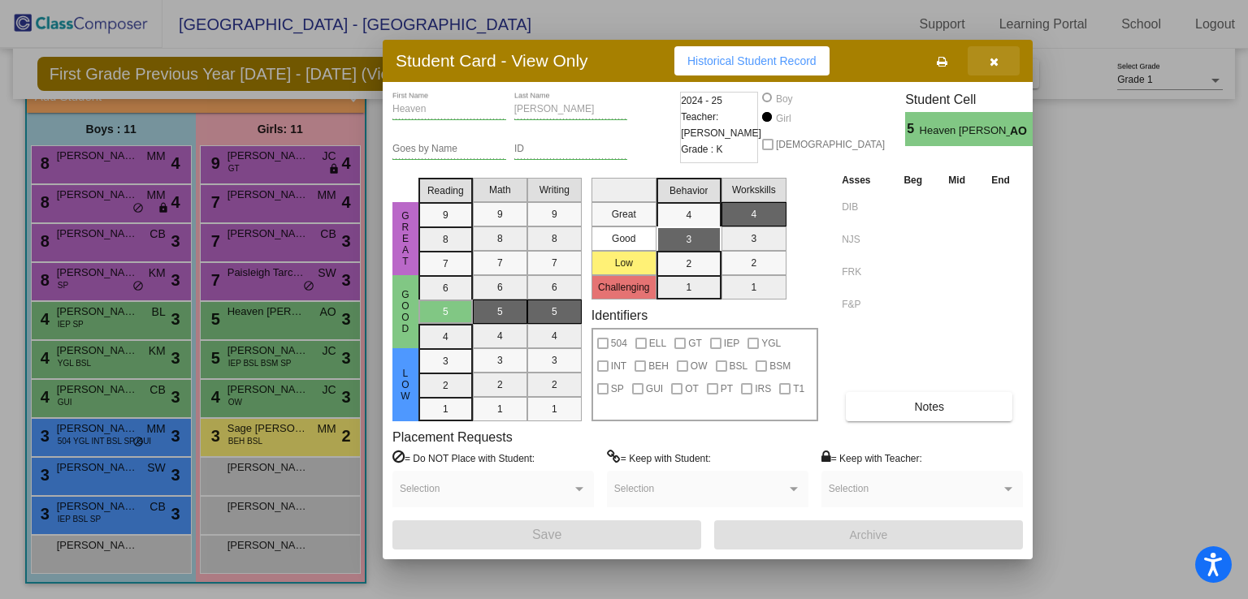
click at [996, 56] on icon "button" at bounding box center [993, 61] width 9 height 11
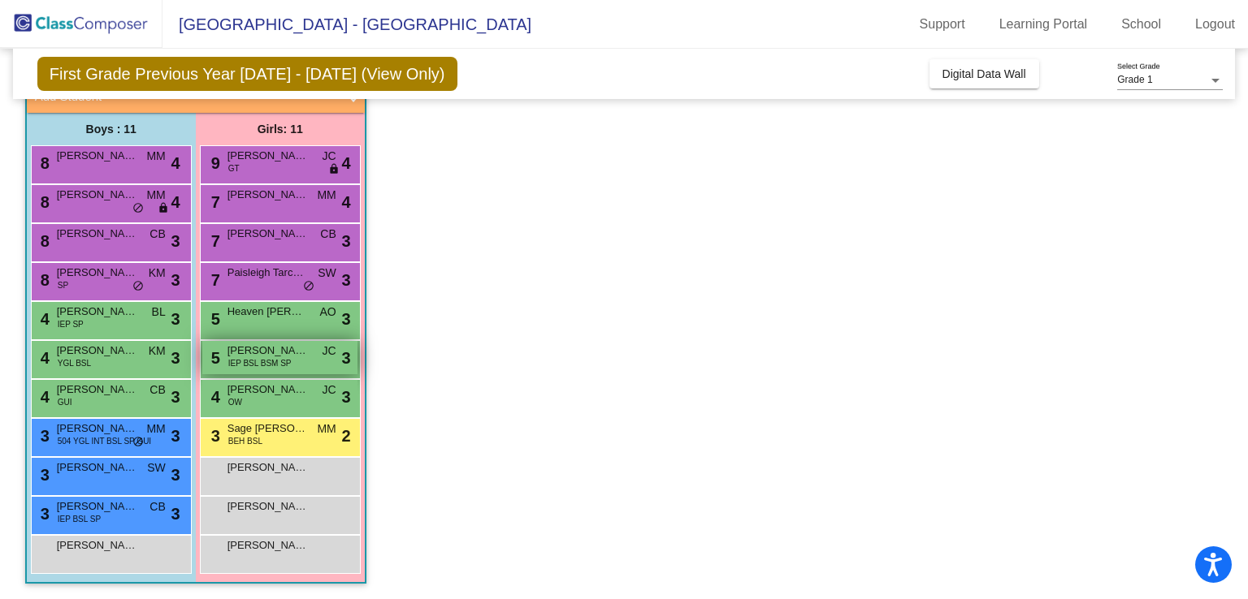
click at [297, 355] on span "[PERSON_NAME]" at bounding box center [267, 351] width 81 height 16
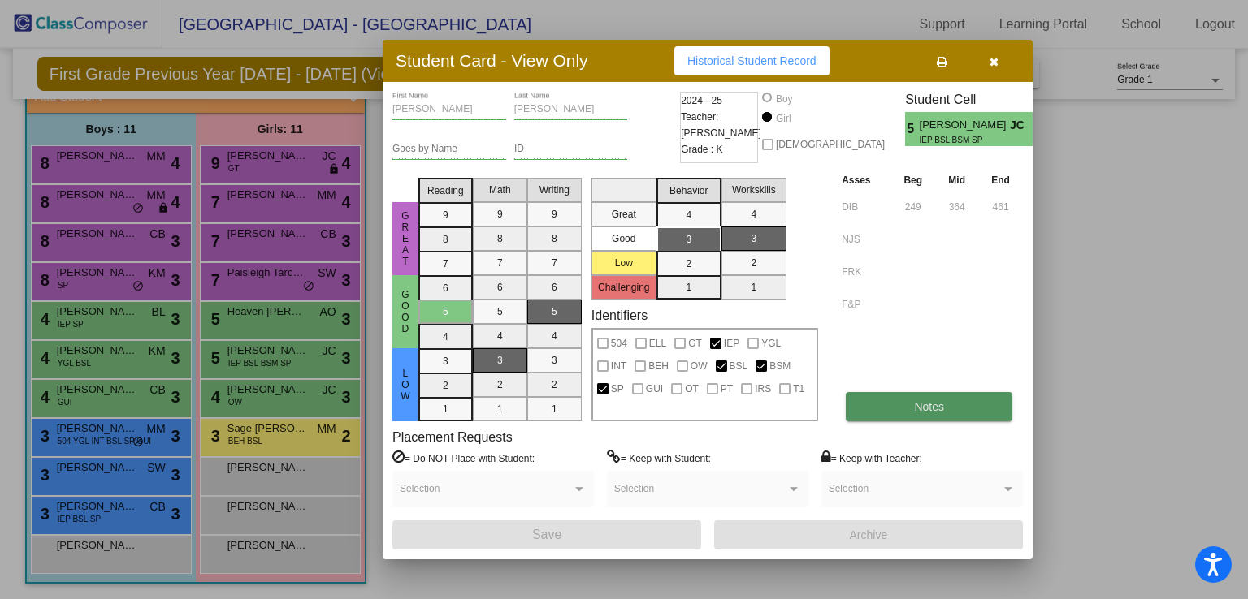
click at [905, 405] on button "Notes" at bounding box center [929, 406] width 167 height 29
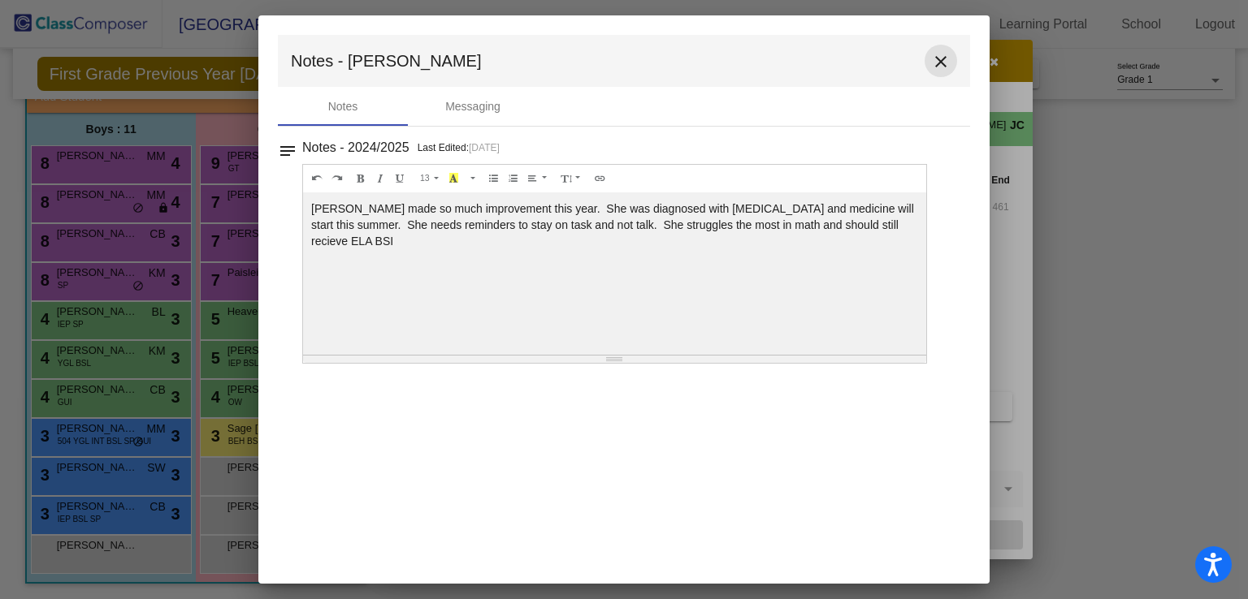
click at [939, 64] on mat-icon "close" at bounding box center [940, 61] width 19 height 19
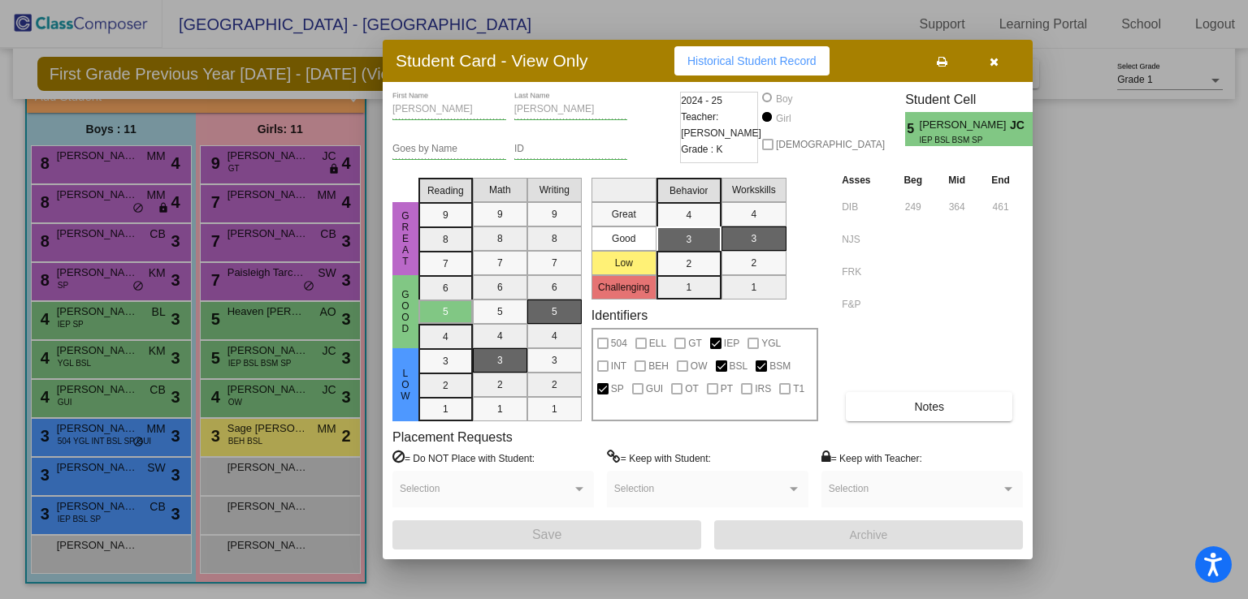
click at [991, 54] on span "button" at bounding box center [993, 60] width 9 height 13
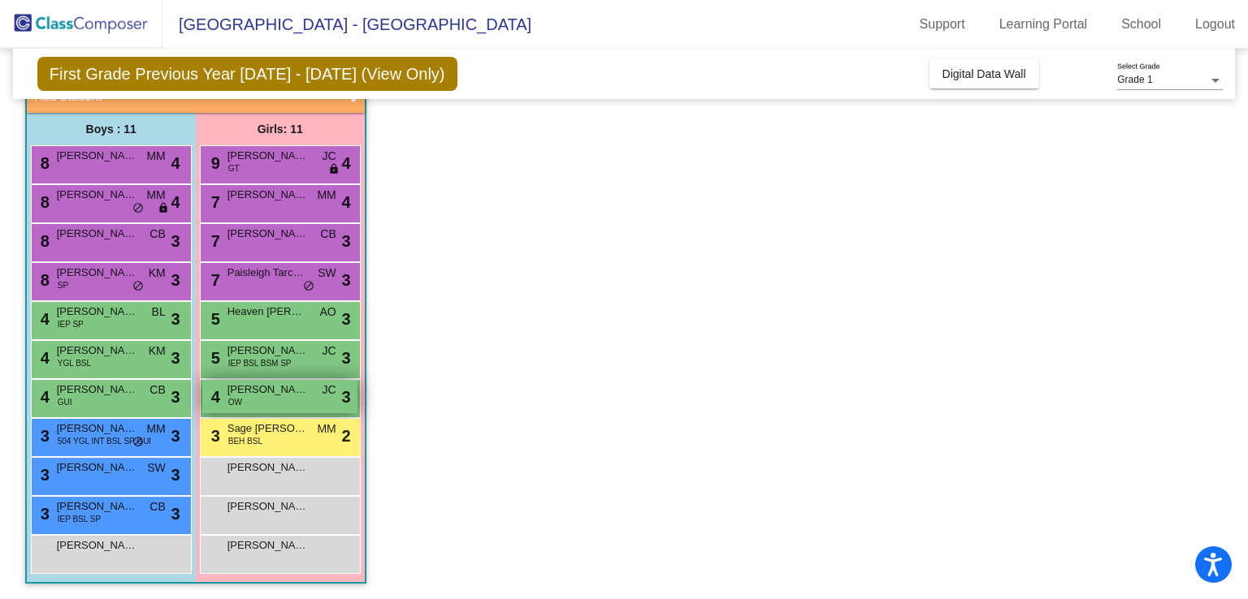
click at [292, 399] on div "4 [PERSON_NAME] OW JC lock do_not_disturb_alt 3" at bounding box center [279, 396] width 155 height 33
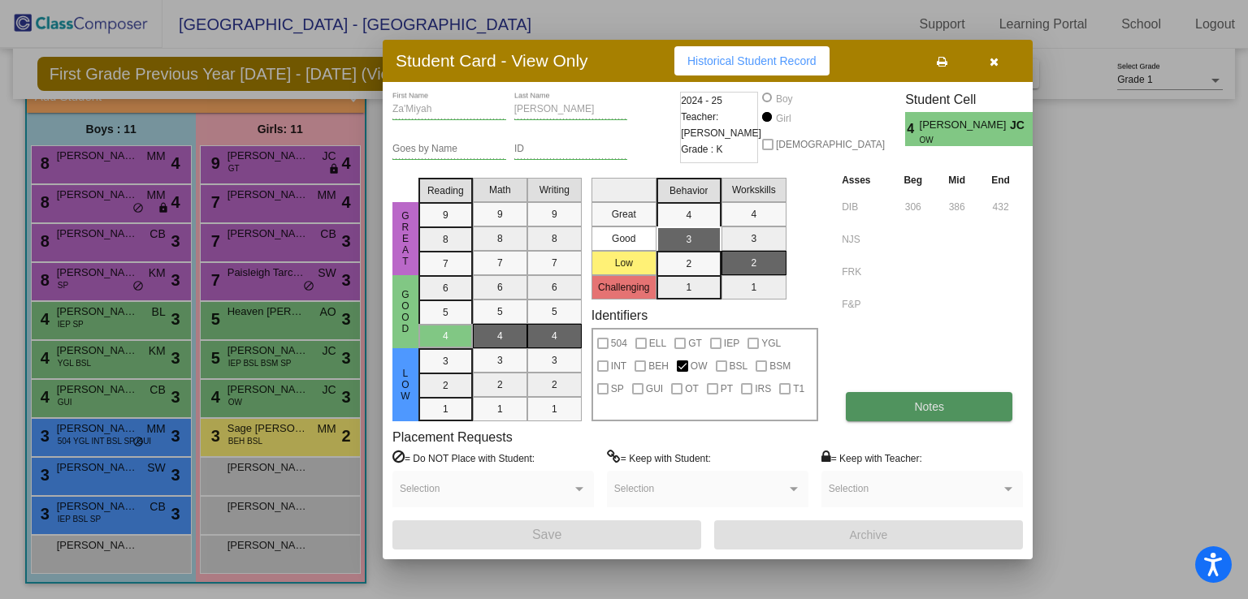
click at [926, 400] on span "Notes" at bounding box center [929, 406] width 30 height 13
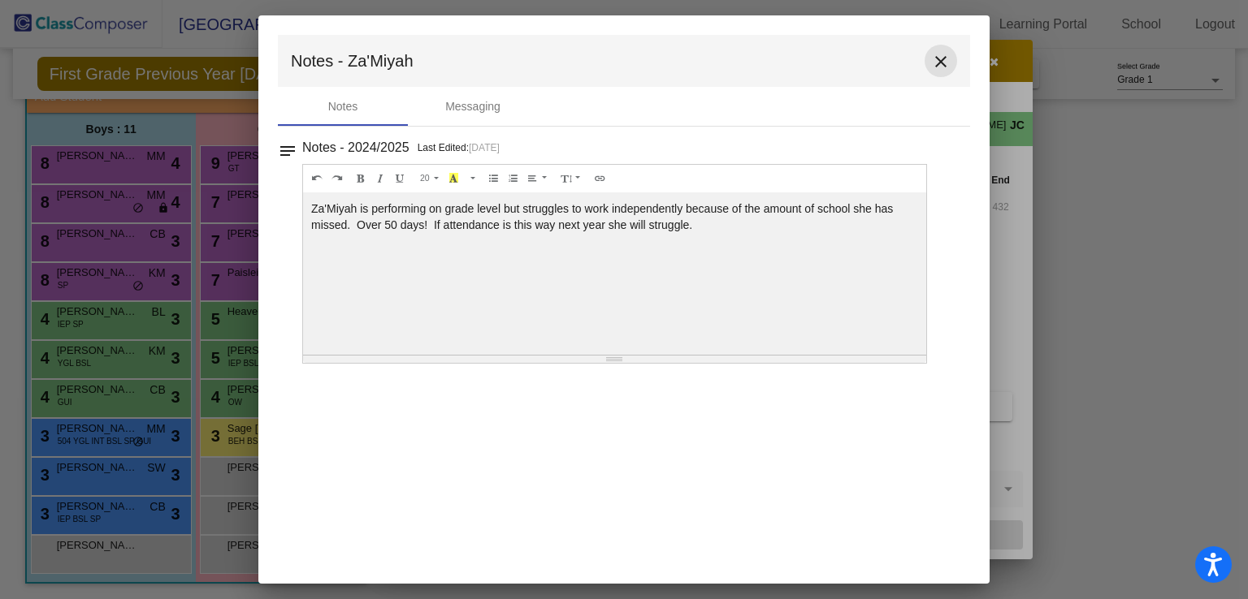
click at [937, 64] on mat-icon "close" at bounding box center [940, 61] width 19 height 19
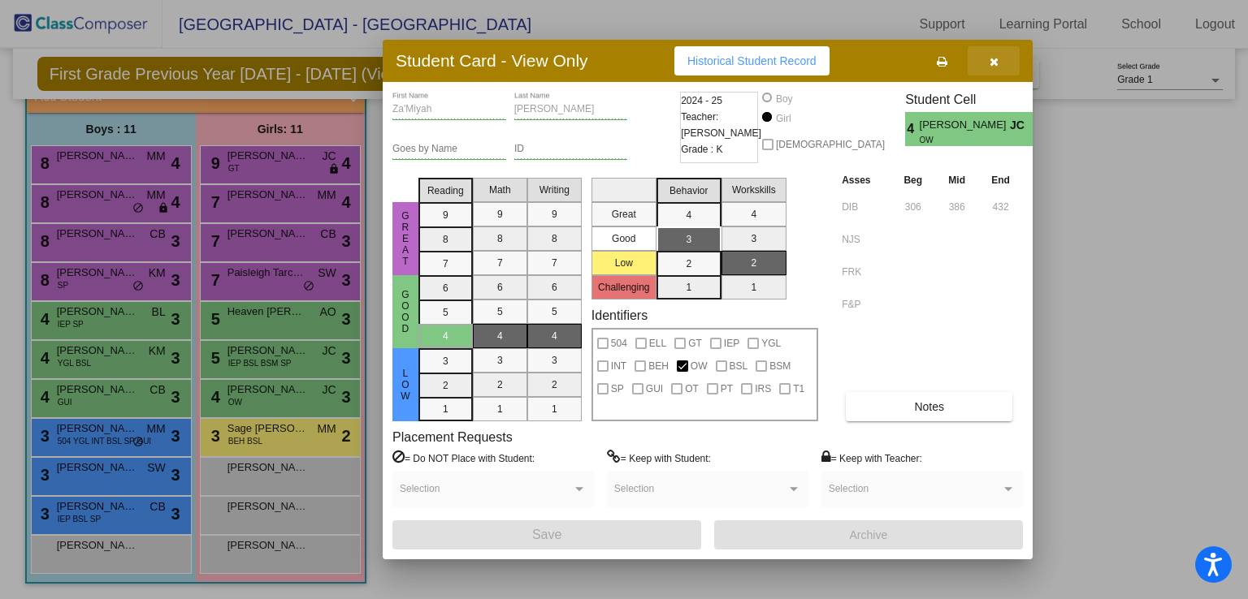
click at [995, 64] on icon "button" at bounding box center [993, 61] width 9 height 11
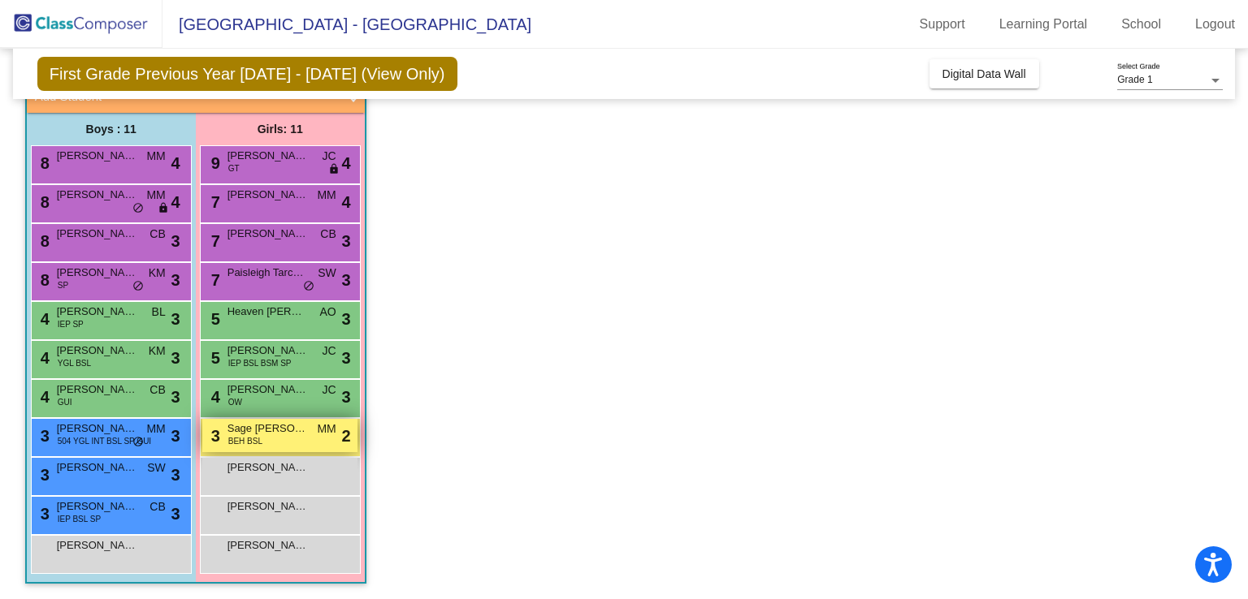
click at [288, 434] on span "Sage [PERSON_NAME]" at bounding box center [267, 429] width 81 height 16
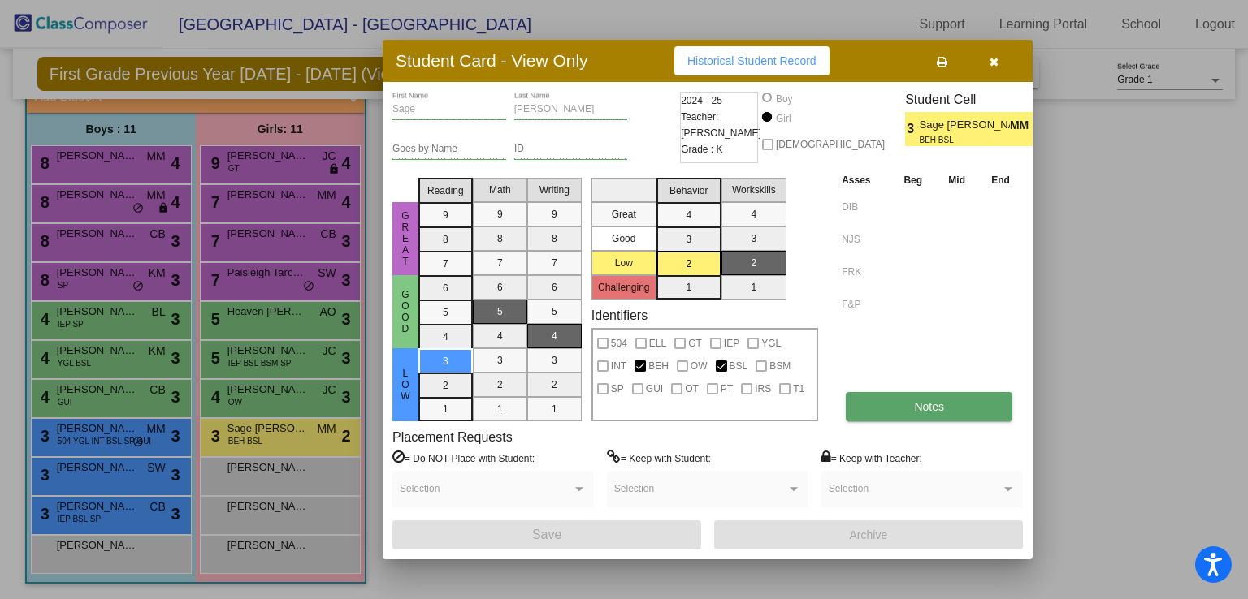
click at [916, 404] on span "Notes" at bounding box center [929, 406] width 30 height 13
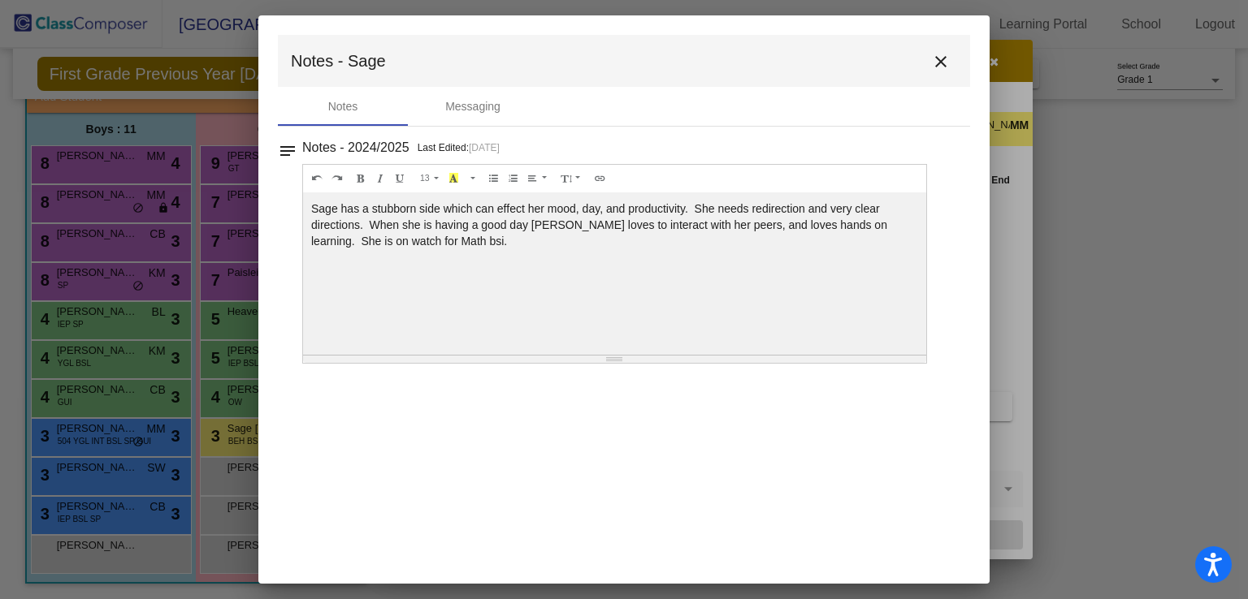
click at [946, 66] on mat-icon "close" at bounding box center [940, 61] width 19 height 19
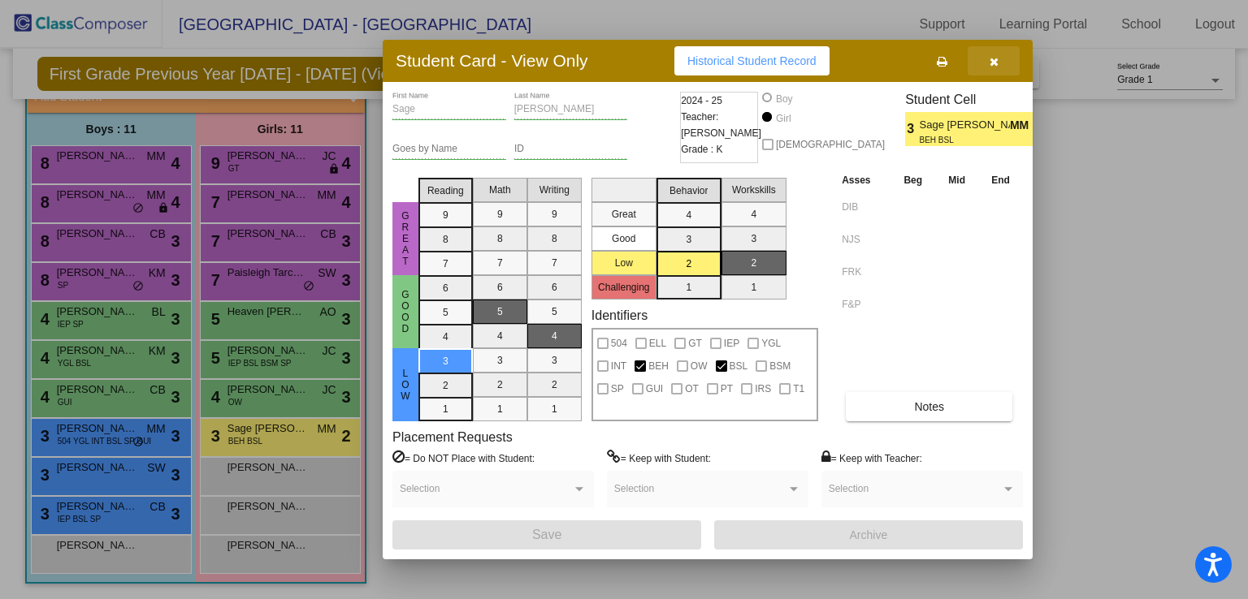
click at [990, 61] on icon "button" at bounding box center [993, 61] width 9 height 11
